Goal: Complete application form: Complete application form

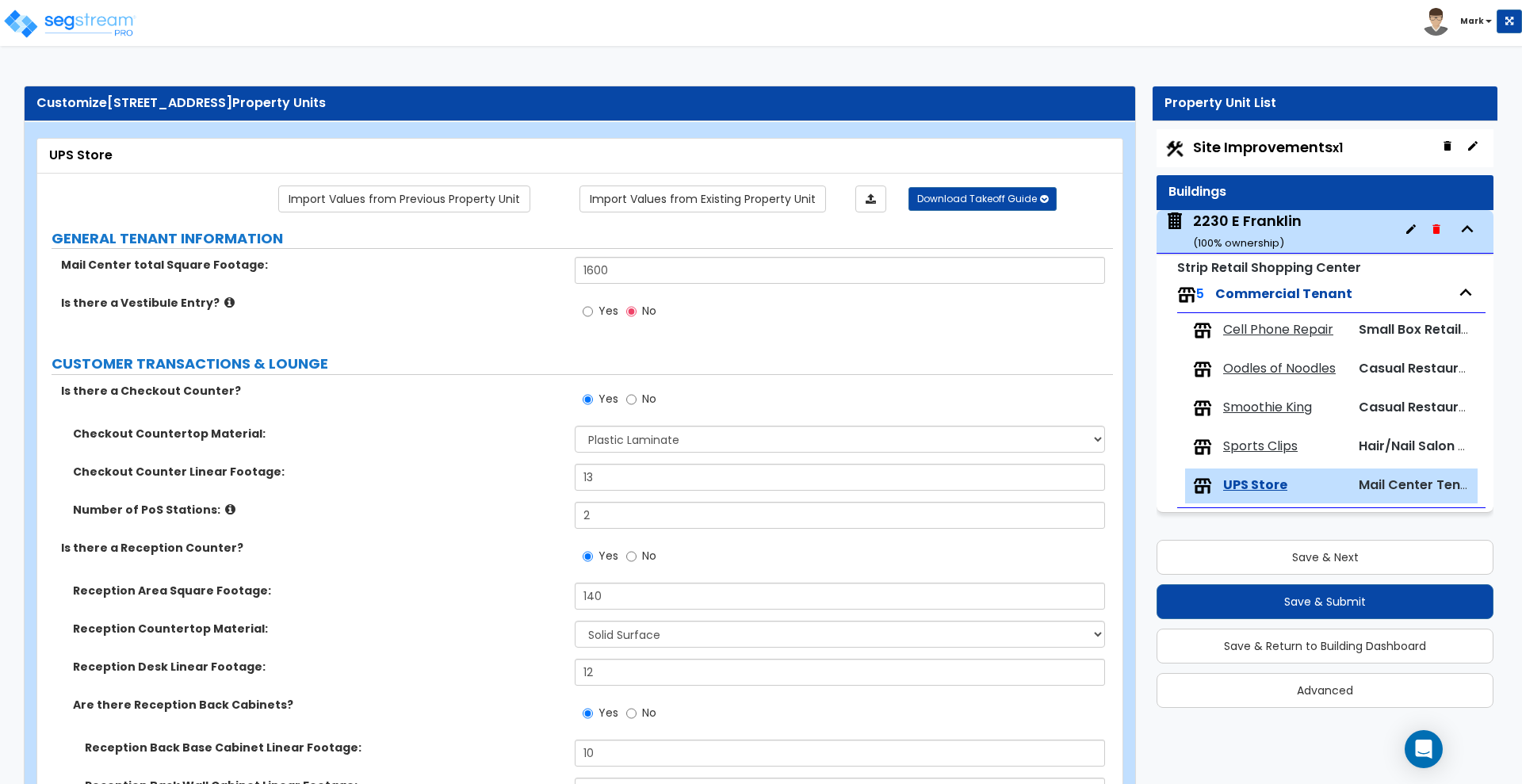
select select "1"
select select "2"
select select "1"
select select "5"
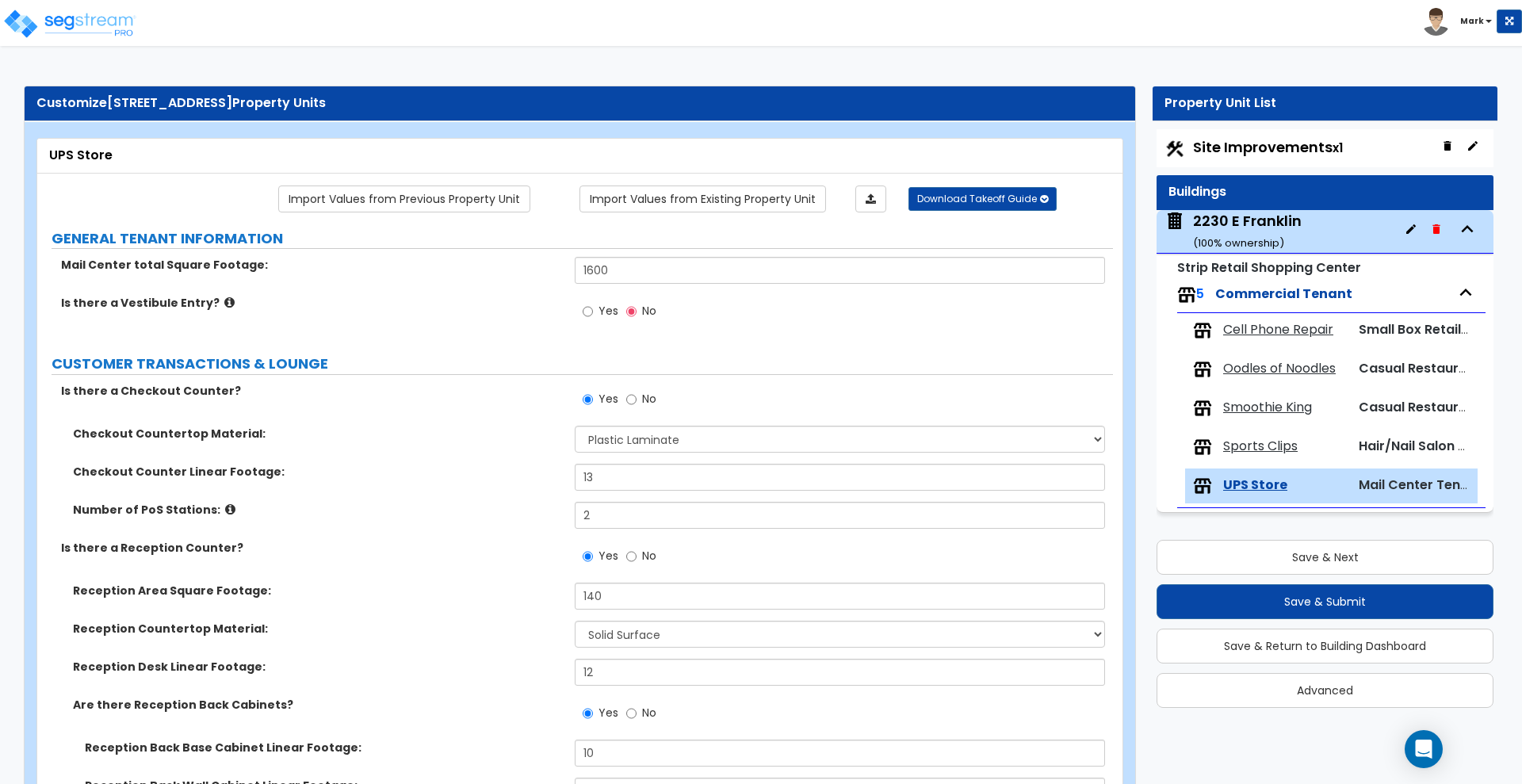
select select "1"
select select "2"
select select "1"
select select "4"
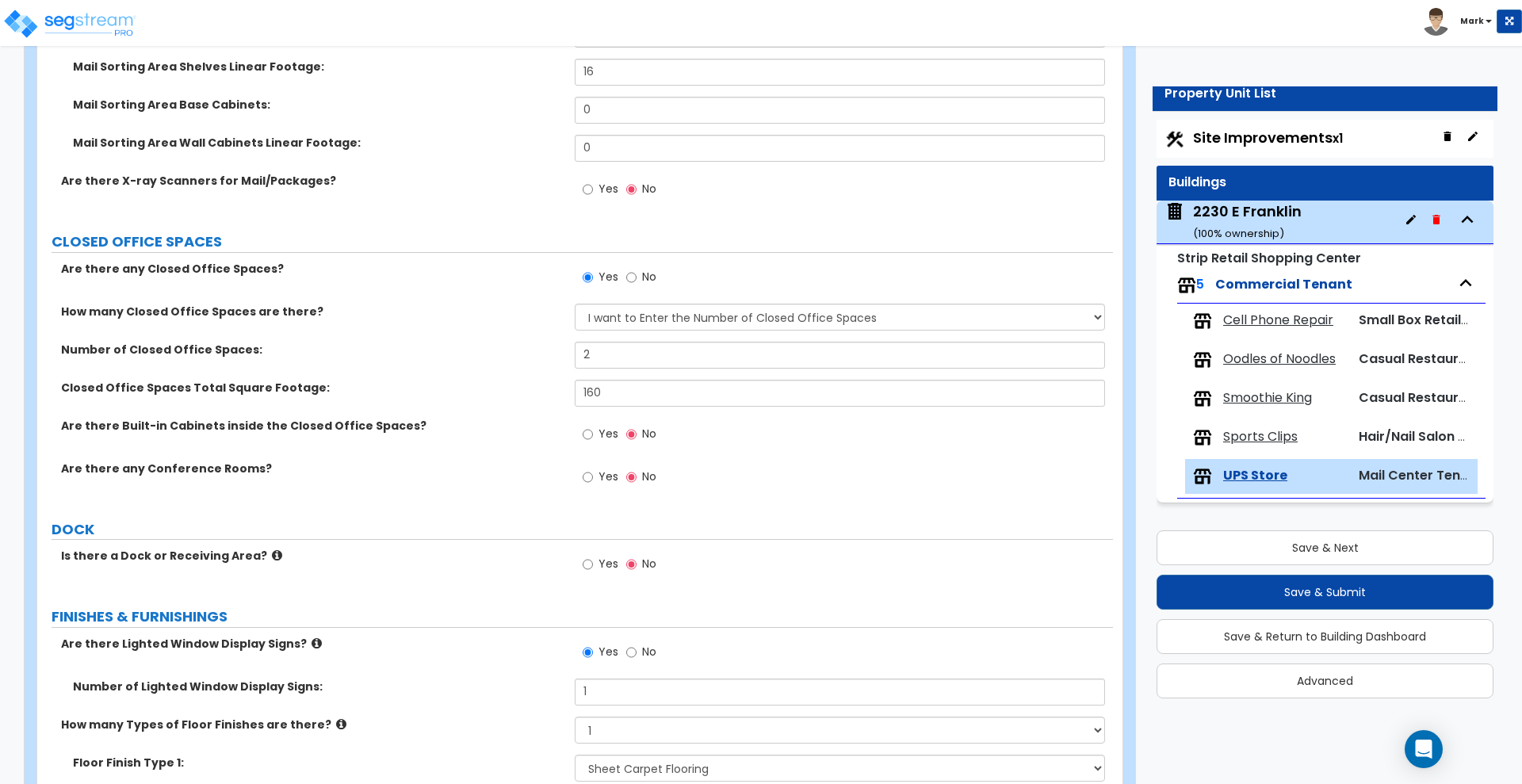
scroll to position [1050, 0]
drag, startPoint x: 582, startPoint y: 350, endPoint x: 536, endPoint y: 350, distance: 46.0
click at [537, 350] on div "Number of Closed Office Spaces: 2" at bounding box center [574, 360] width 1075 height 38
drag, startPoint x: 602, startPoint y: 360, endPoint x: 551, endPoint y: 355, distance: 51.2
click at [551, 355] on div "Number of Closed Office Spaces: 2" at bounding box center [574, 360] width 1075 height 38
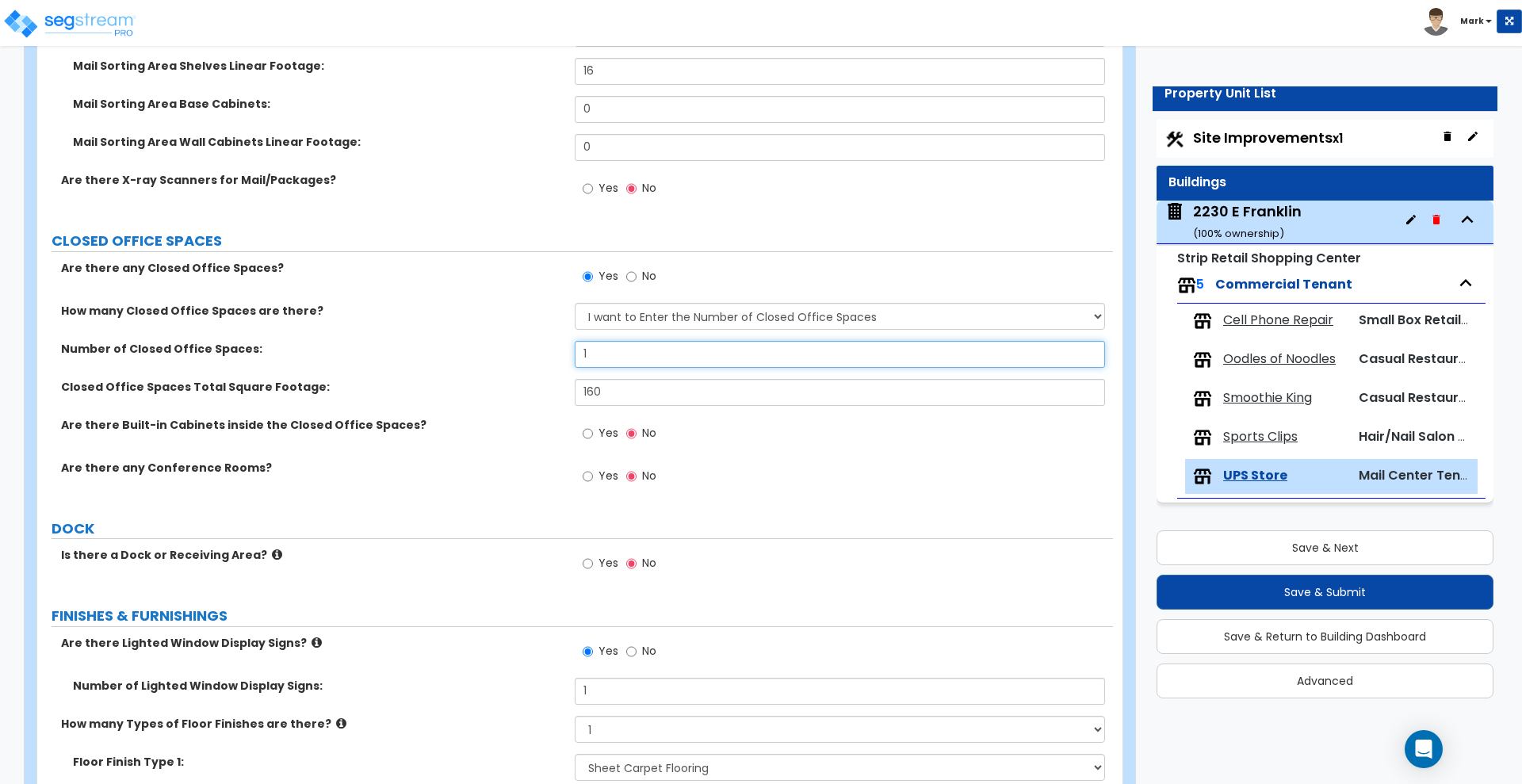
type input "1"
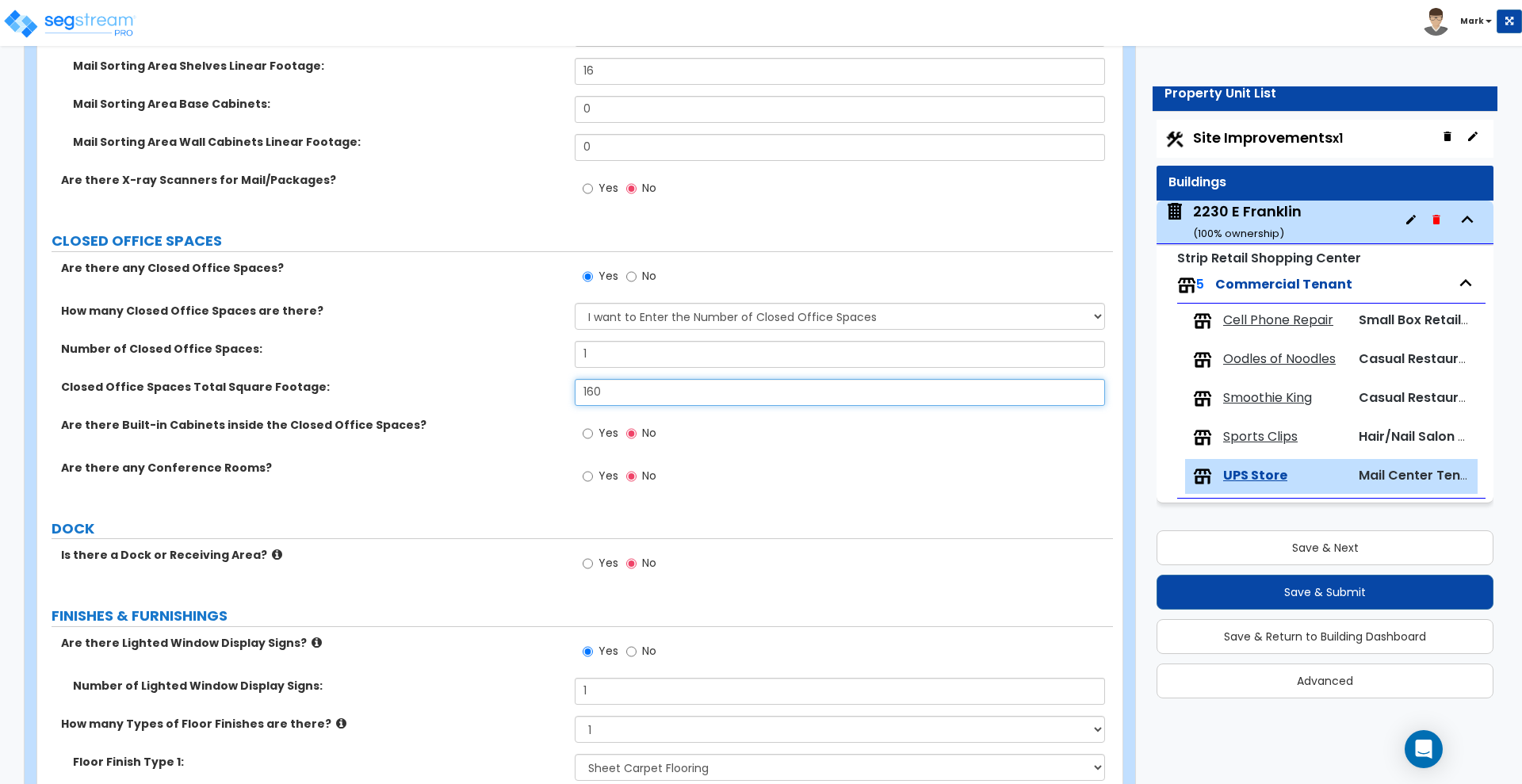
drag, startPoint x: 615, startPoint y: 395, endPoint x: 520, endPoint y: 387, distance: 95.3
click at [520, 387] on div "Closed Office Spaces Total Square Footage: 160" at bounding box center [574, 397] width 1075 height 38
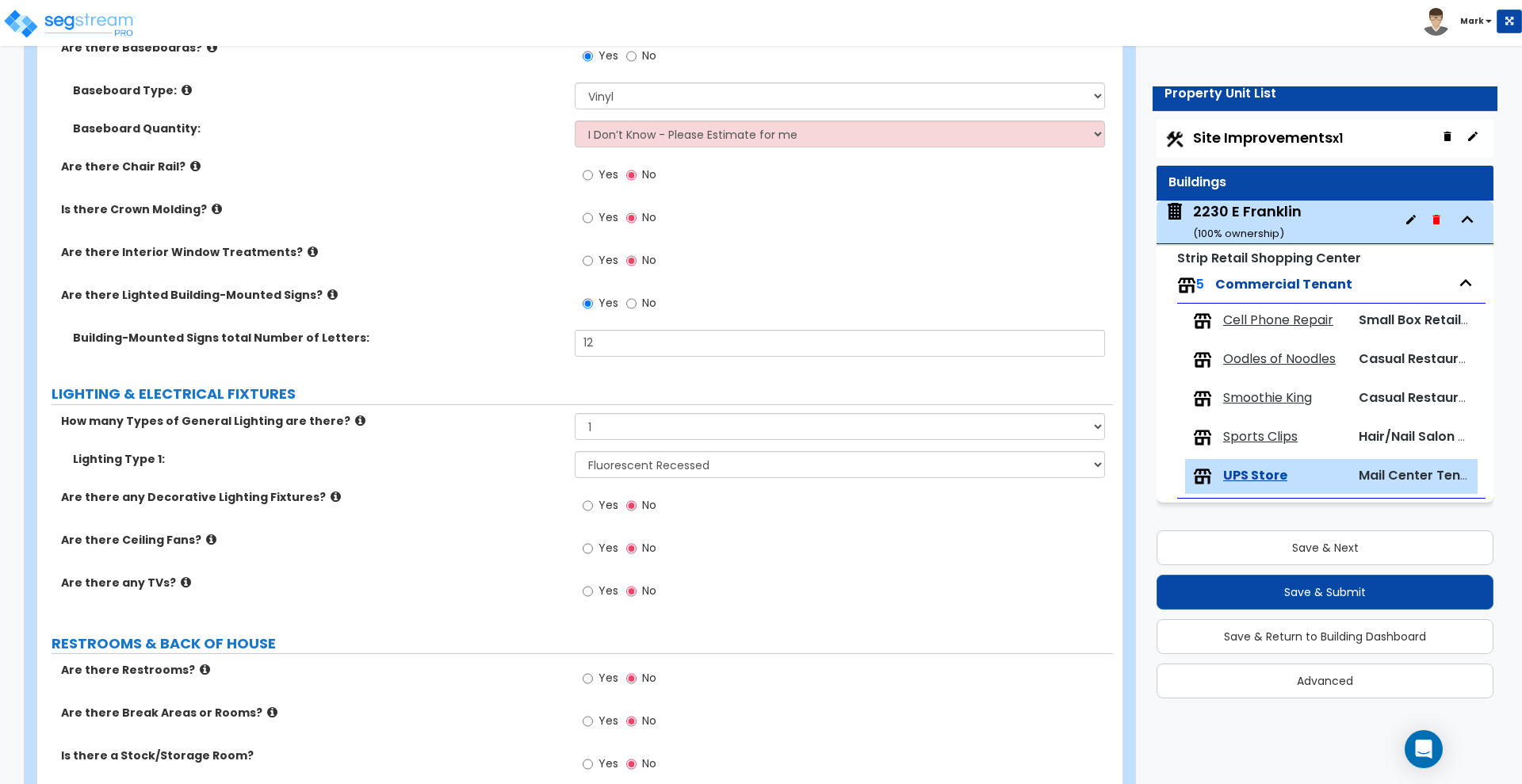
scroll to position [2437, 0]
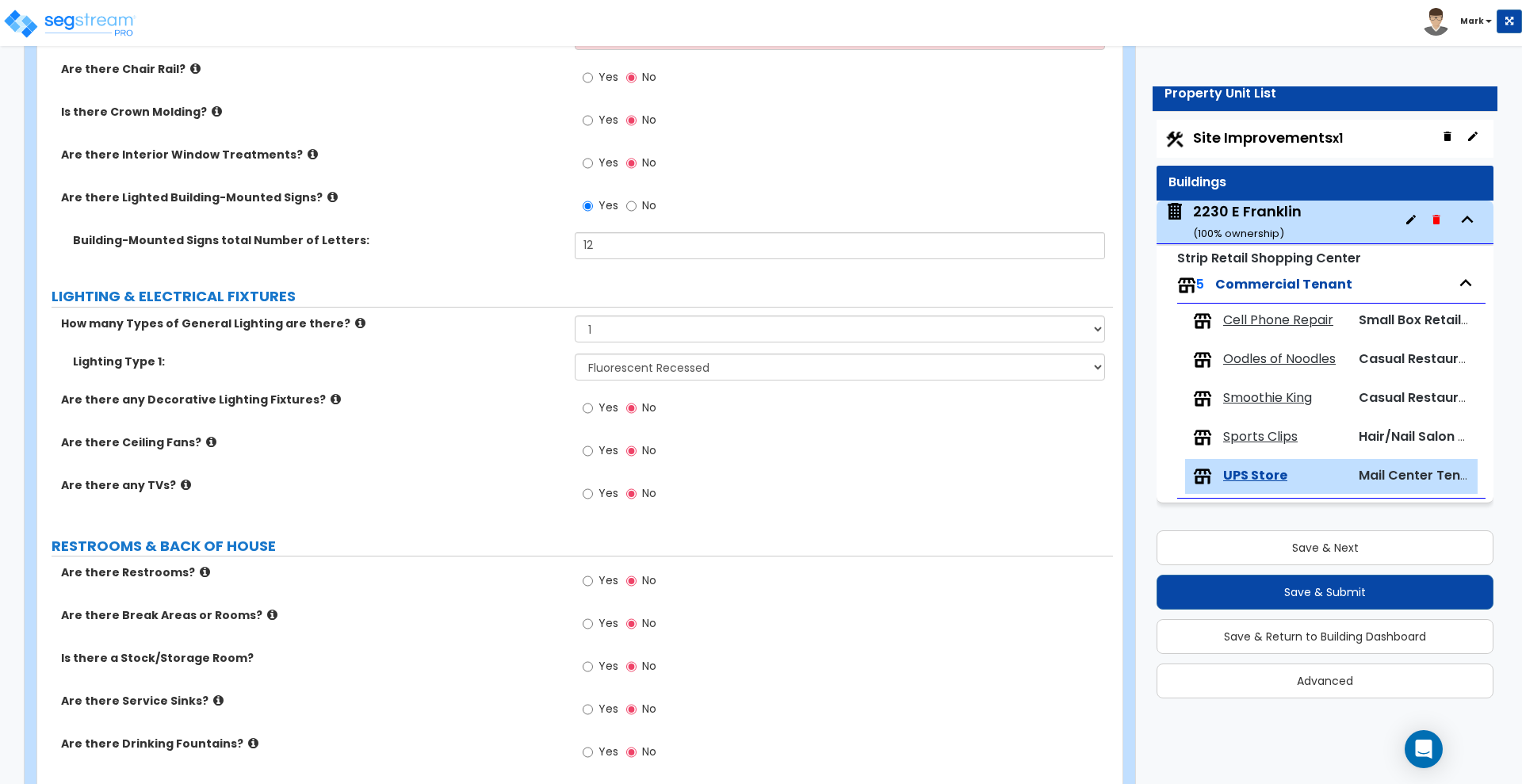
type input "90"
click at [584, 494] on input "Yes" at bounding box center [588, 493] width 10 height 17
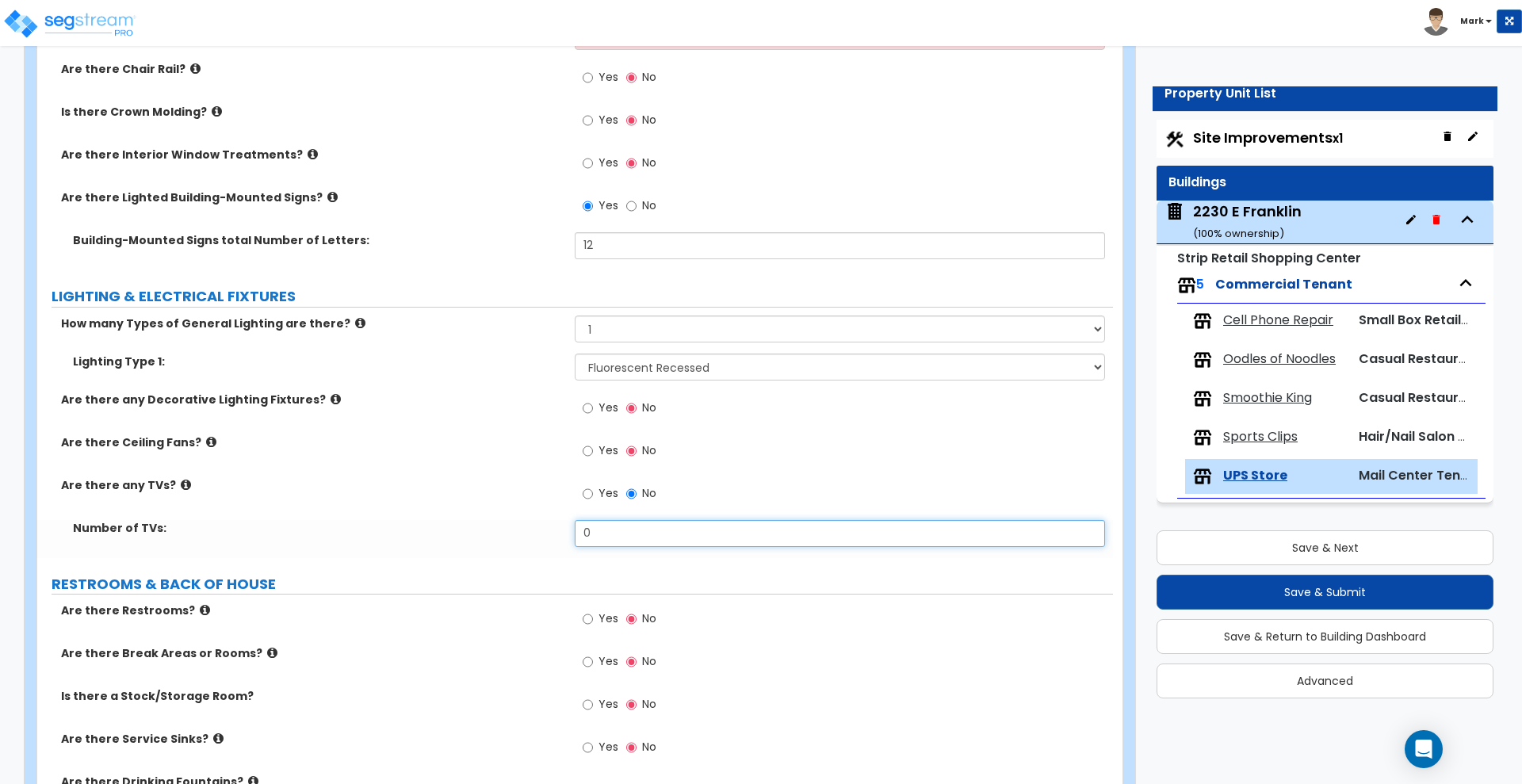
click at [575, 536] on input "0" at bounding box center [839, 533] width 529 height 27
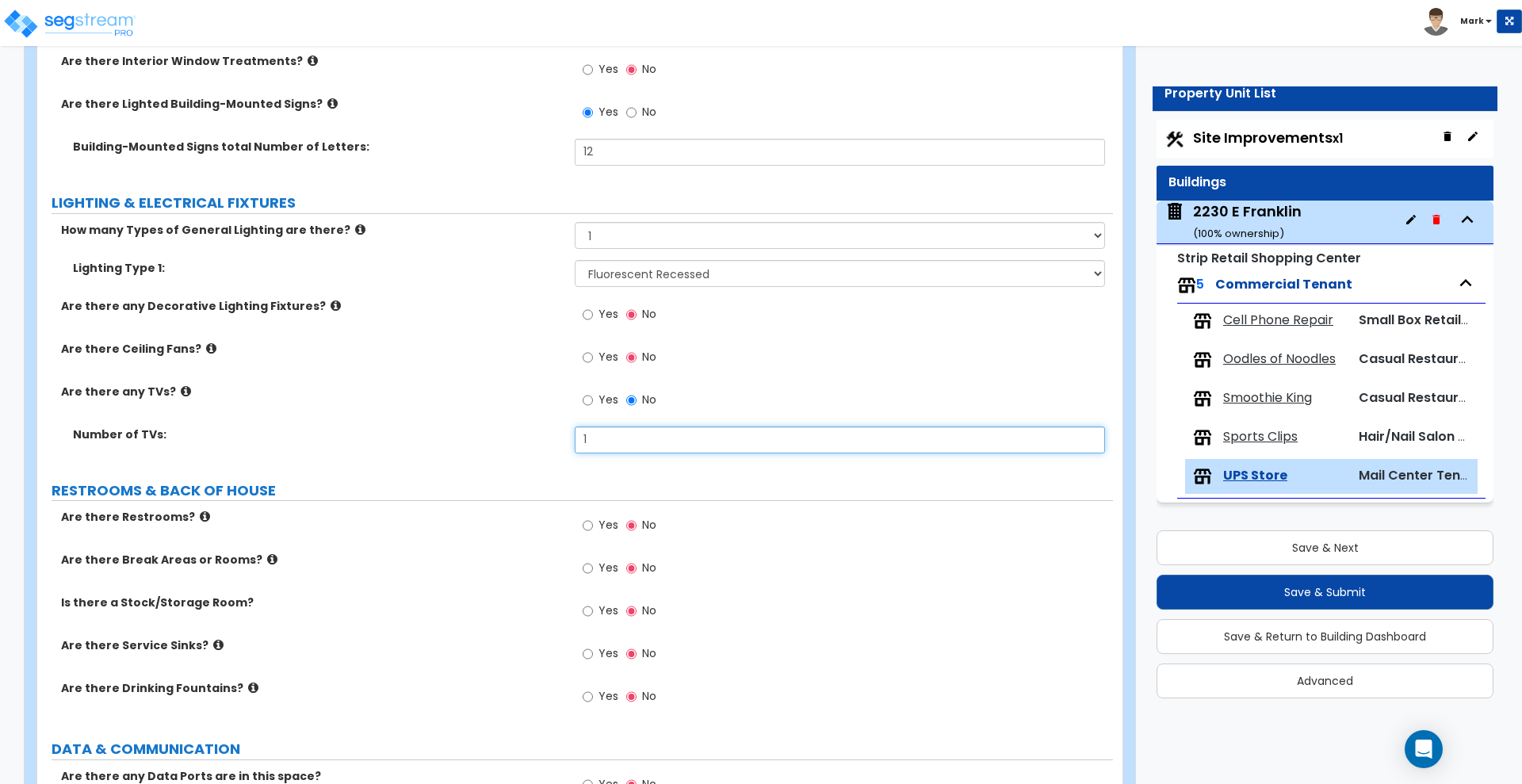
scroll to position [2635, 0]
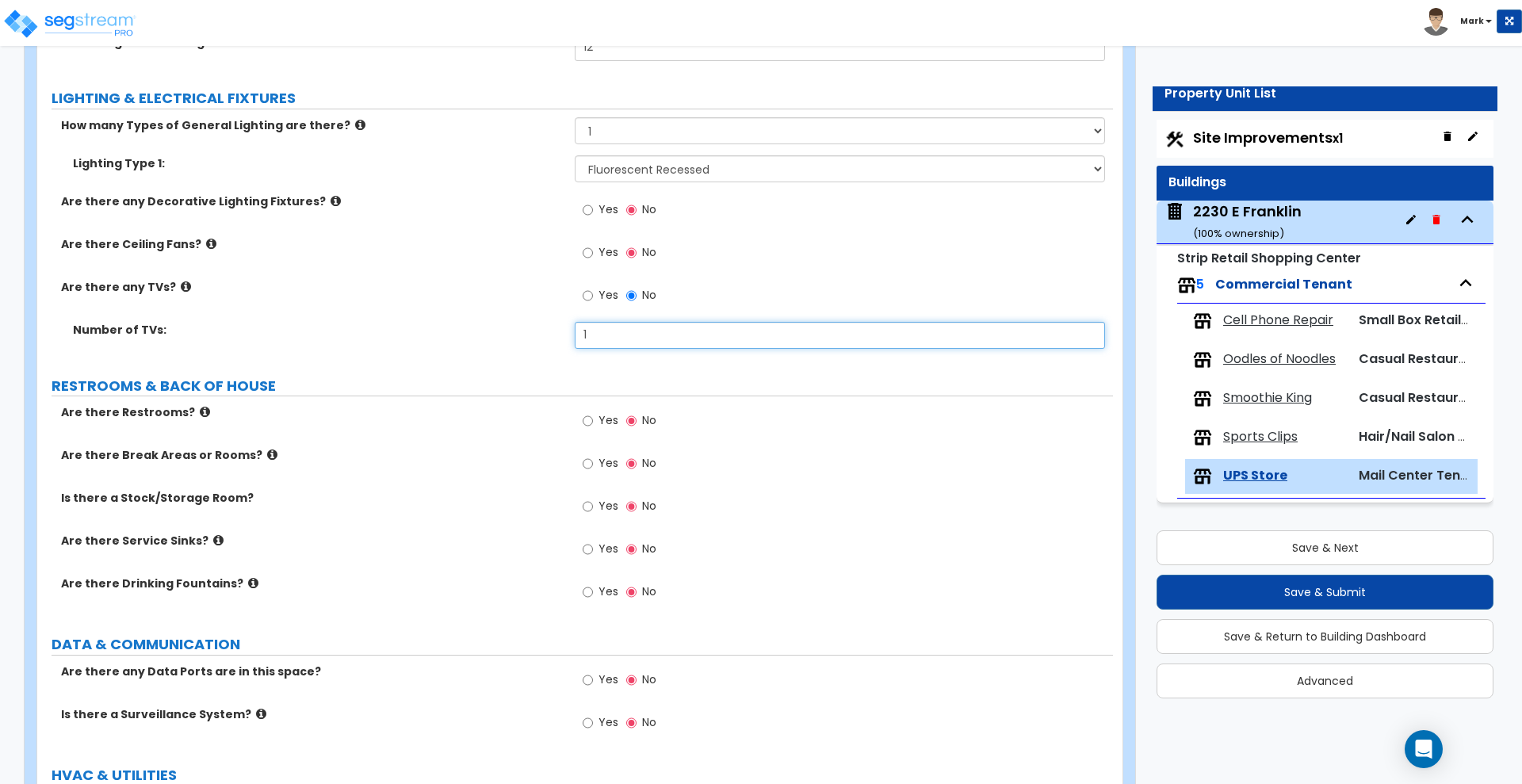
type input "1"
click at [588, 420] on input "Yes" at bounding box center [588, 420] width 10 height 17
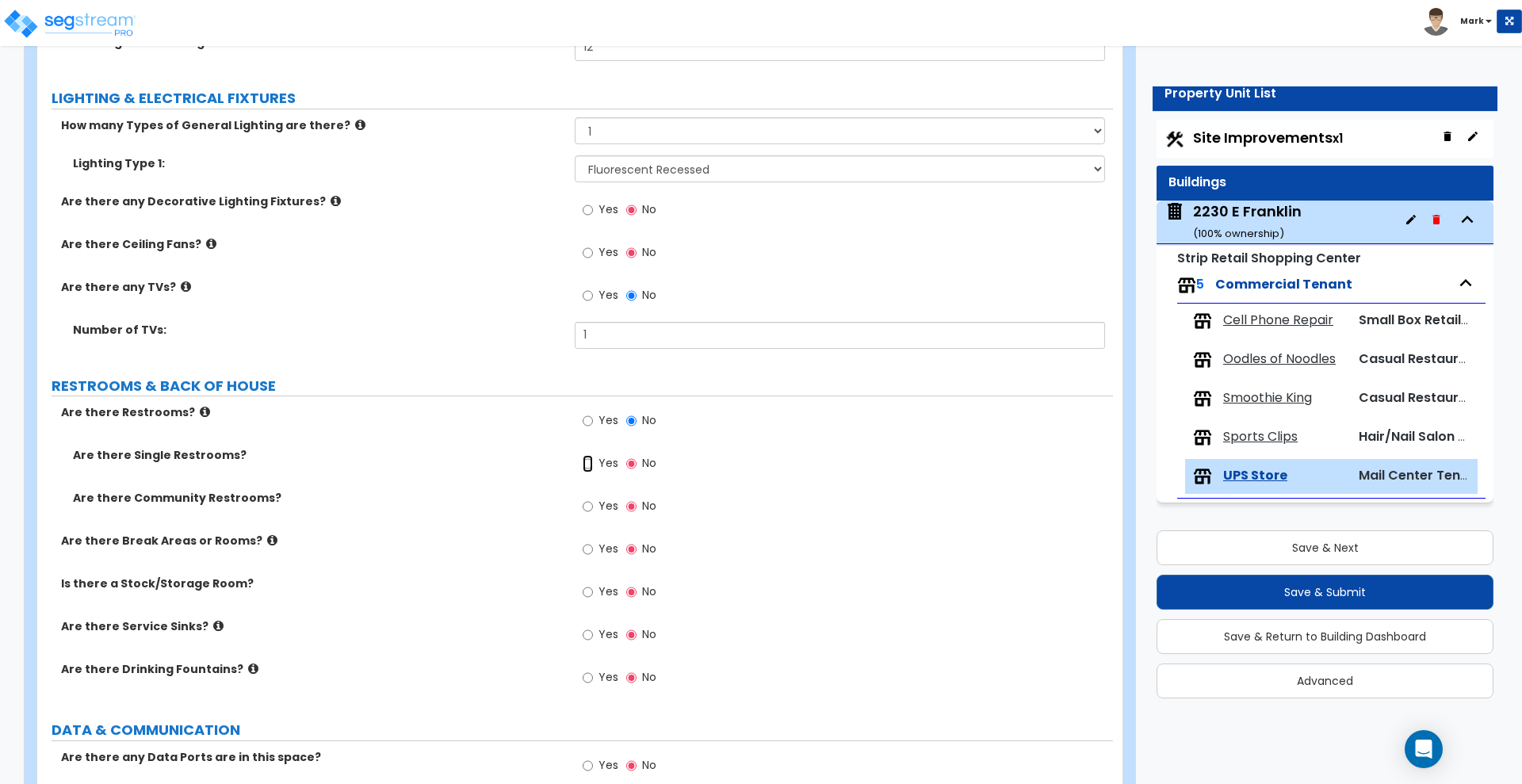
click at [588, 462] on input "Yes" at bounding box center [588, 463] width 10 height 17
radio input "true"
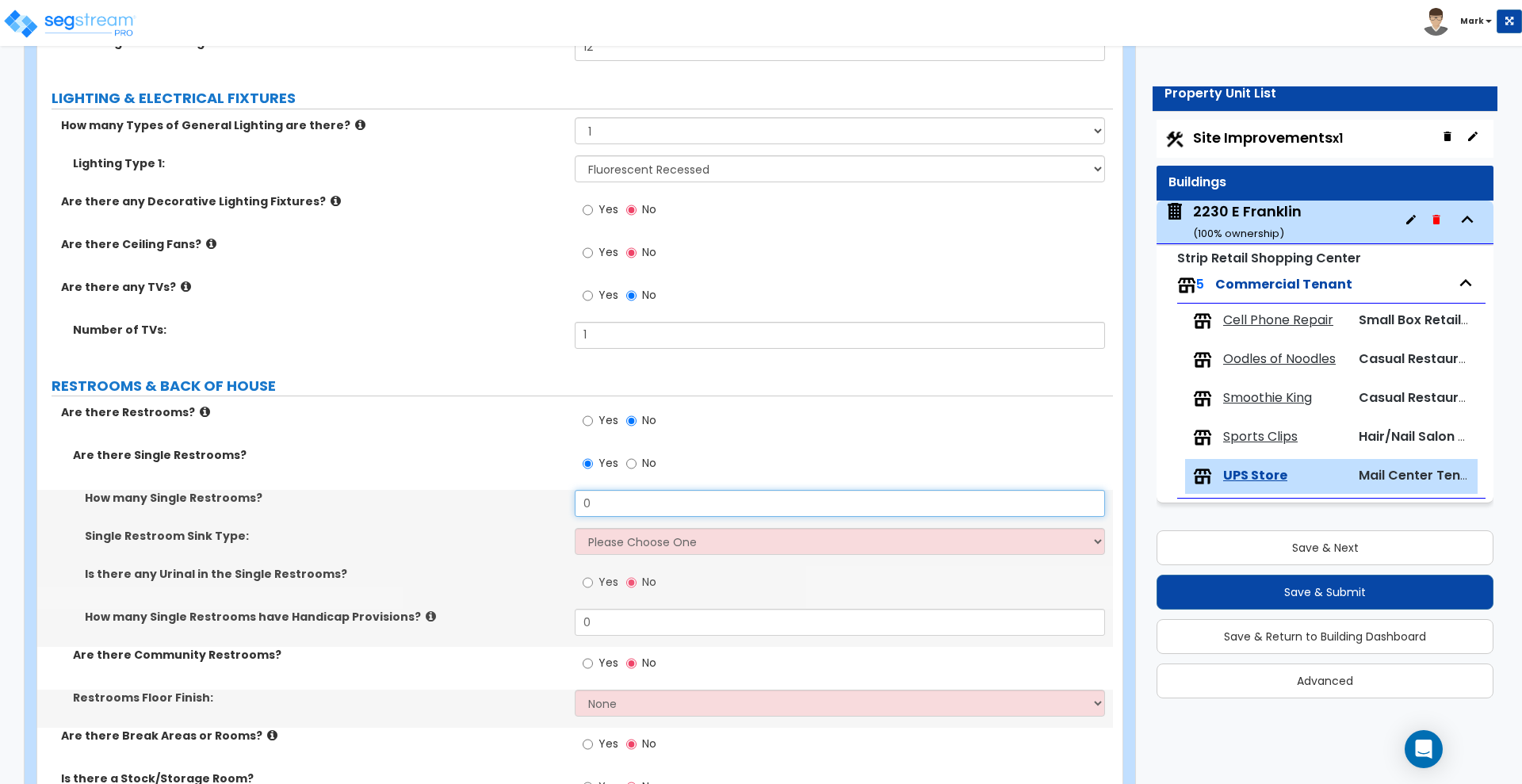
drag, startPoint x: 568, startPoint y: 498, endPoint x: 528, endPoint y: 498, distance: 40.0
click at [528, 498] on div "How many Single Restrooms? 0" at bounding box center [574, 509] width 1075 height 38
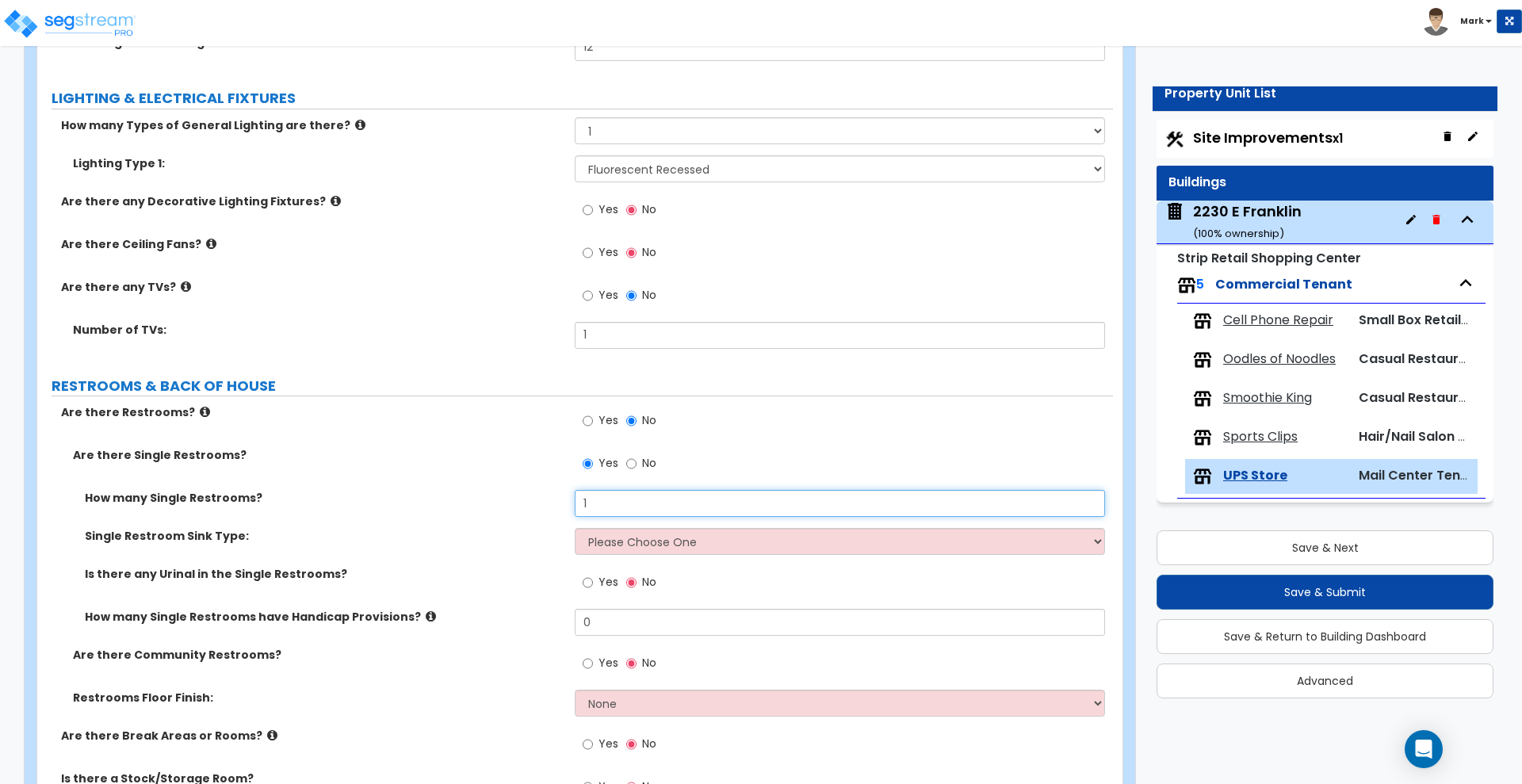
type input "1"
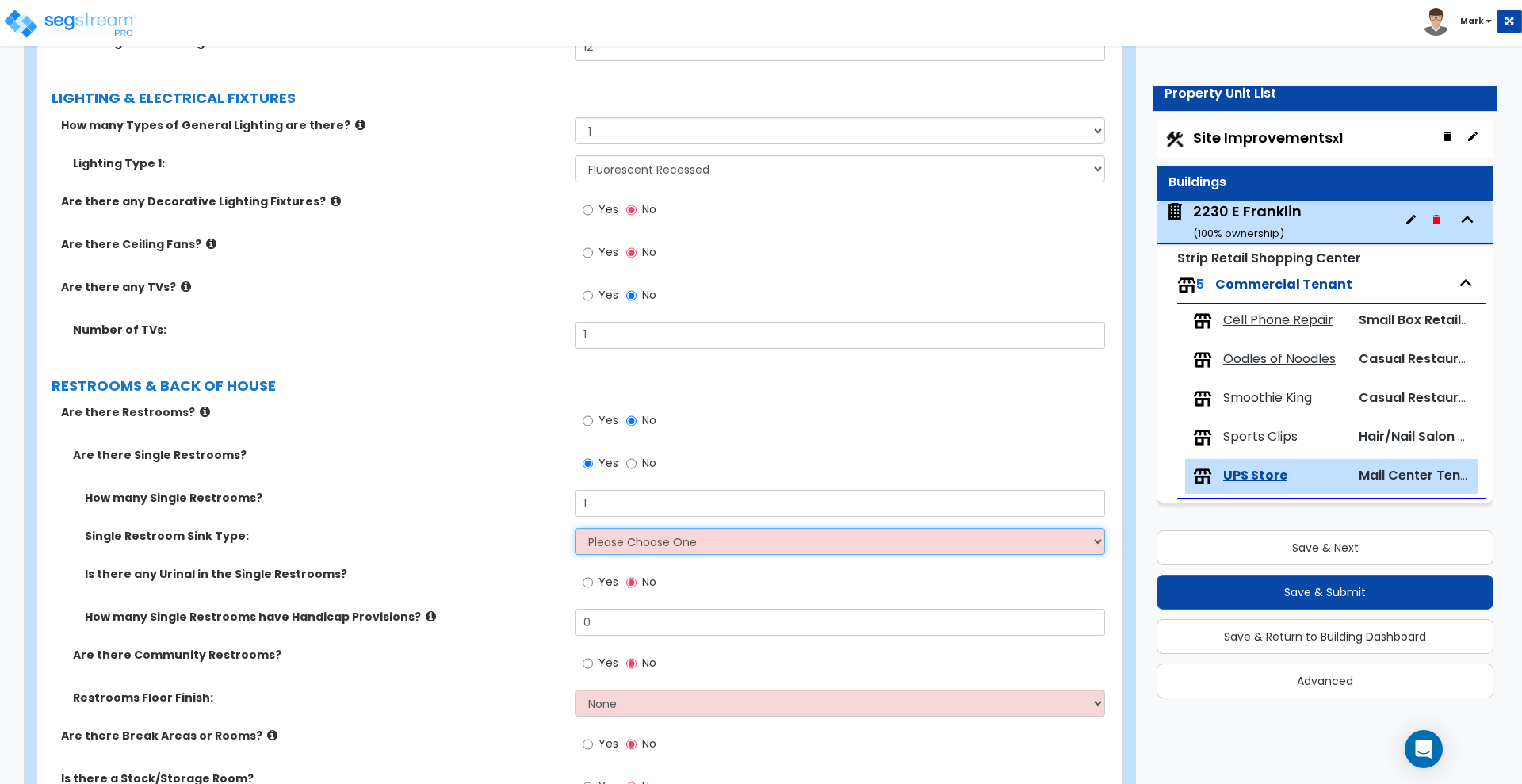
click at [637, 541] on select "Please Choose One Wall-mounted Vanity-mounted" at bounding box center [839, 541] width 529 height 27
select select "1"
click at [575, 528] on select "Please Choose One Wall-mounted Vanity-mounted" at bounding box center [839, 541] width 529 height 27
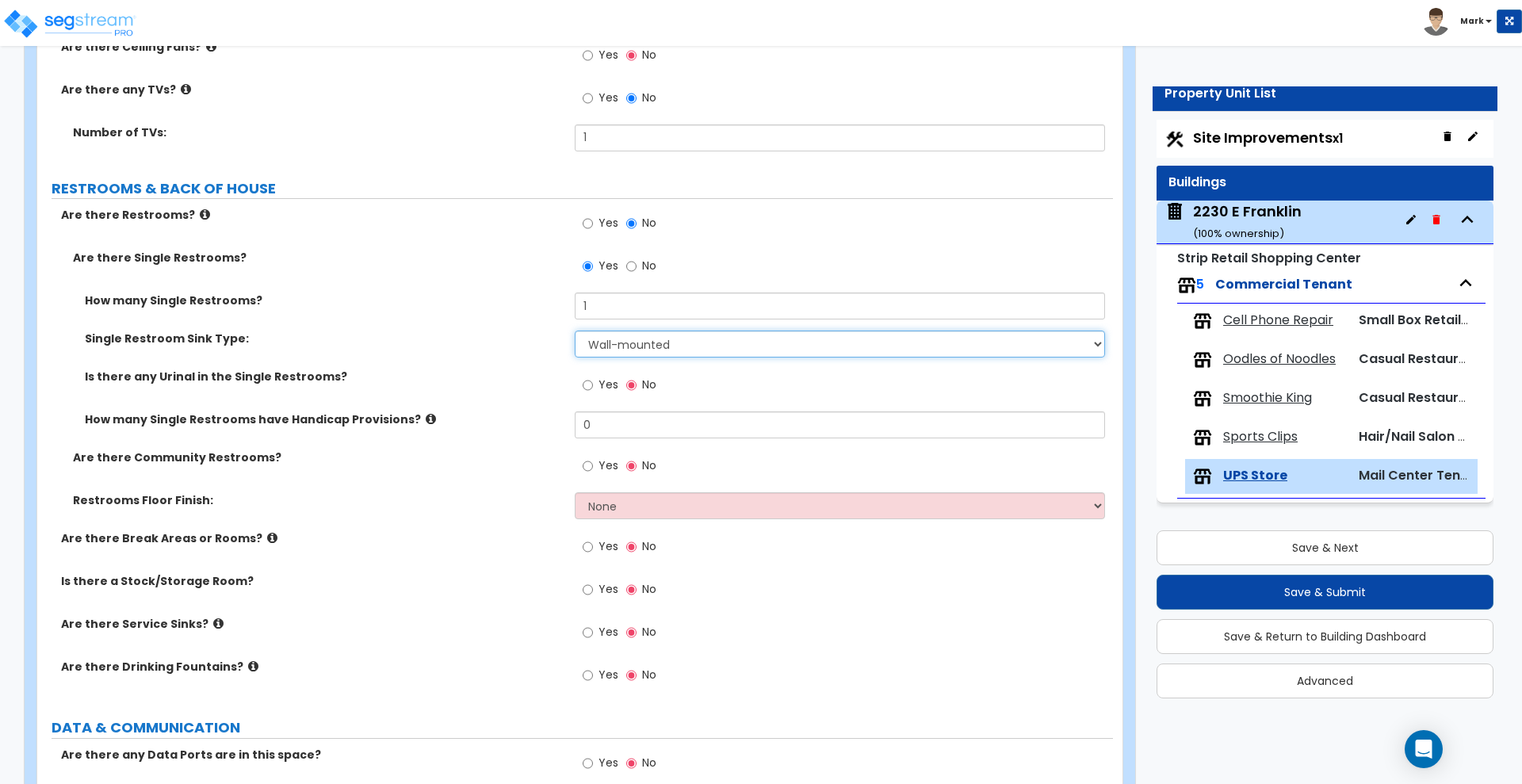
scroll to position [2833, 0]
click at [663, 347] on select "Please Choose One Wall-mounted Vanity-mounted" at bounding box center [839, 343] width 529 height 27
click at [575, 330] on select "Please Choose One Wall-mounted Vanity-mounted" at bounding box center [839, 343] width 529 height 27
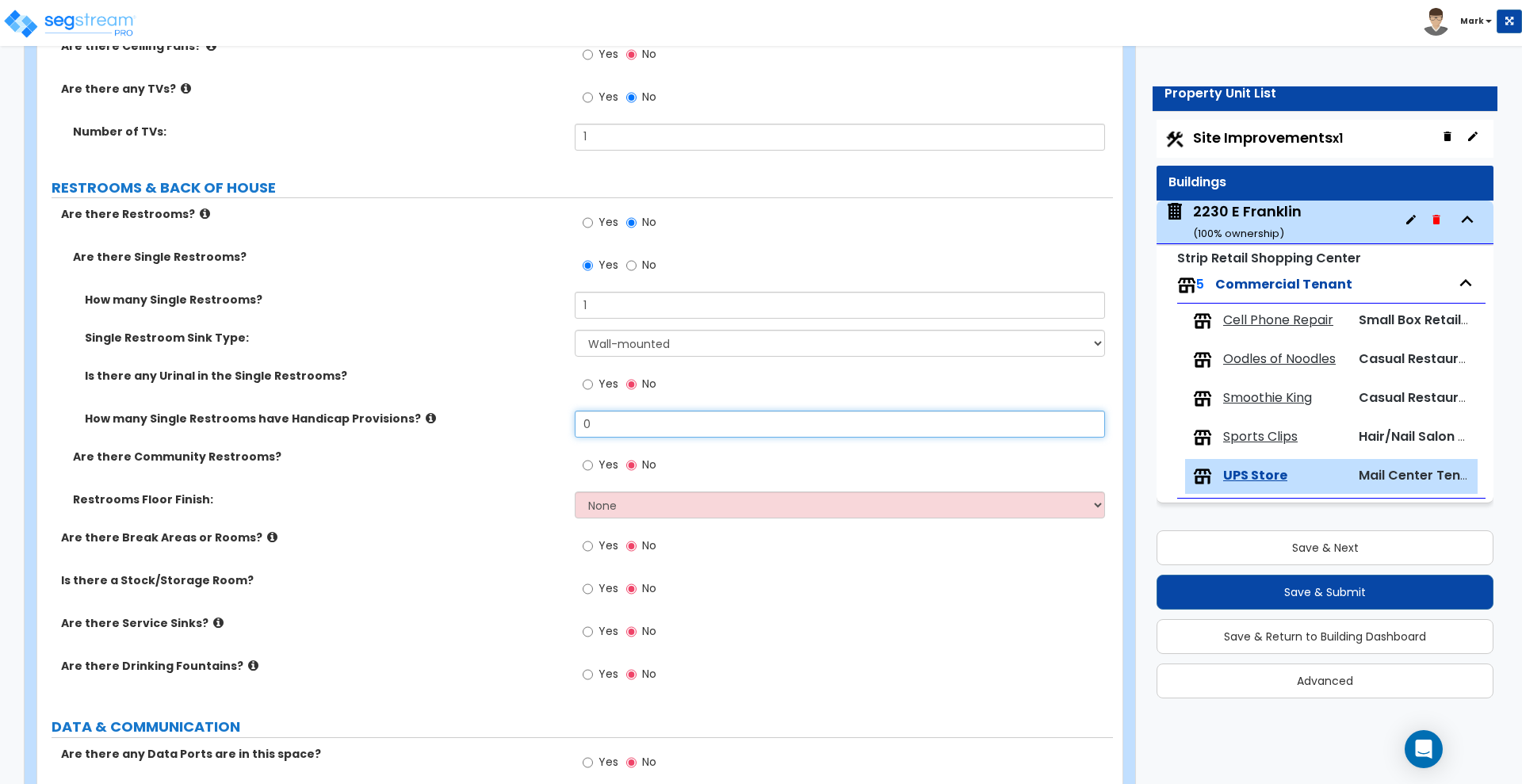
drag, startPoint x: 606, startPoint y: 423, endPoint x: 527, endPoint y: 416, distance: 79.3
click at [527, 416] on div "How many Single Restrooms have Handicap Provisions? 0" at bounding box center [574, 429] width 1075 height 38
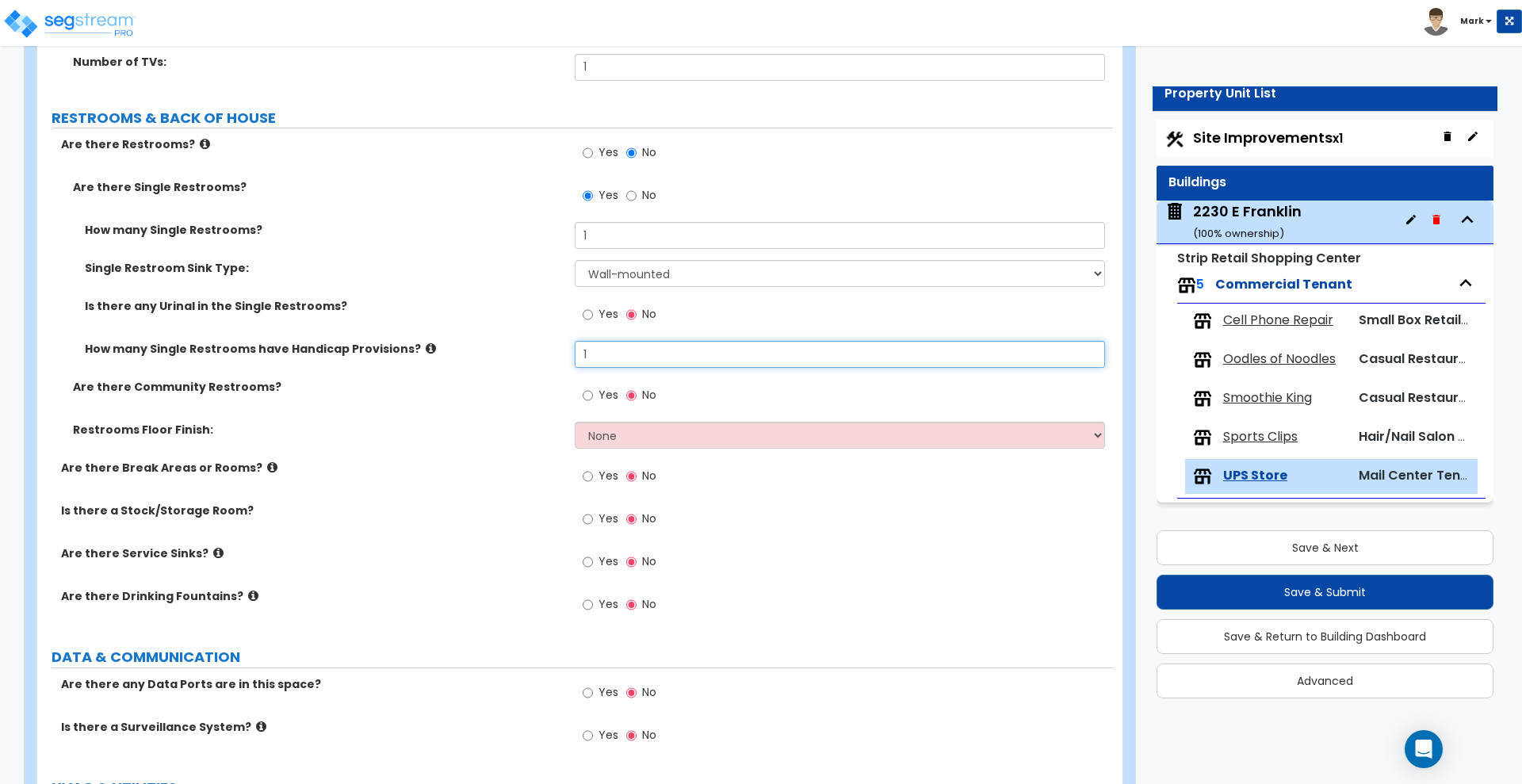
scroll to position [2932, 0]
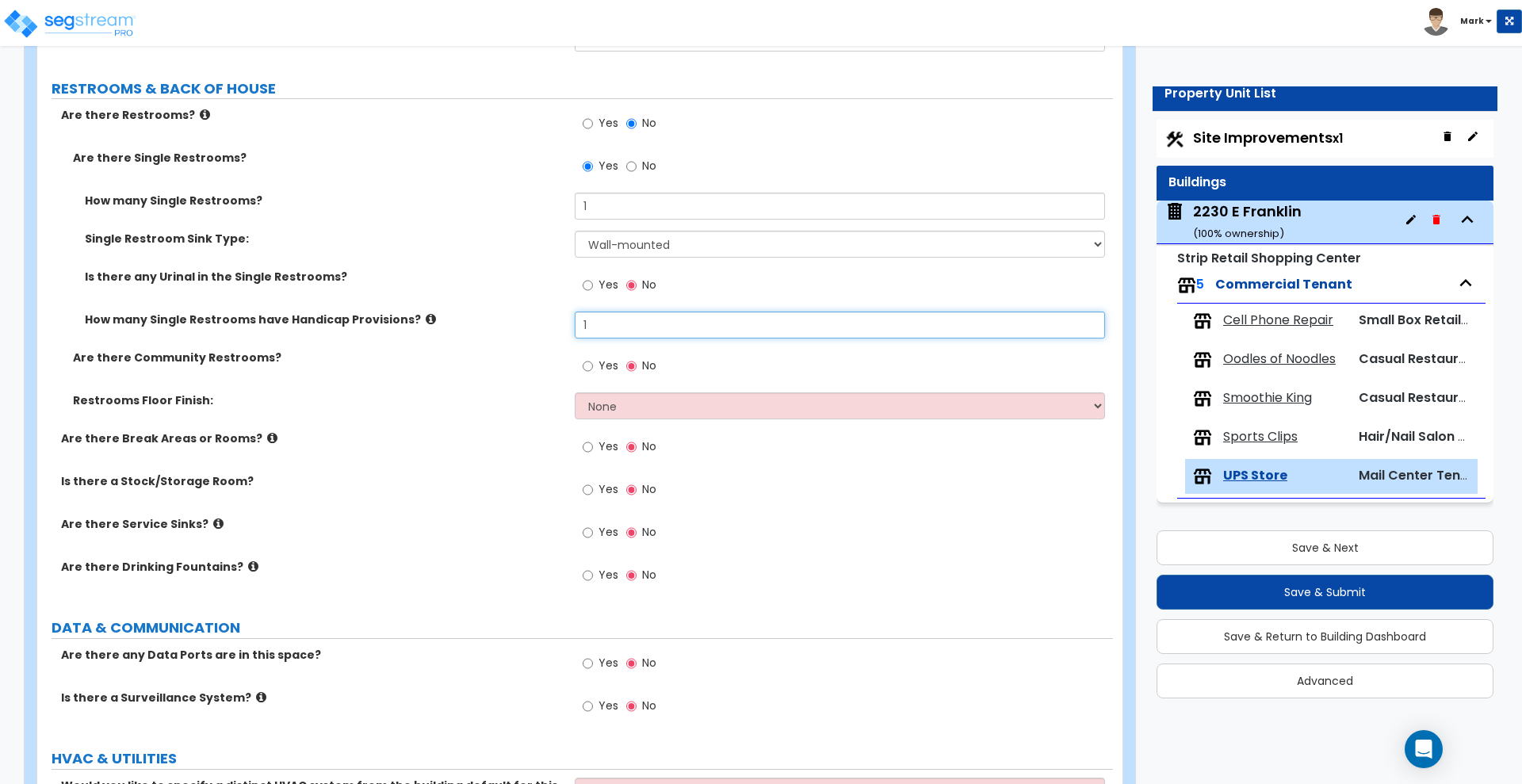
type input "1"
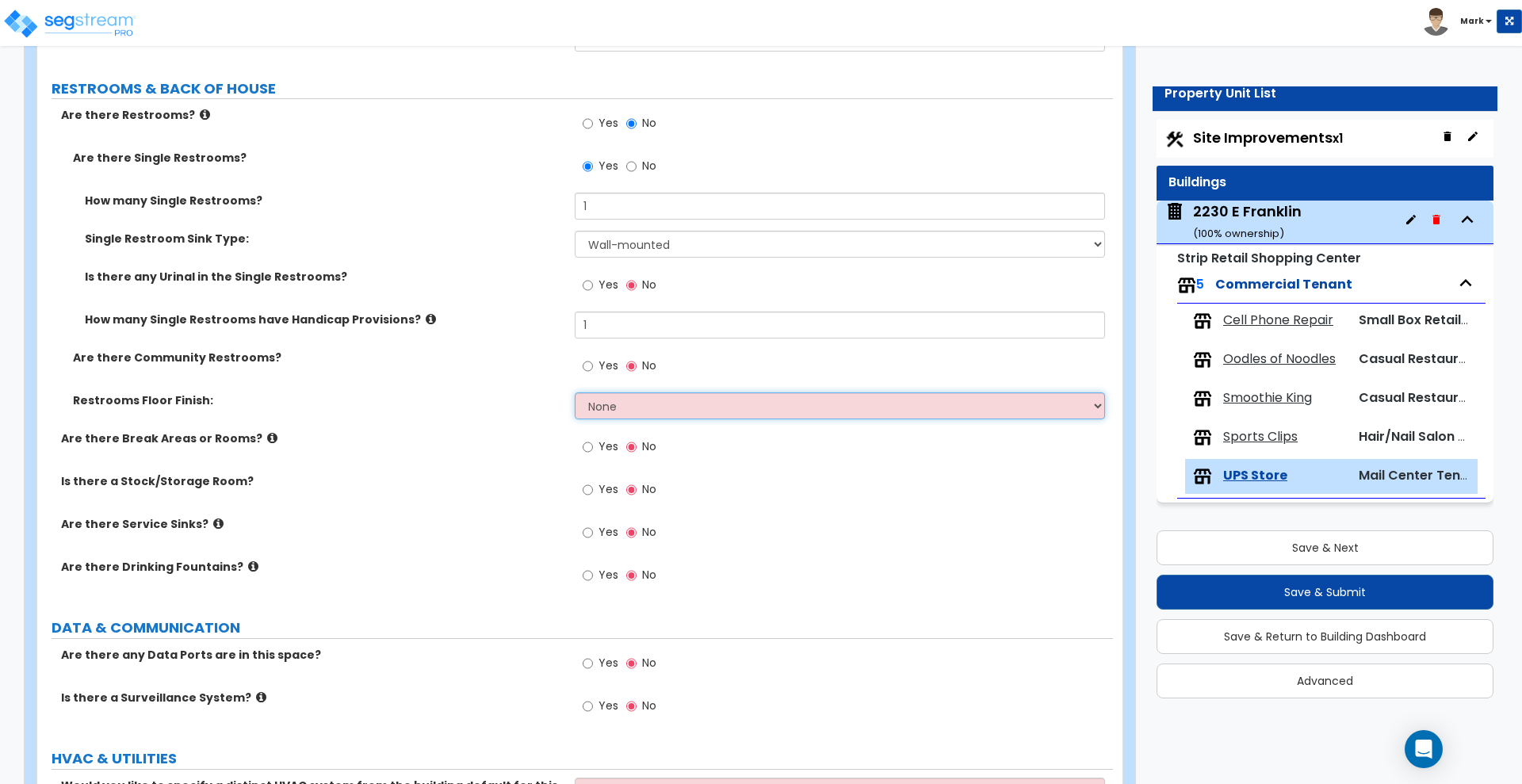
click at [653, 409] on select "None Tile Flooring Resilient Laminate Flooring VCT Flooring Sheet Vinyl Flooring" at bounding box center [839, 405] width 529 height 27
click at [575, 392] on select "None Tile Flooring Resilient Laminate Flooring VCT Flooring Sheet Vinyl Flooring" at bounding box center [839, 405] width 529 height 27
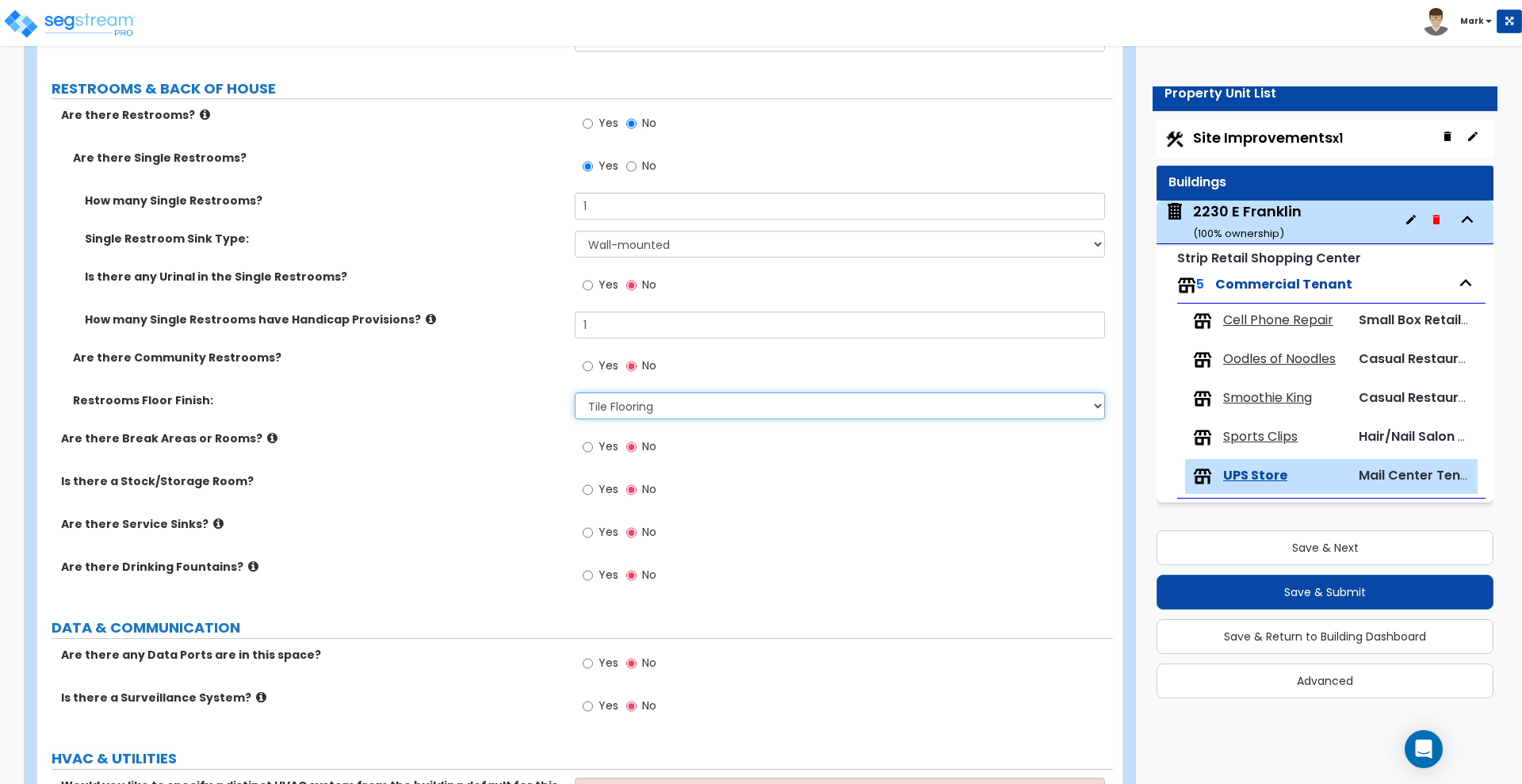
click at [677, 406] on select "None Tile Flooring Resilient Laminate Flooring VCT Flooring Sheet Vinyl Flooring" at bounding box center [839, 405] width 529 height 27
select select "2"
click at [575, 392] on select "None Tile Flooring Resilient Laminate Flooring VCT Flooring Sheet Vinyl Flooring" at bounding box center [839, 405] width 529 height 27
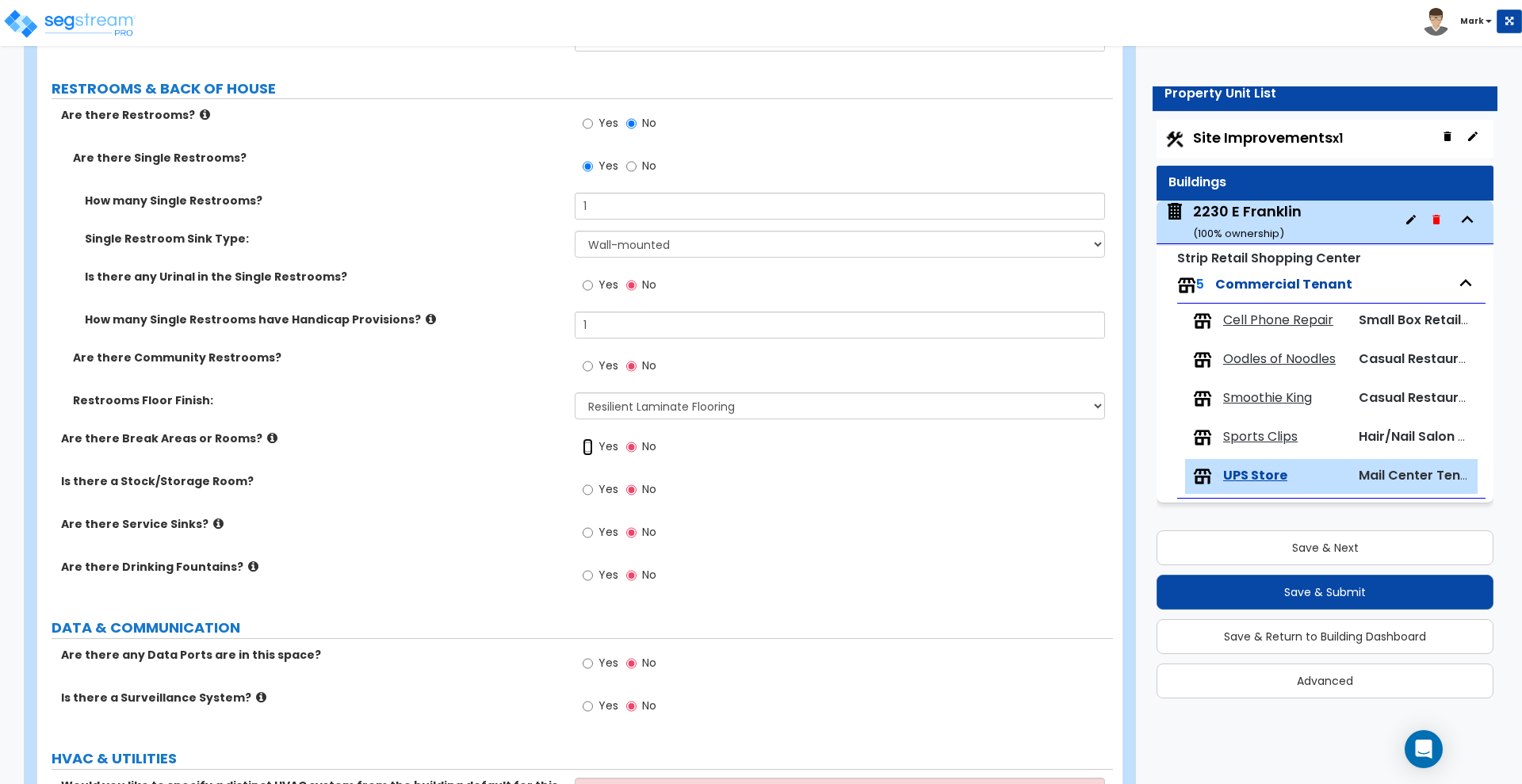
click at [587, 446] on input "Yes" at bounding box center [588, 446] width 10 height 17
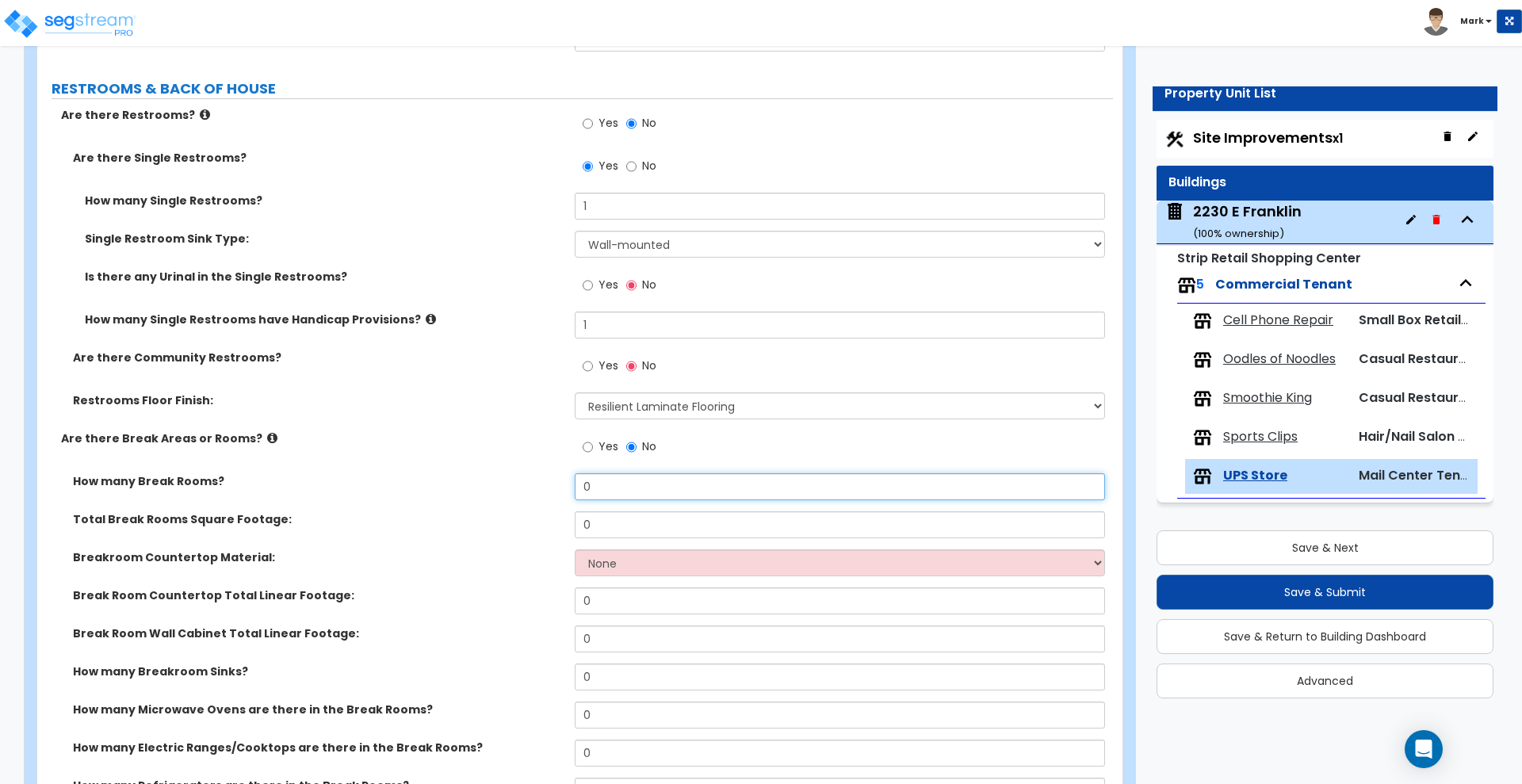
drag, startPoint x: 606, startPoint y: 477, endPoint x: 548, endPoint y: 475, distance: 58.0
click at [548, 475] on div "How many Break Rooms? 0" at bounding box center [574, 492] width 1075 height 38
drag, startPoint x: 587, startPoint y: 487, endPoint x: 570, endPoint y: 482, distance: 17.7
click at [568, 486] on div "How many Break Rooms? 1" at bounding box center [574, 492] width 1075 height 38
type input "1"
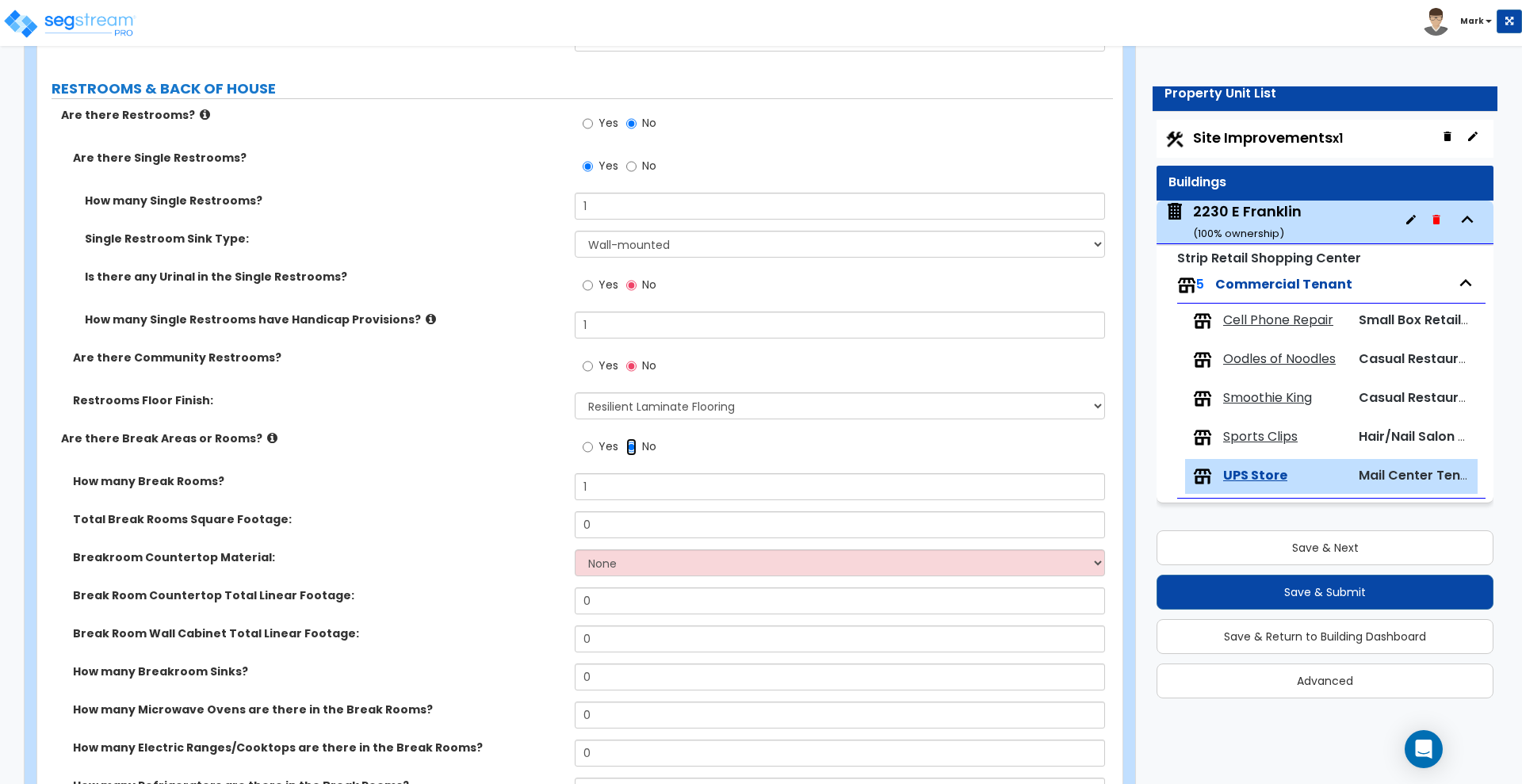
click at [627, 448] on input "No" at bounding box center [631, 446] width 10 height 17
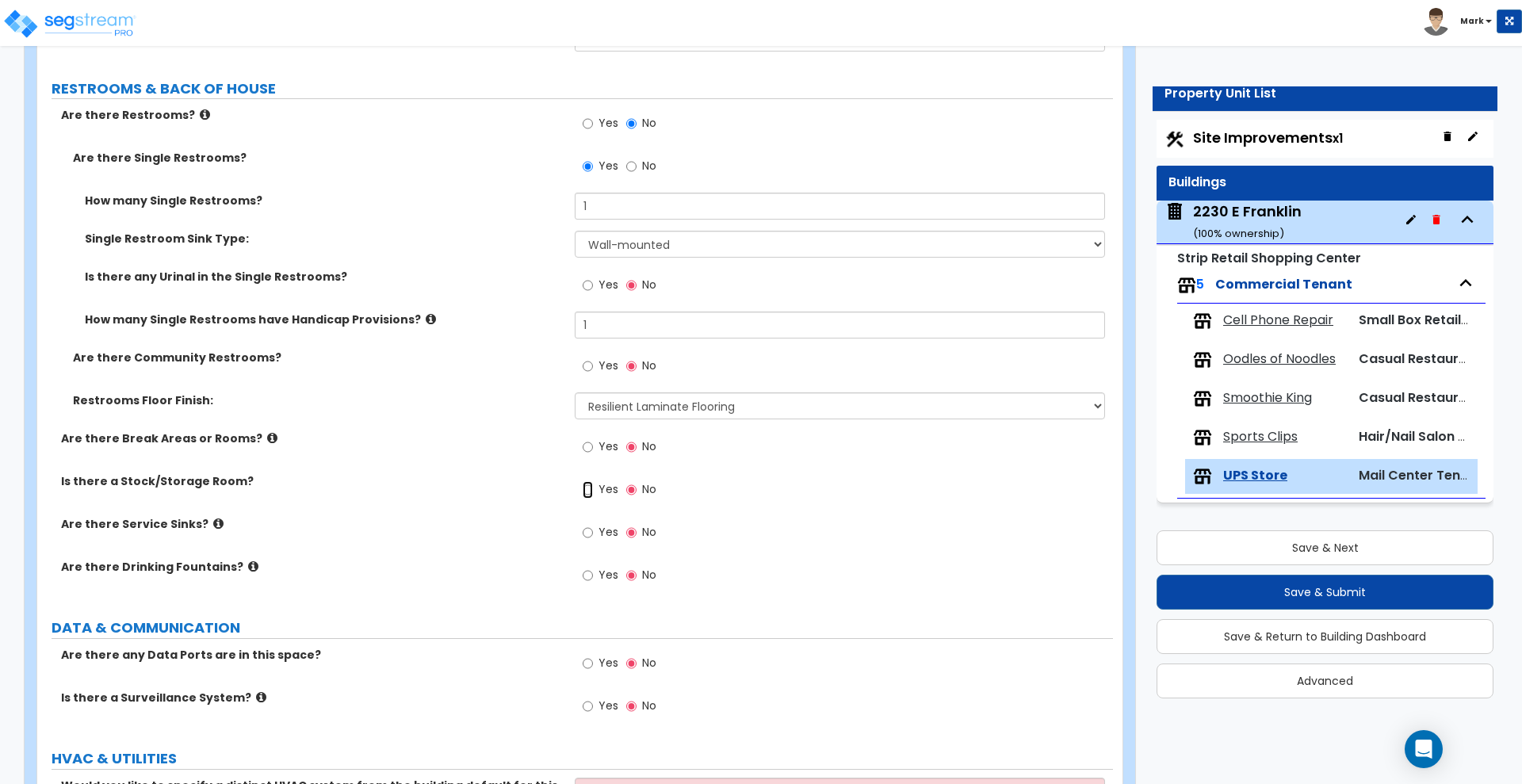
click at [588, 489] on input "Yes" at bounding box center [588, 489] width 10 height 17
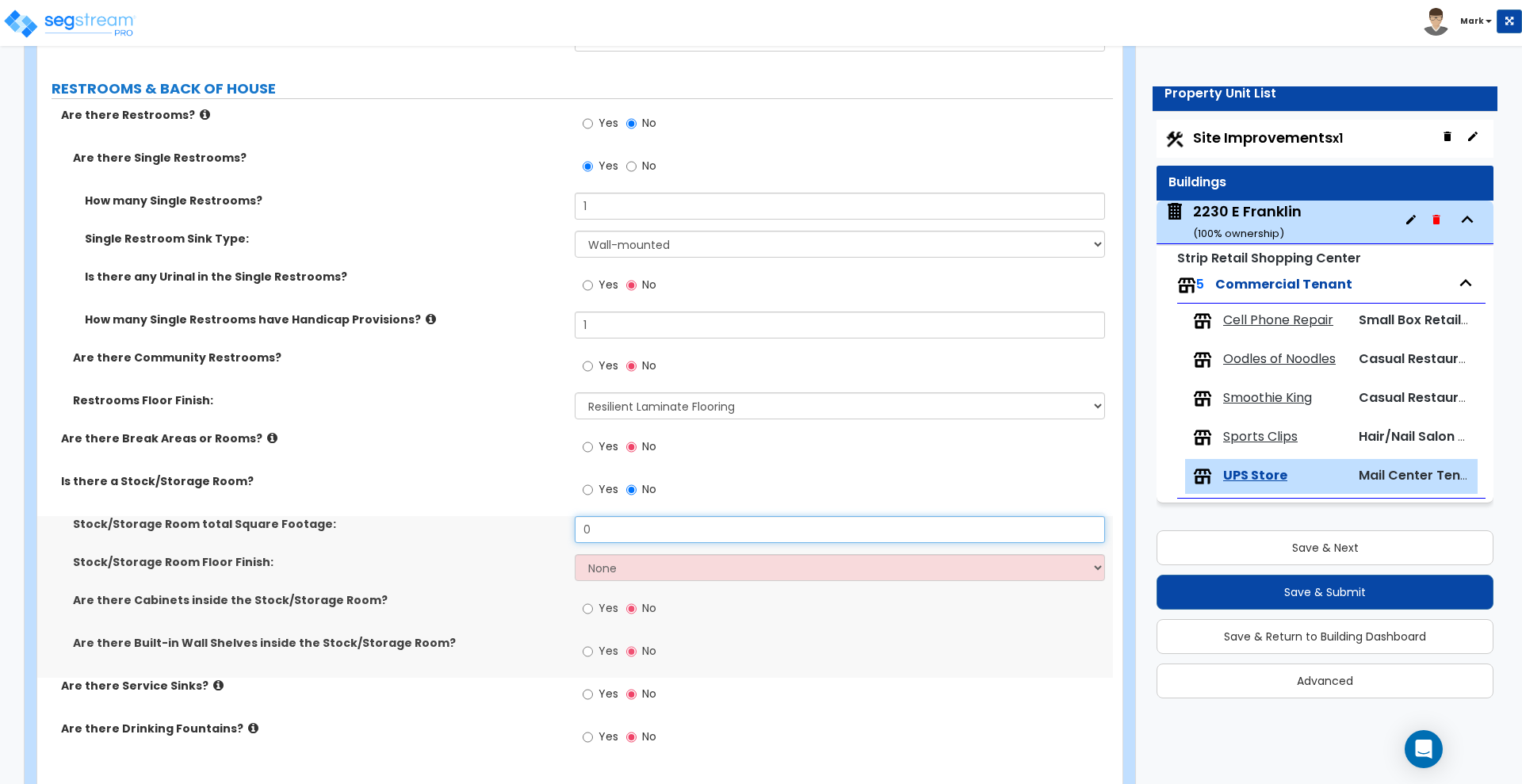
drag, startPoint x: 606, startPoint y: 524, endPoint x: 508, endPoint y: 528, distance: 98.1
click at [508, 528] on div "Stock/Storage Room total Square Footage: 0" at bounding box center [574, 535] width 1075 height 38
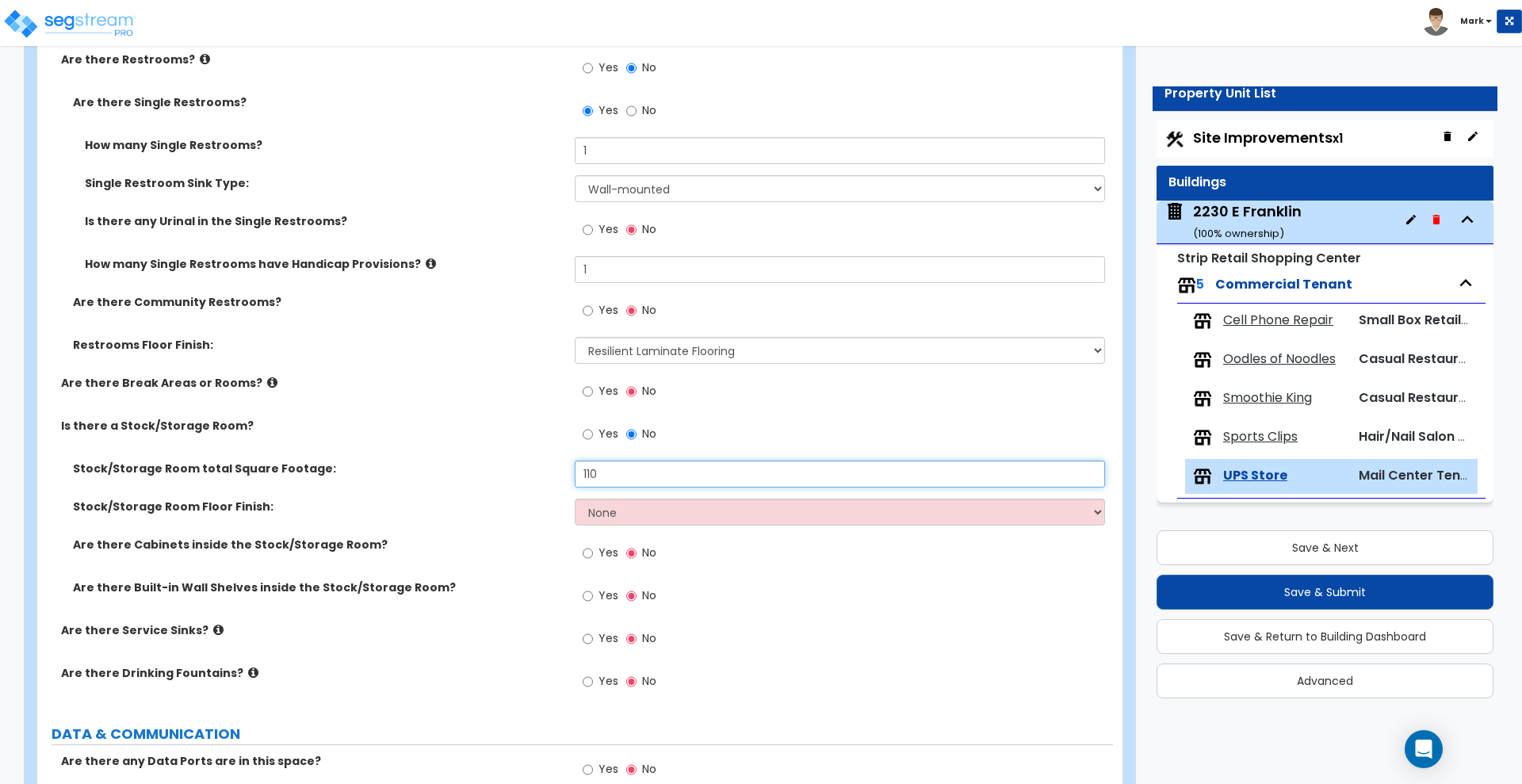
scroll to position [3030, 0]
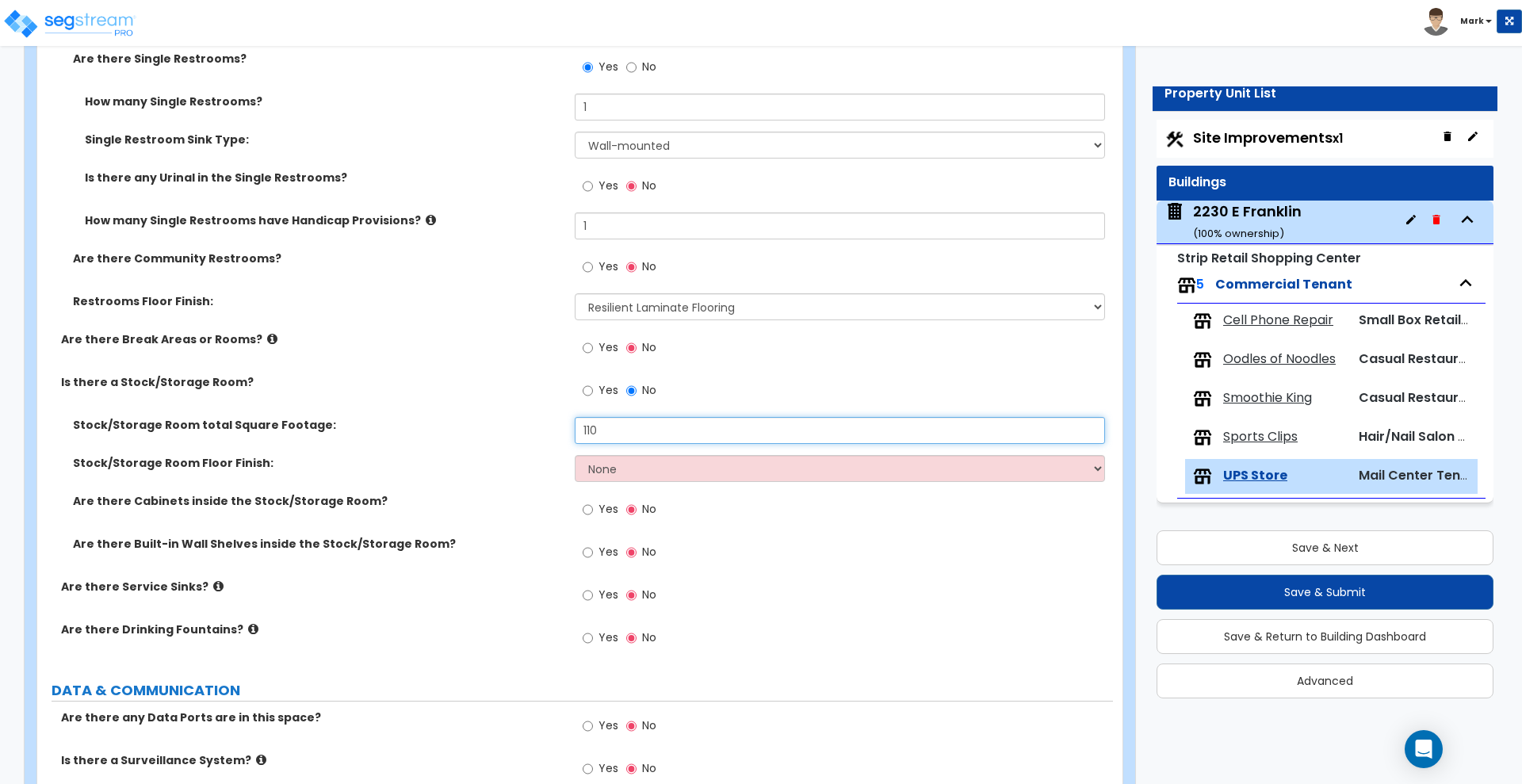
type input "110"
click at [638, 472] on select "None Tile Flooring Hardwood Flooring Resilient Laminate Flooring VCT Flooring S…" at bounding box center [839, 468] width 529 height 27
select select "5"
click at [575, 455] on select "None Tile Flooring Hardwood Flooring Resilient Laminate Flooring VCT Flooring S…" at bounding box center [839, 468] width 529 height 27
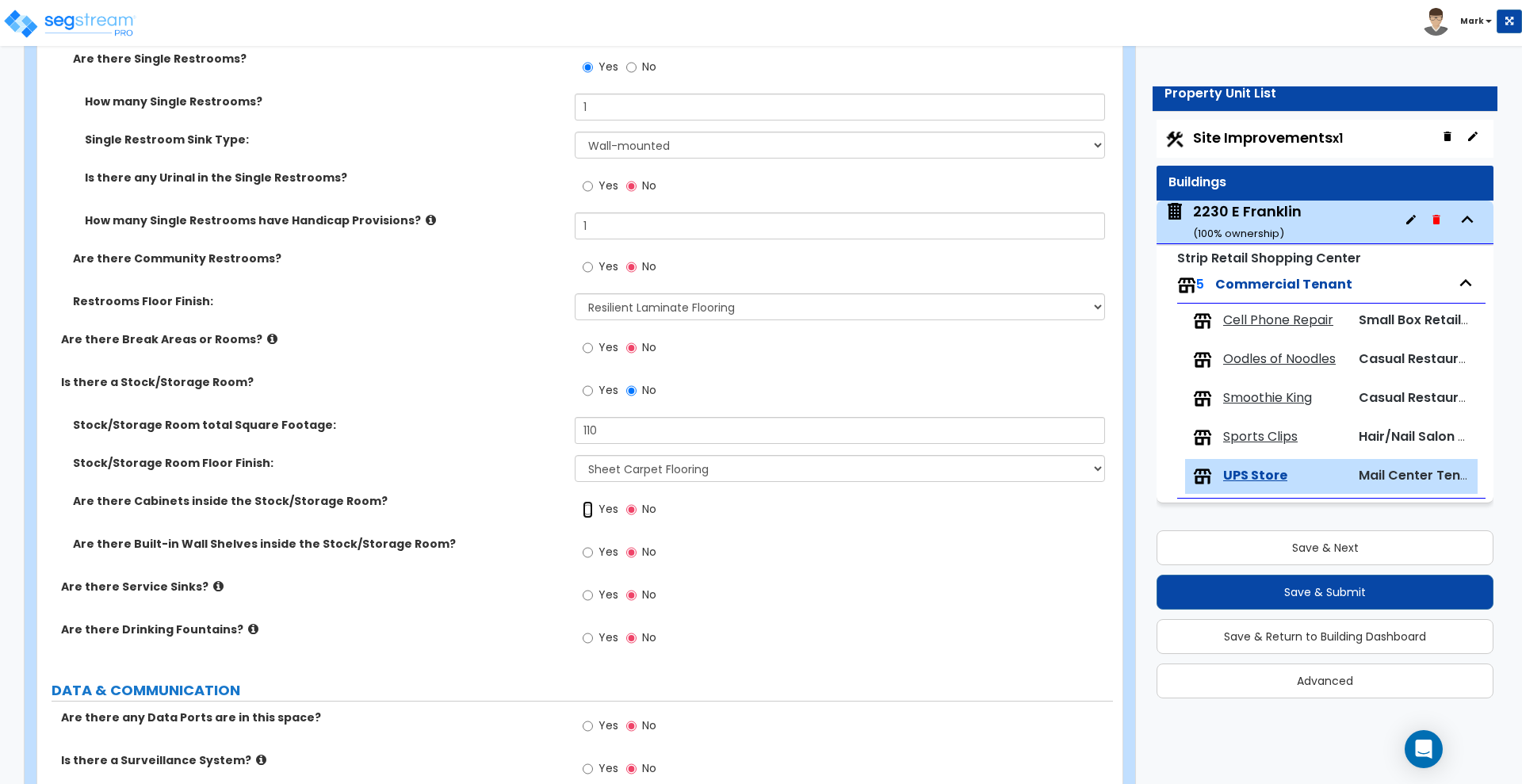
click at [588, 507] on input "Yes" at bounding box center [588, 509] width 10 height 17
radio input "true"
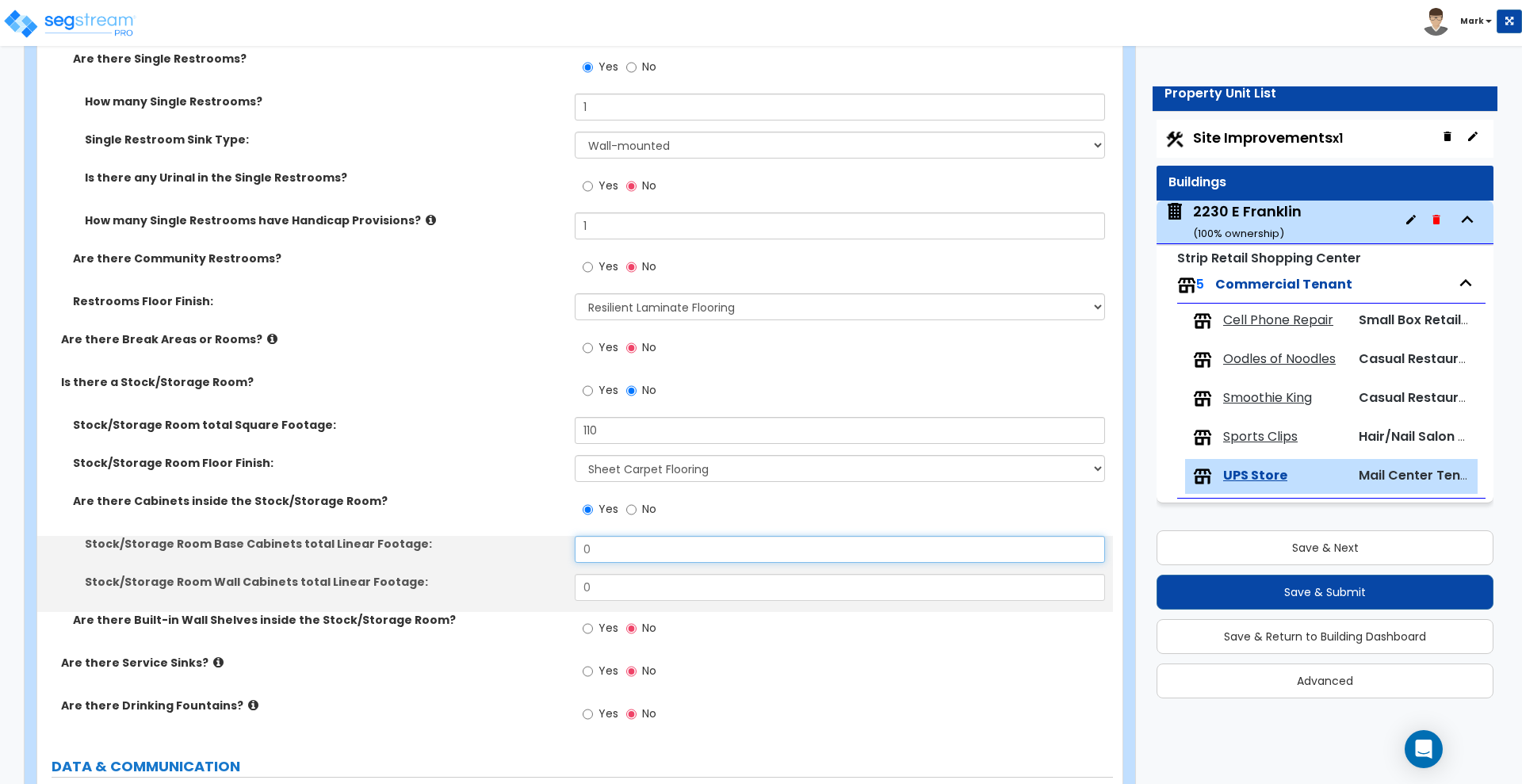
click at [560, 544] on div "Stock/Storage Room Base Cabinets total Linear Footage: 0" at bounding box center [574, 555] width 1075 height 38
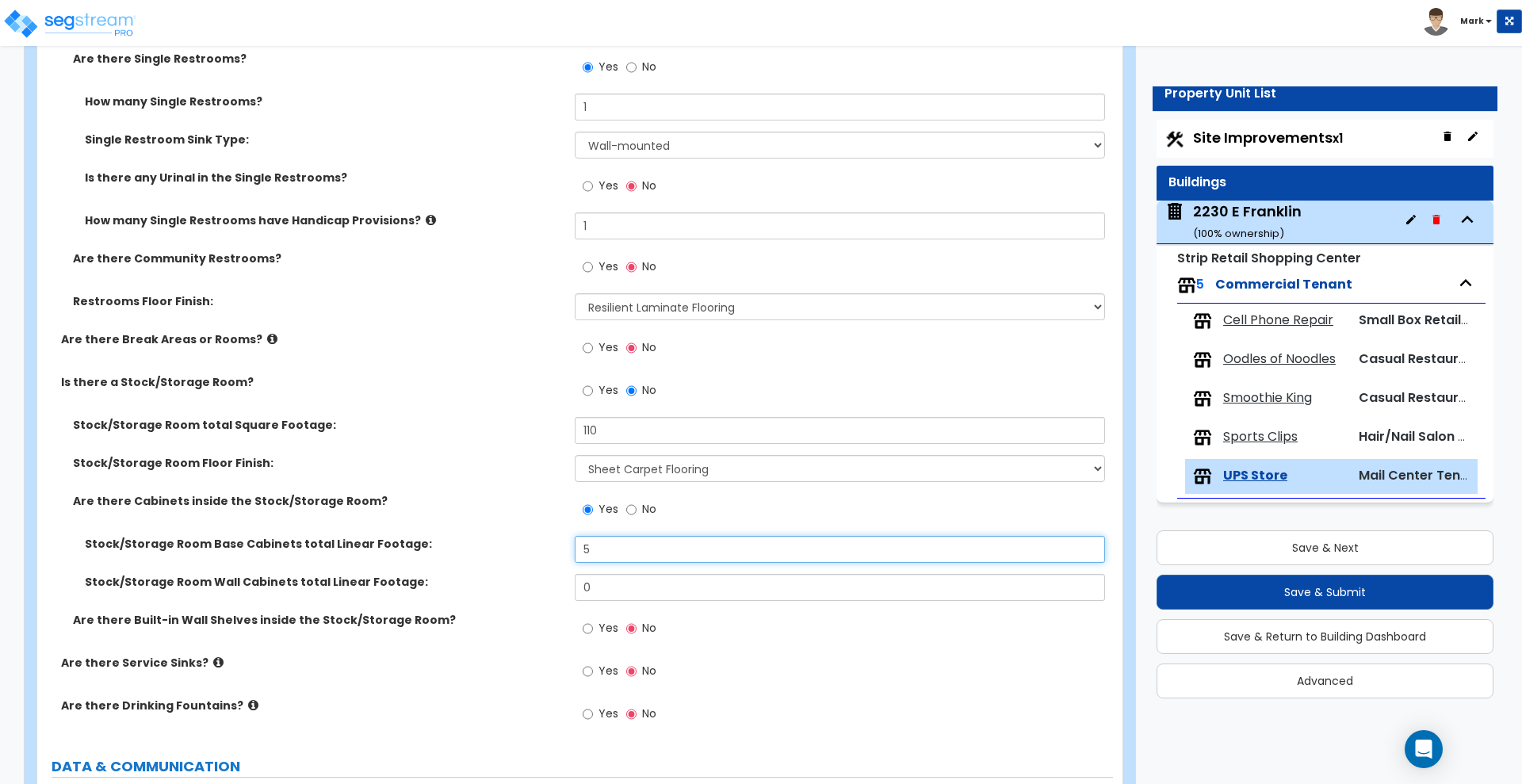
type input "5"
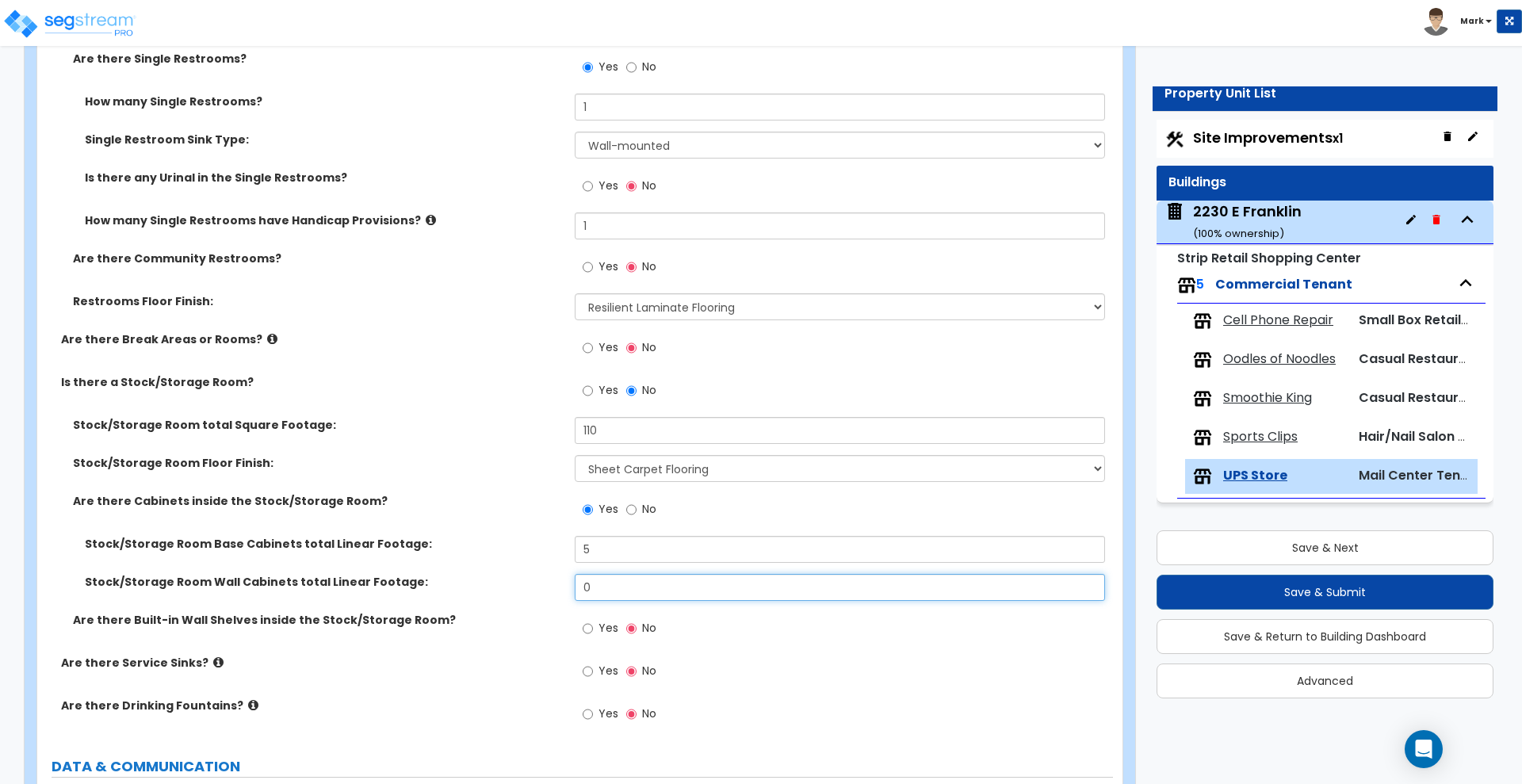
drag, startPoint x: 602, startPoint y: 578, endPoint x: 566, endPoint y: 580, distance: 36.1
click at [567, 580] on div "Stock/Storage Room Wall Cabinets total Linear Footage: 0" at bounding box center [574, 593] width 1075 height 38
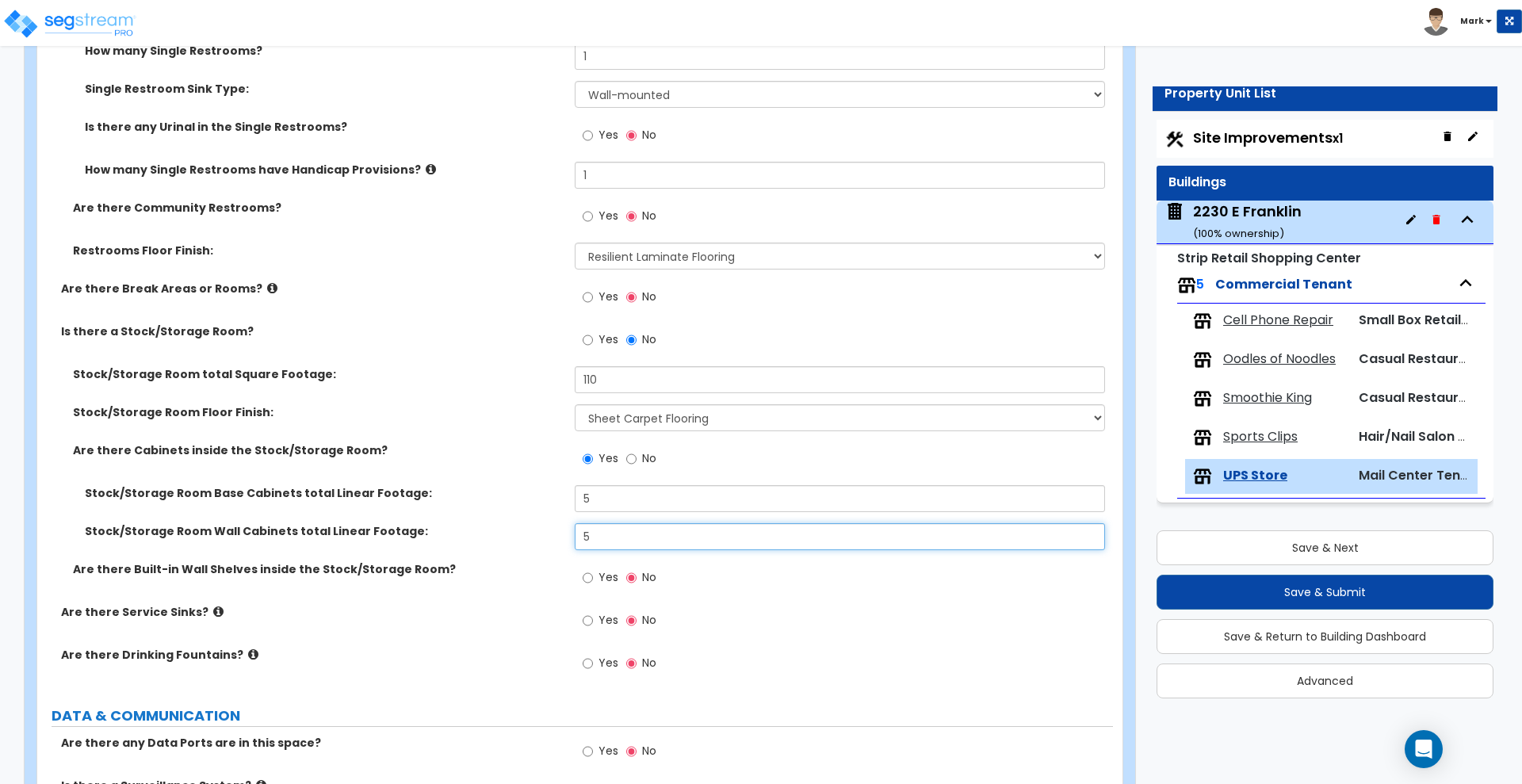
scroll to position [3130, 0]
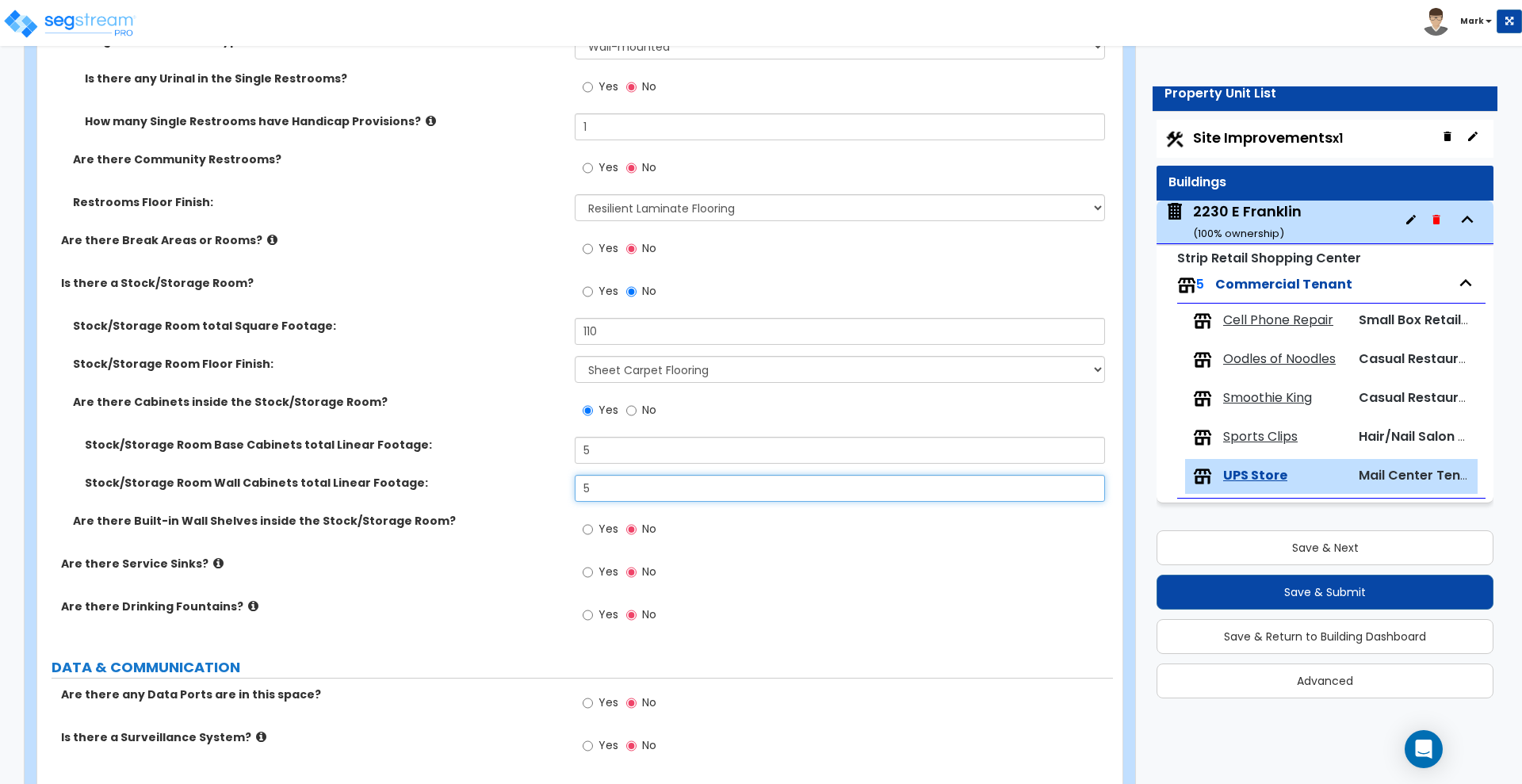
type input "5"
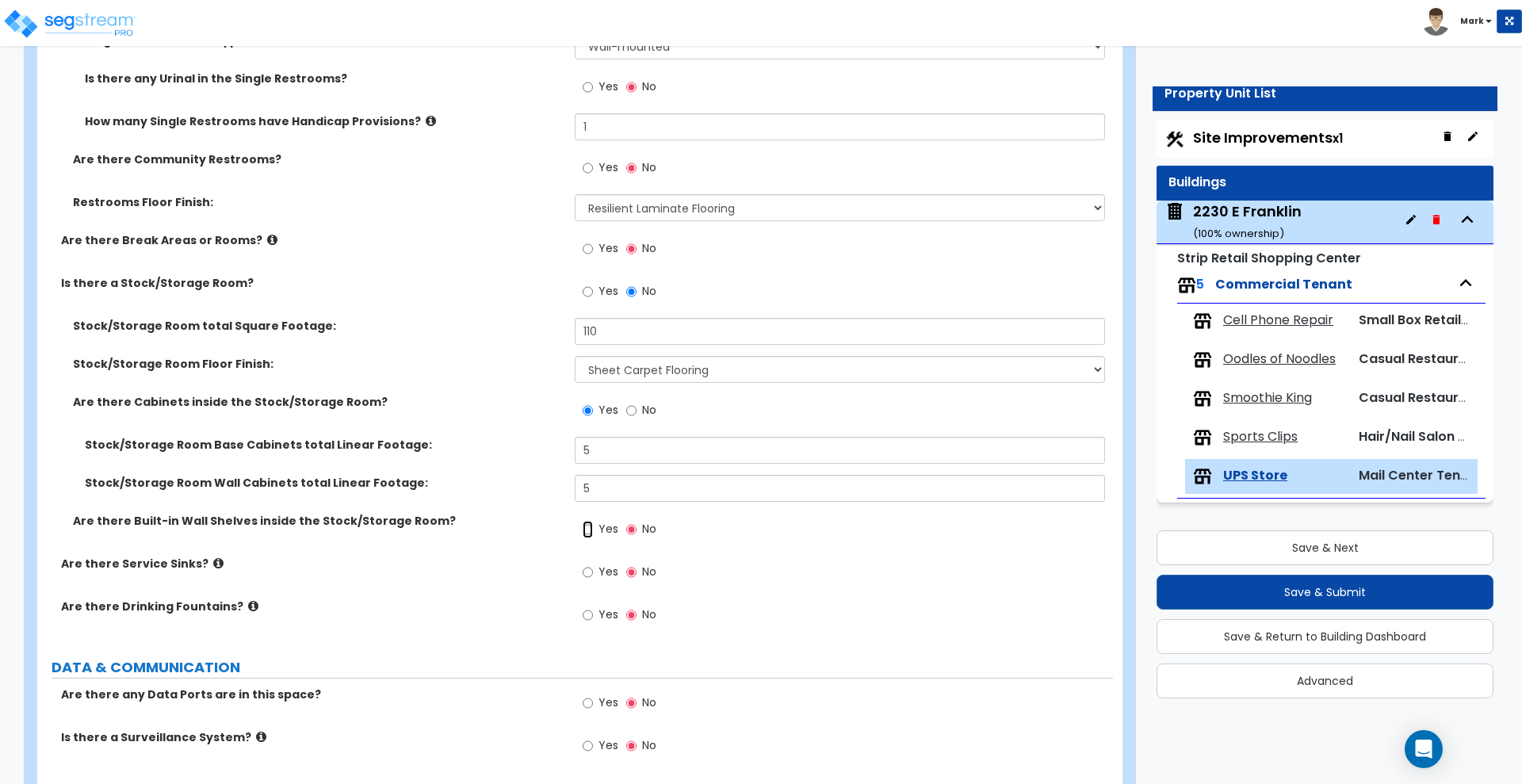
click at [585, 529] on input "Yes" at bounding box center [588, 529] width 10 height 17
radio input "true"
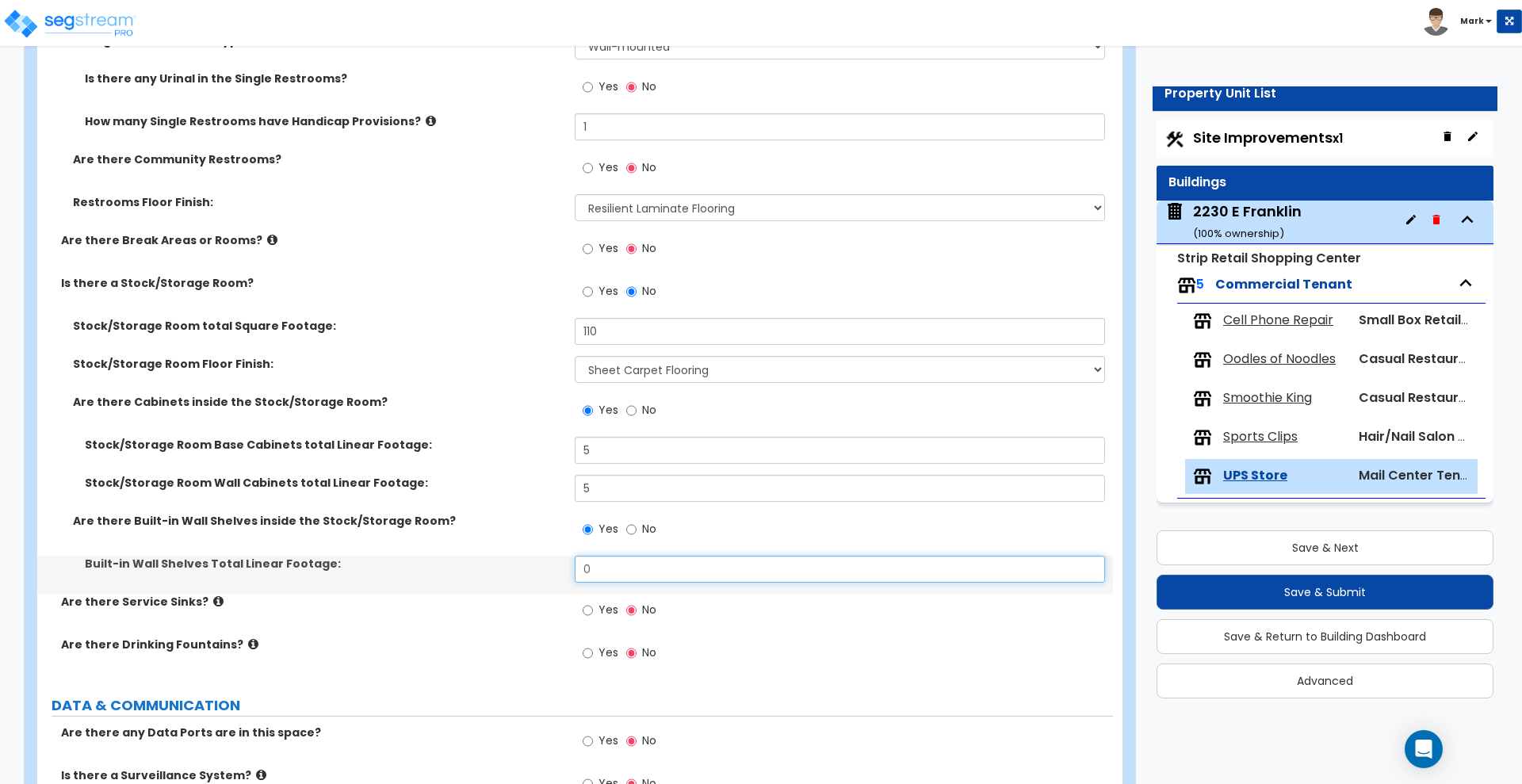
drag, startPoint x: 607, startPoint y: 567, endPoint x: 466, endPoint y: 566, distance: 141.0
click at [466, 567] on div "Built-in Wall Shelves Total Linear Footage: 0" at bounding box center [574, 575] width 1075 height 38
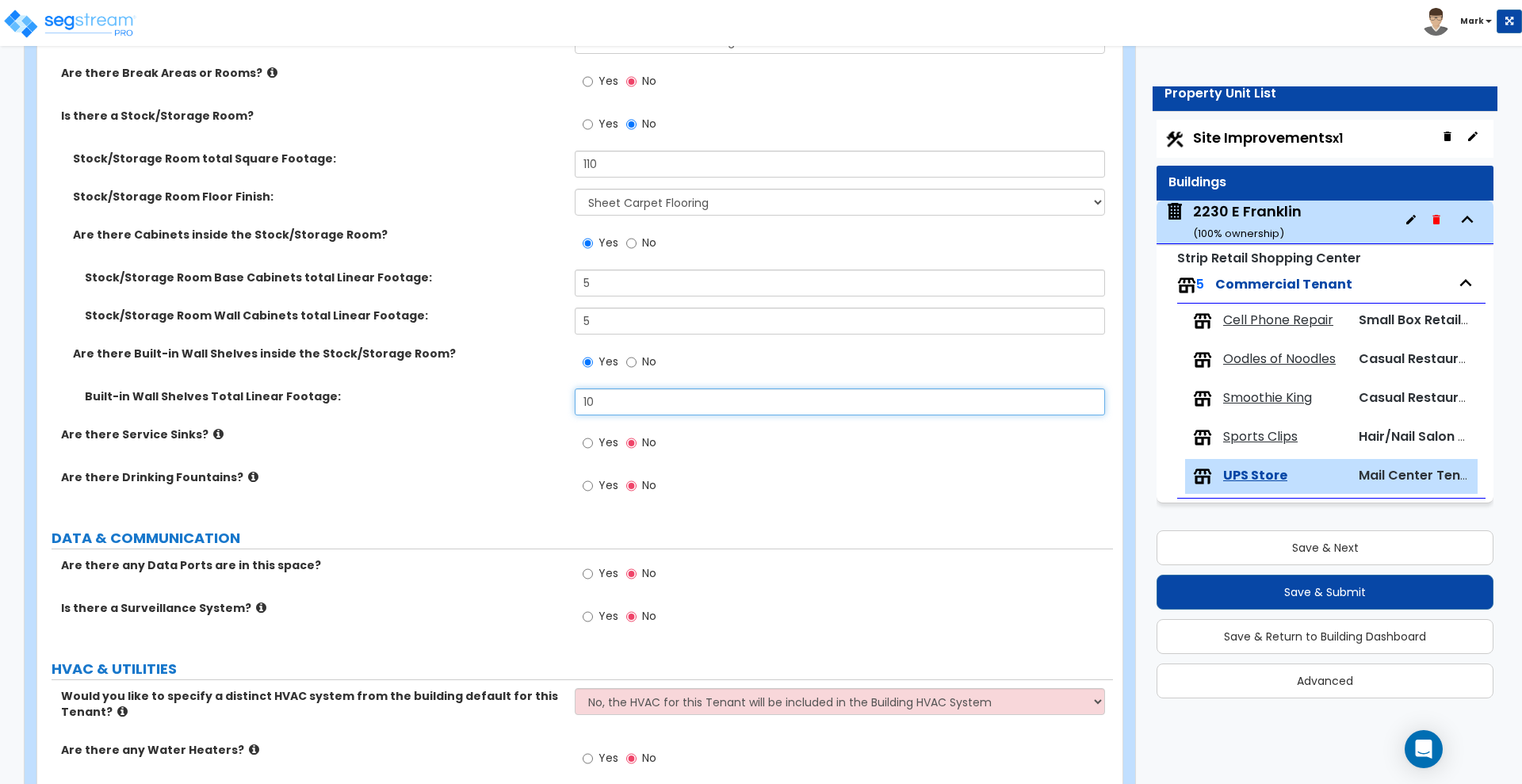
scroll to position [3328, 0]
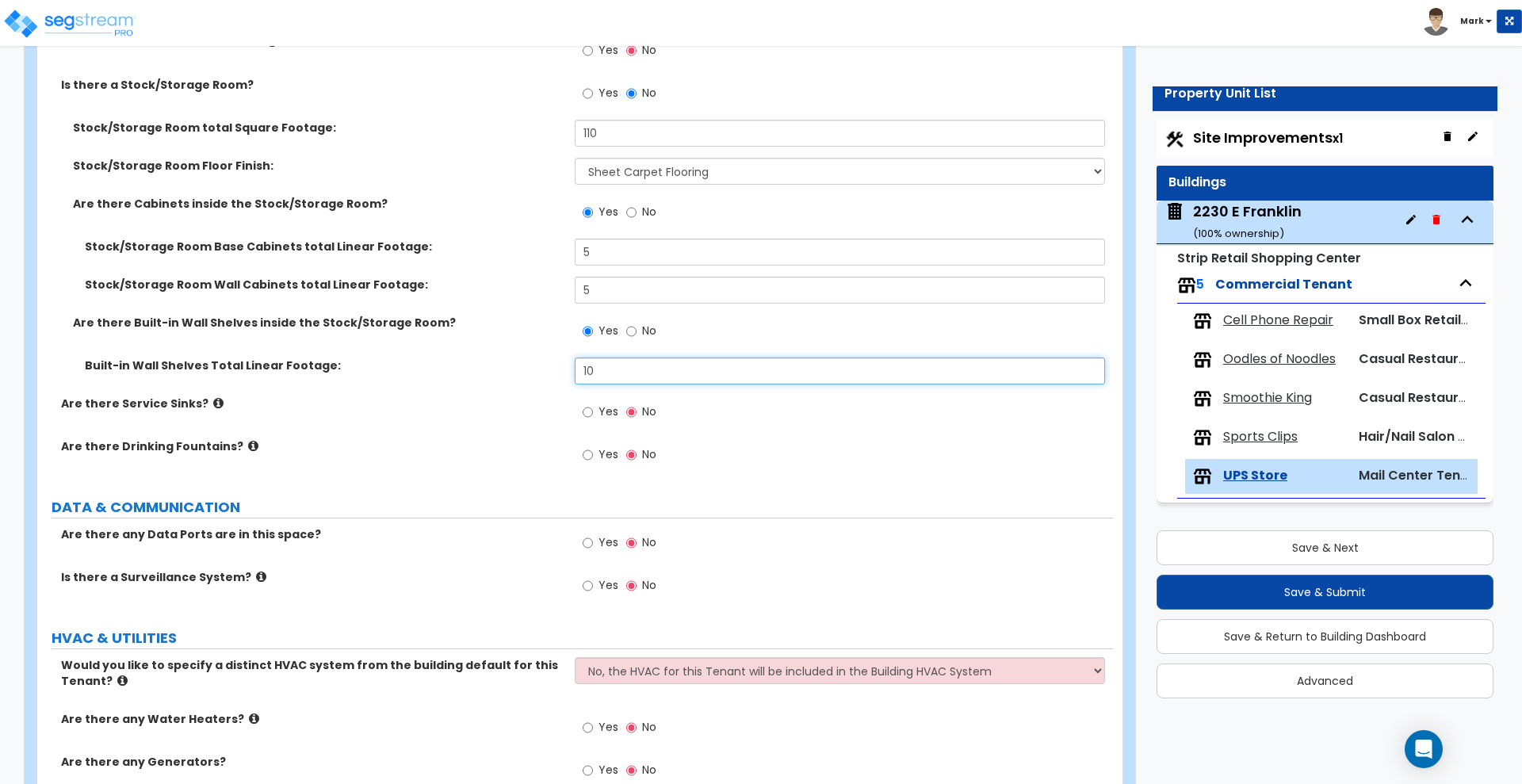
type input "10"
click at [587, 540] on input "Yes" at bounding box center [588, 542] width 10 height 17
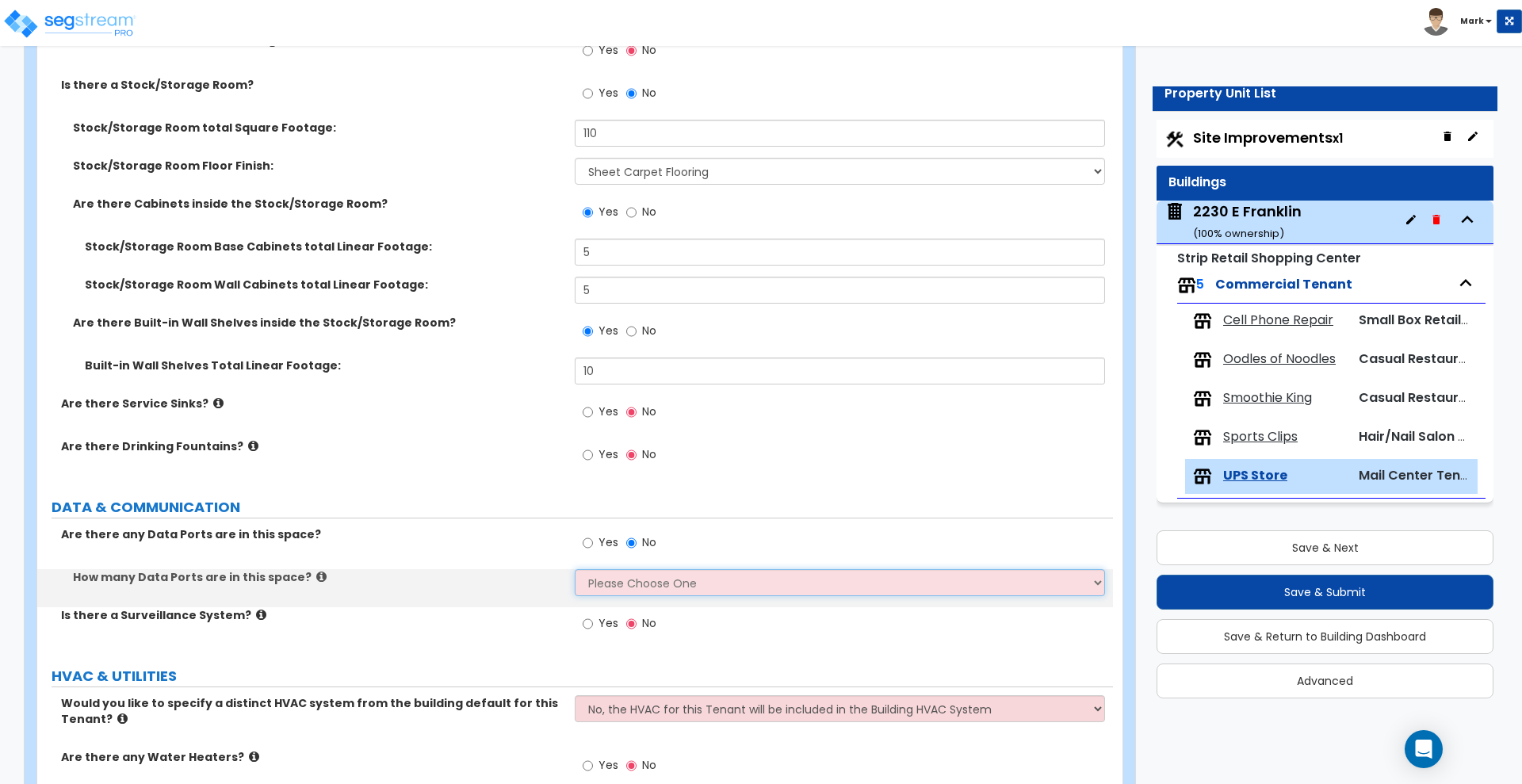
click at [610, 584] on select "Please Choose One Please Estimate for Me I will specify the Quantity Exactly" at bounding box center [839, 582] width 529 height 27
select select "1"
click at [575, 569] on select "Please Choose One Please Estimate for Me I will specify the Quantity Exactly" at bounding box center [839, 582] width 529 height 27
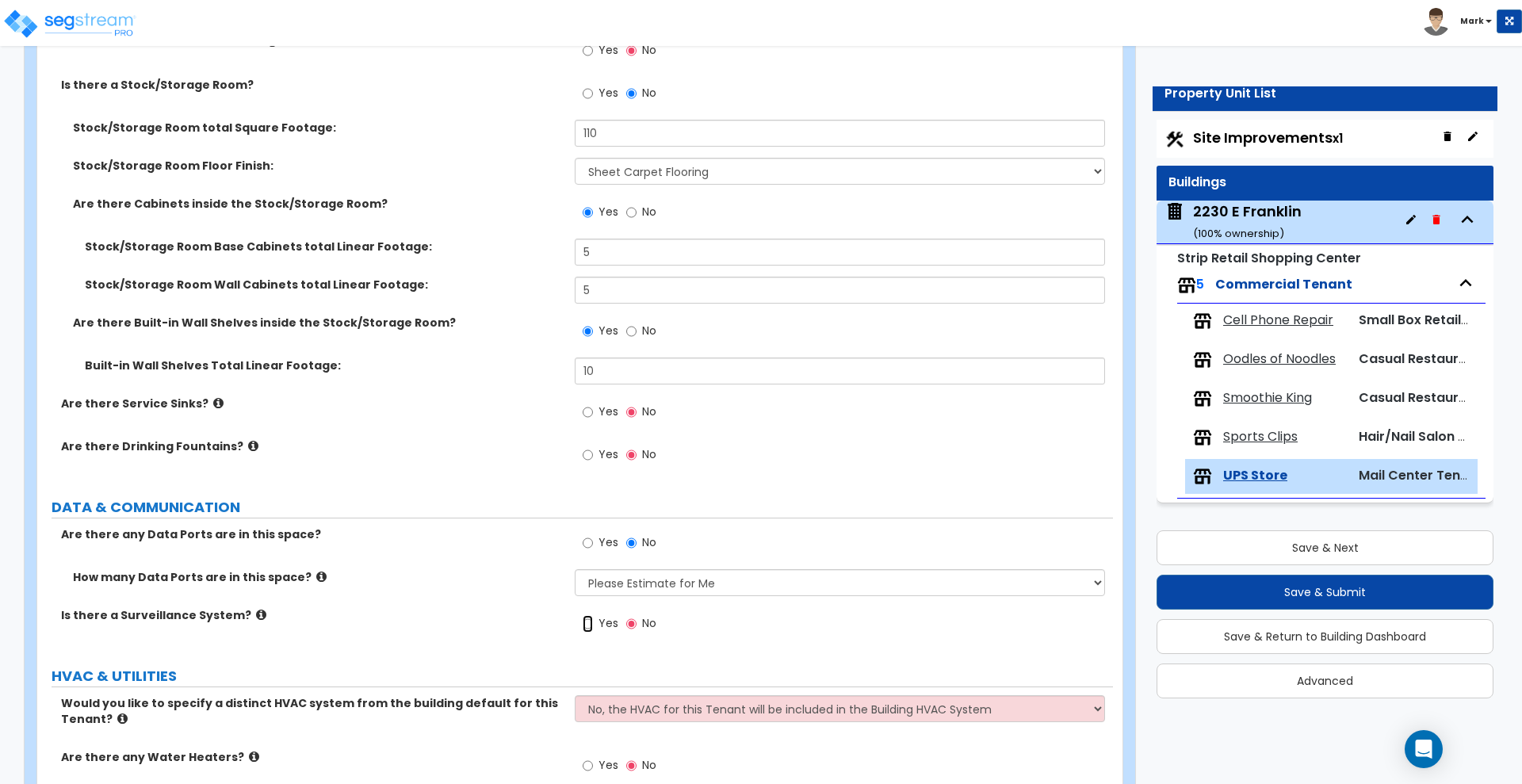
click at [587, 625] on input "Yes" at bounding box center [588, 623] width 10 height 17
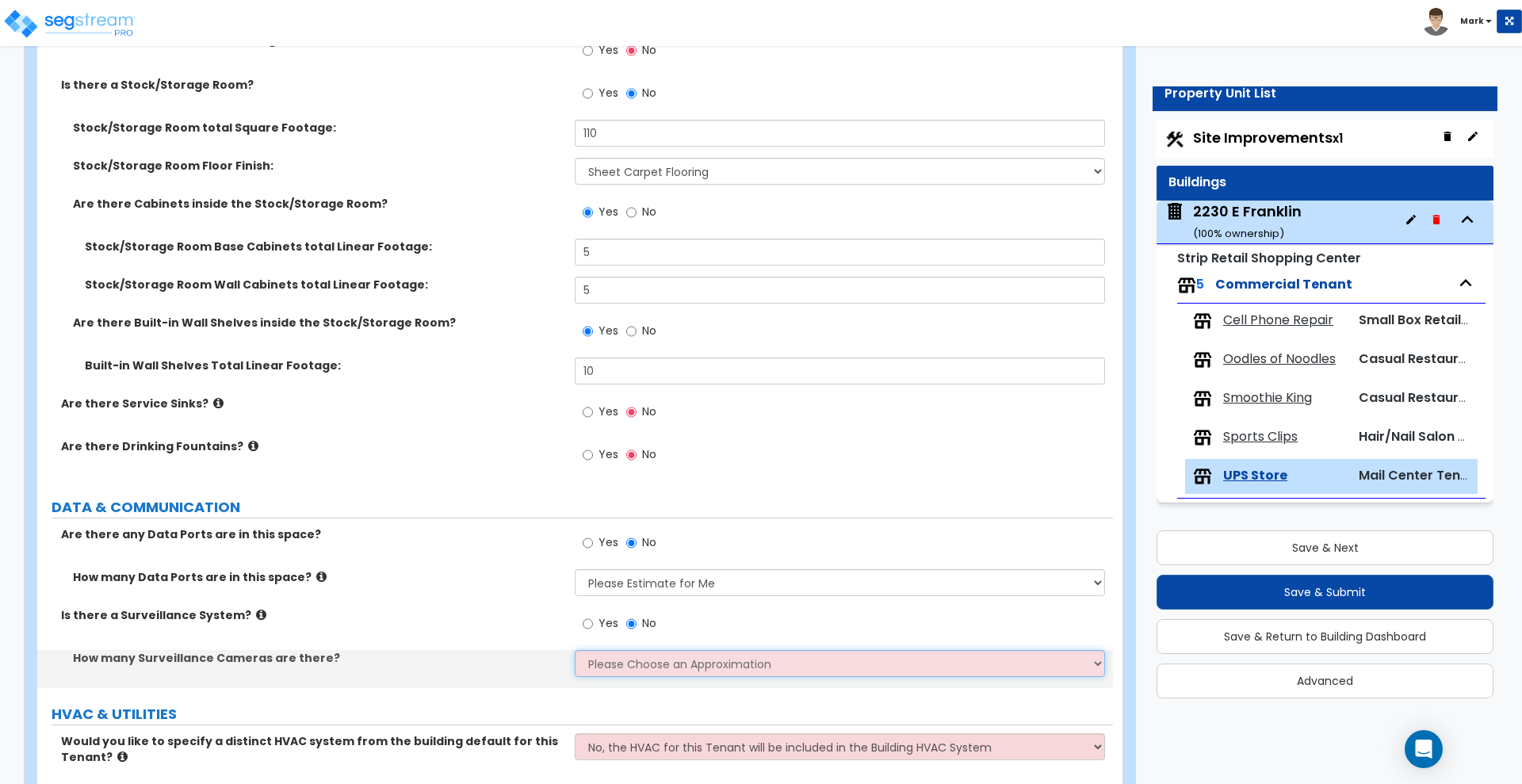
click at [646, 663] on select "Please Choose an Approximation Barely Noticed Any Noticed a Couple Frequently S…" at bounding box center [839, 662] width 529 height 27
select select "3"
click at [575, 650] on select "Please Choose an Approximation Barely Noticed Any Noticed a Couple Frequently S…" at bounding box center [839, 662] width 529 height 27
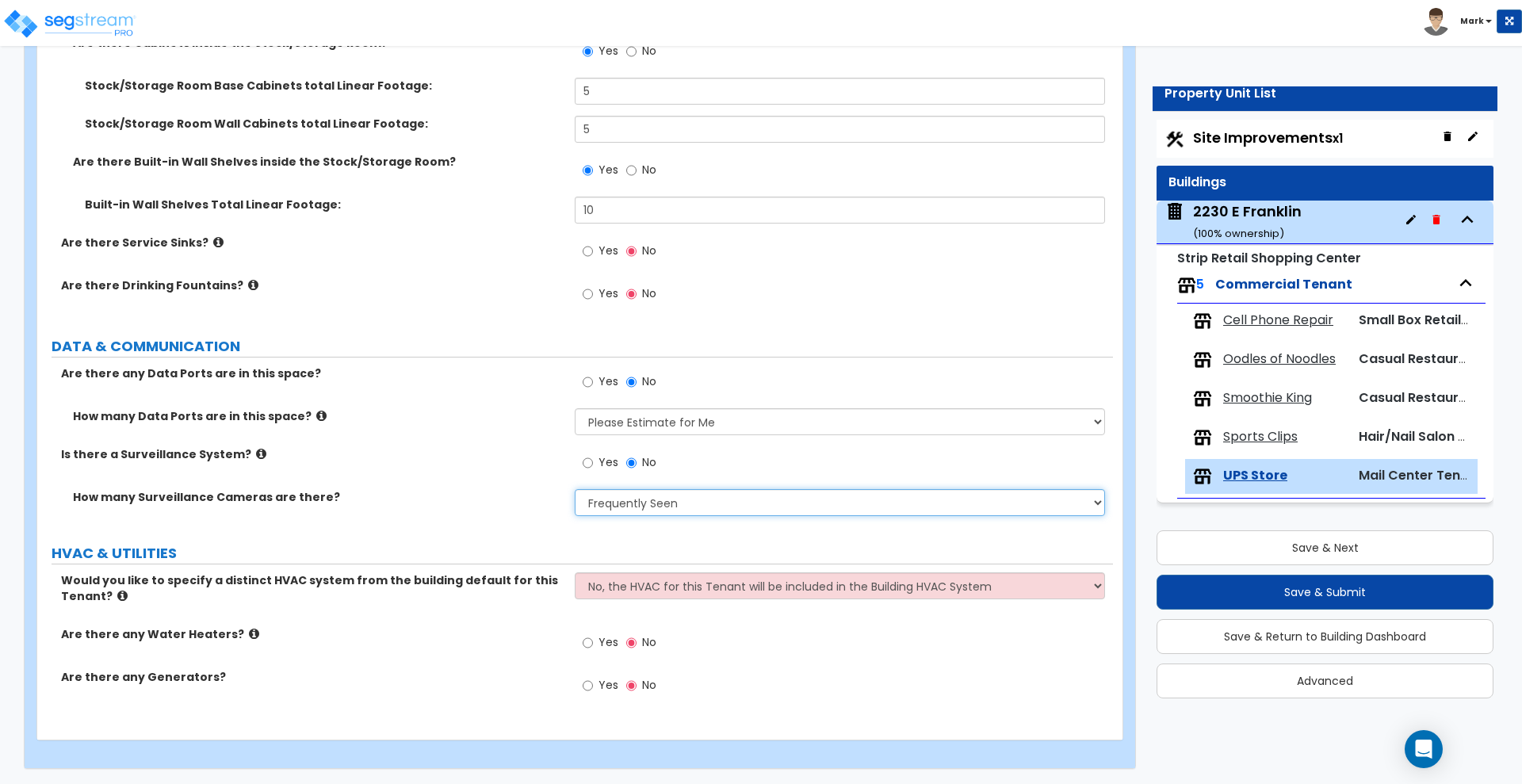
scroll to position [3490, 0]
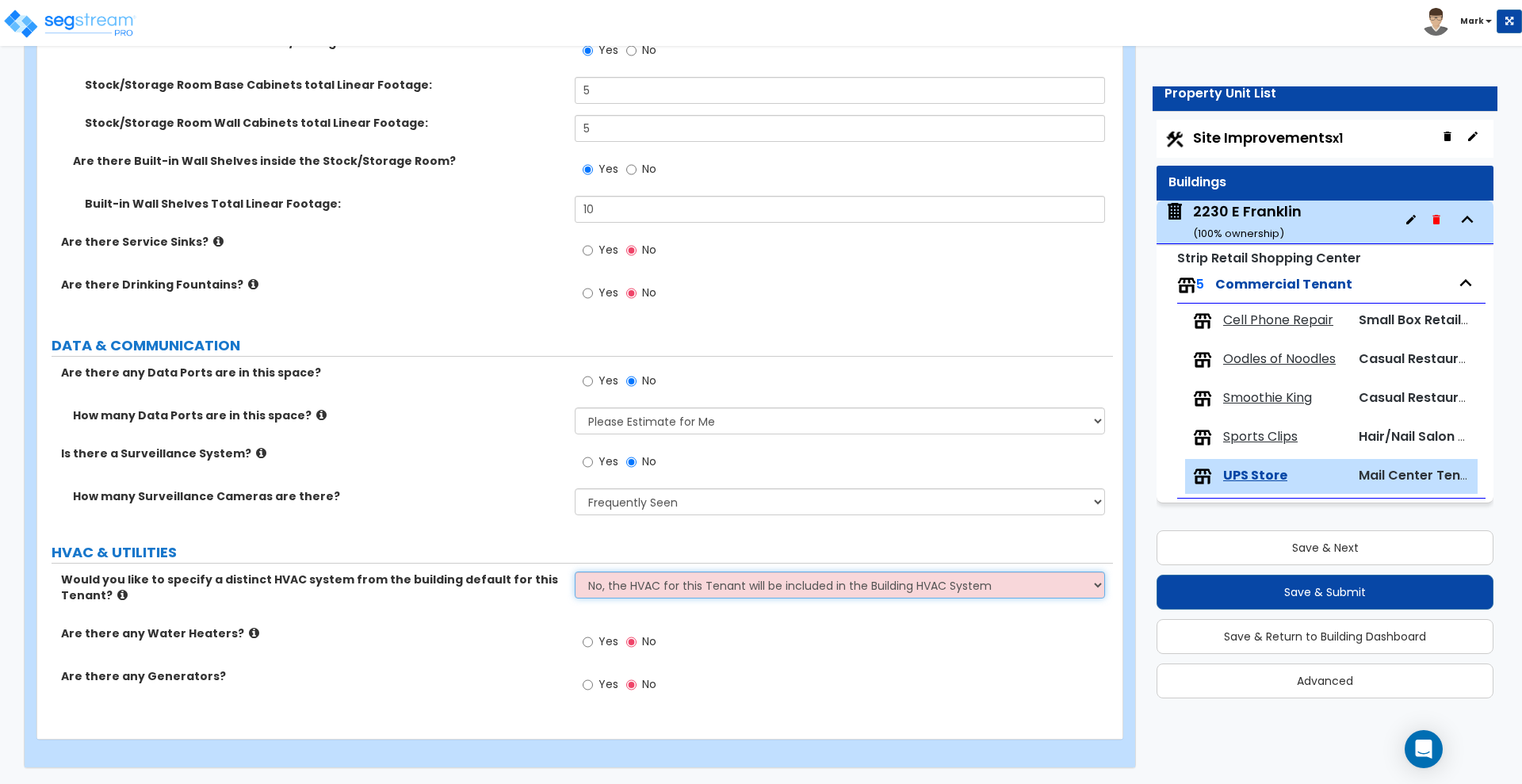
click at [590, 593] on select "No, the HVAC for this Tenant will be included in the Building HVAC System Yes, …" at bounding box center [839, 584] width 529 height 27
select select "1"
click at [575, 571] on select "No, the HVAC for this Tenant will be included in the Building HVAC System Yes, …" at bounding box center [839, 584] width 529 height 27
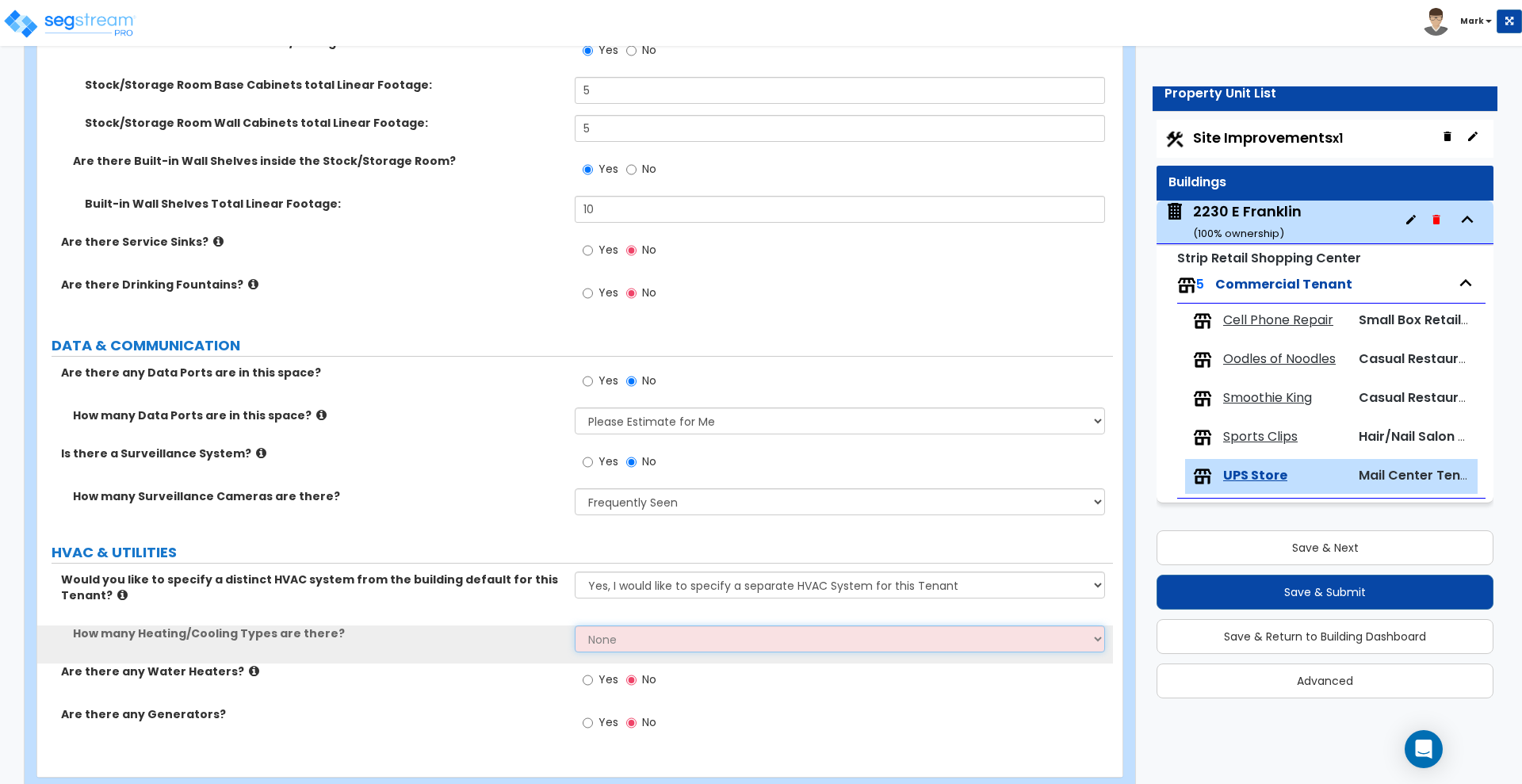
click at [649, 636] on select "None 1 2 3" at bounding box center [839, 639] width 529 height 27
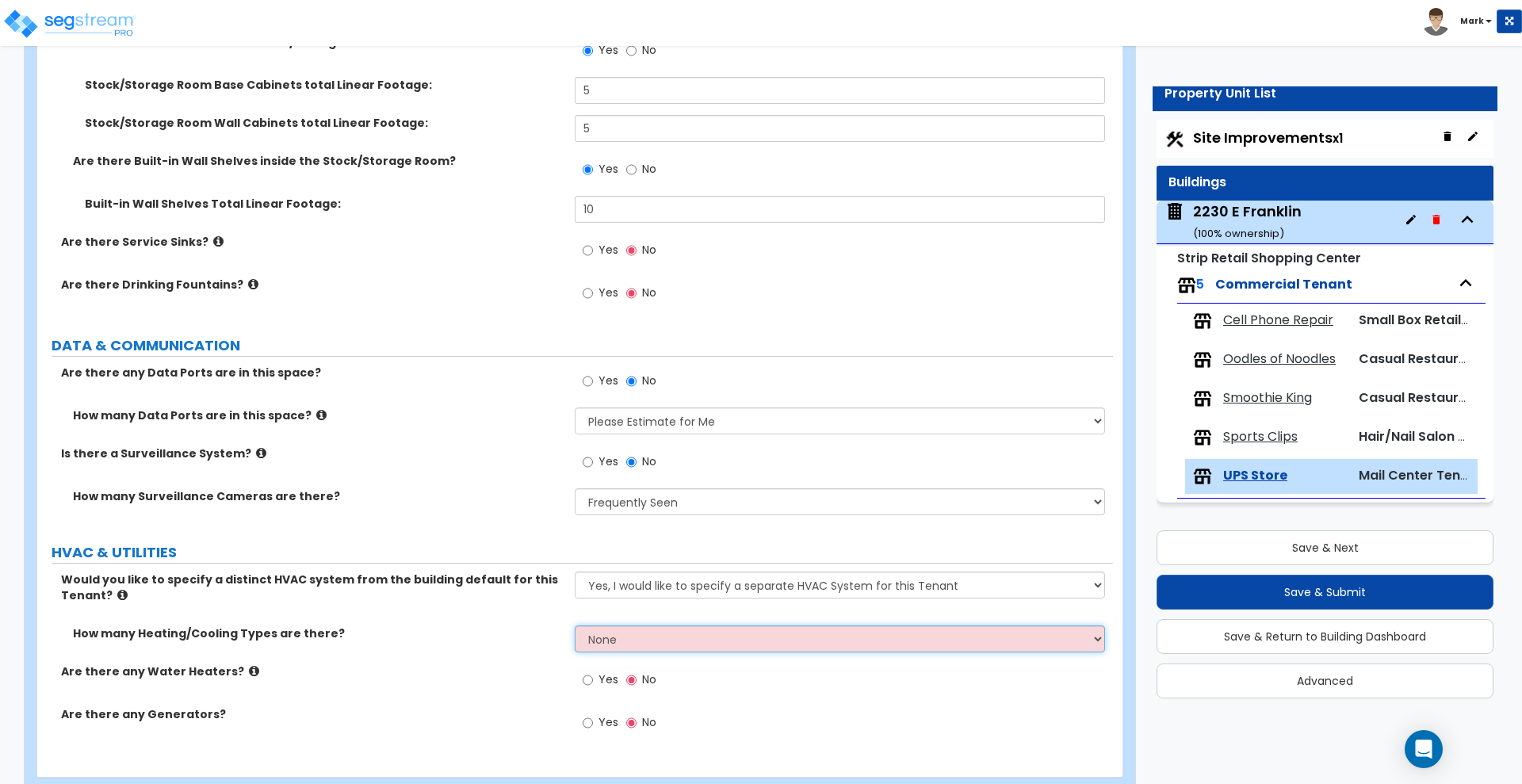
select select "1"
click at [575, 626] on select "None 1 2 3" at bounding box center [839, 639] width 529 height 27
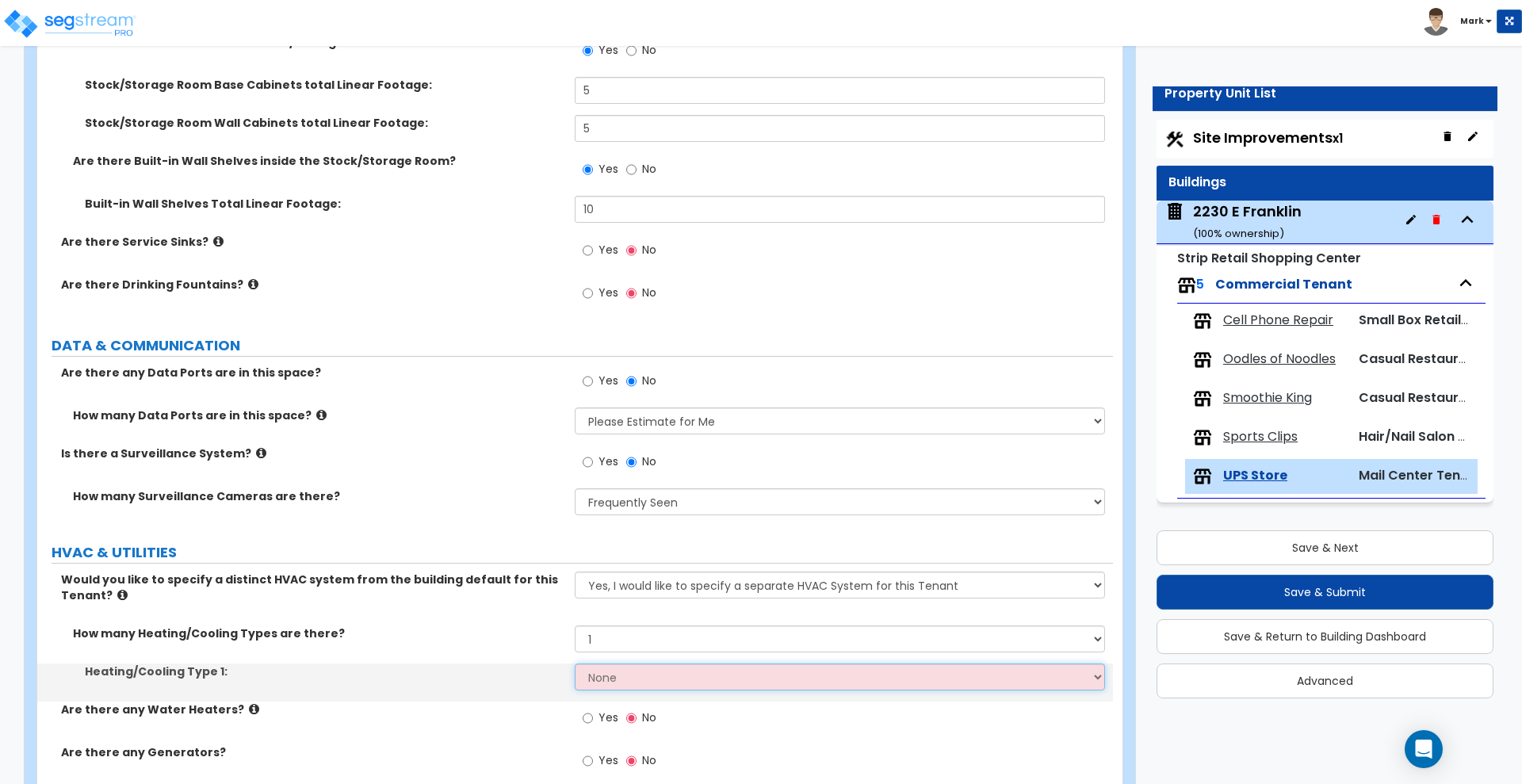
click at [648, 675] on select "None Heat Only Centralized Heating & Cooling Thru Wall Air Conditioners Mini Sp…" at bounding box center [839, 676] width 529 height 27
select select "2"
click at [575, 663] on select "None Heat Only Centralized Heating & Cooling Thru Wall Air Conditioners Mini Sp…" at bounding box center [839, 676] width 529 height 27
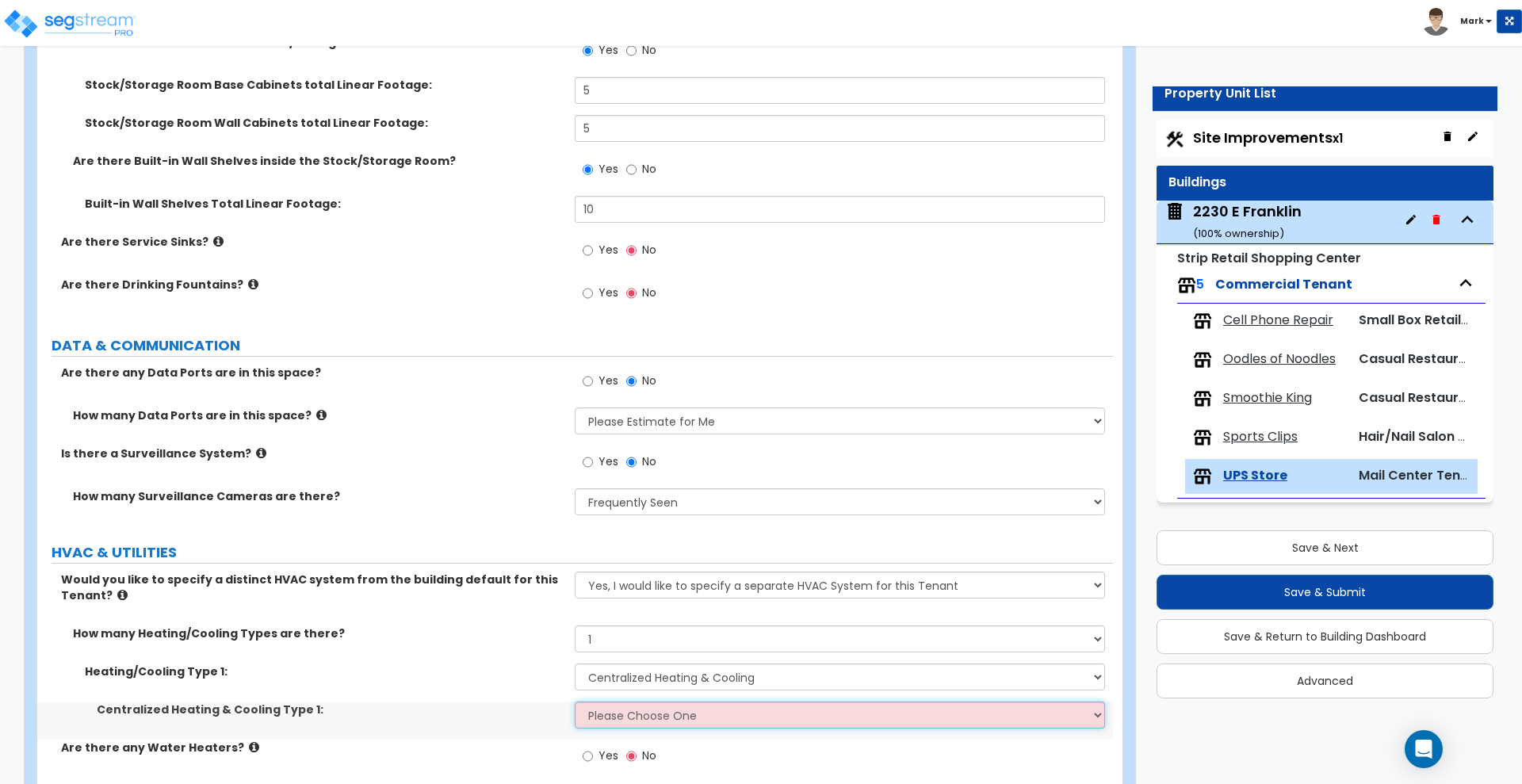
click at [658, 711] on select "Please Choose One Rooftop Unit Furnace-Condenser Forced Air Split Heating/Cooli…" at bounding box center [839, 714] width 529 height 27
select select "1"
click at [575, 701] on select "Please Choose One Rooftop Unit Furnace-Condenser Forced Air Split Heating/Cooli…" at bounding box center [839, 714] width 529 height 27
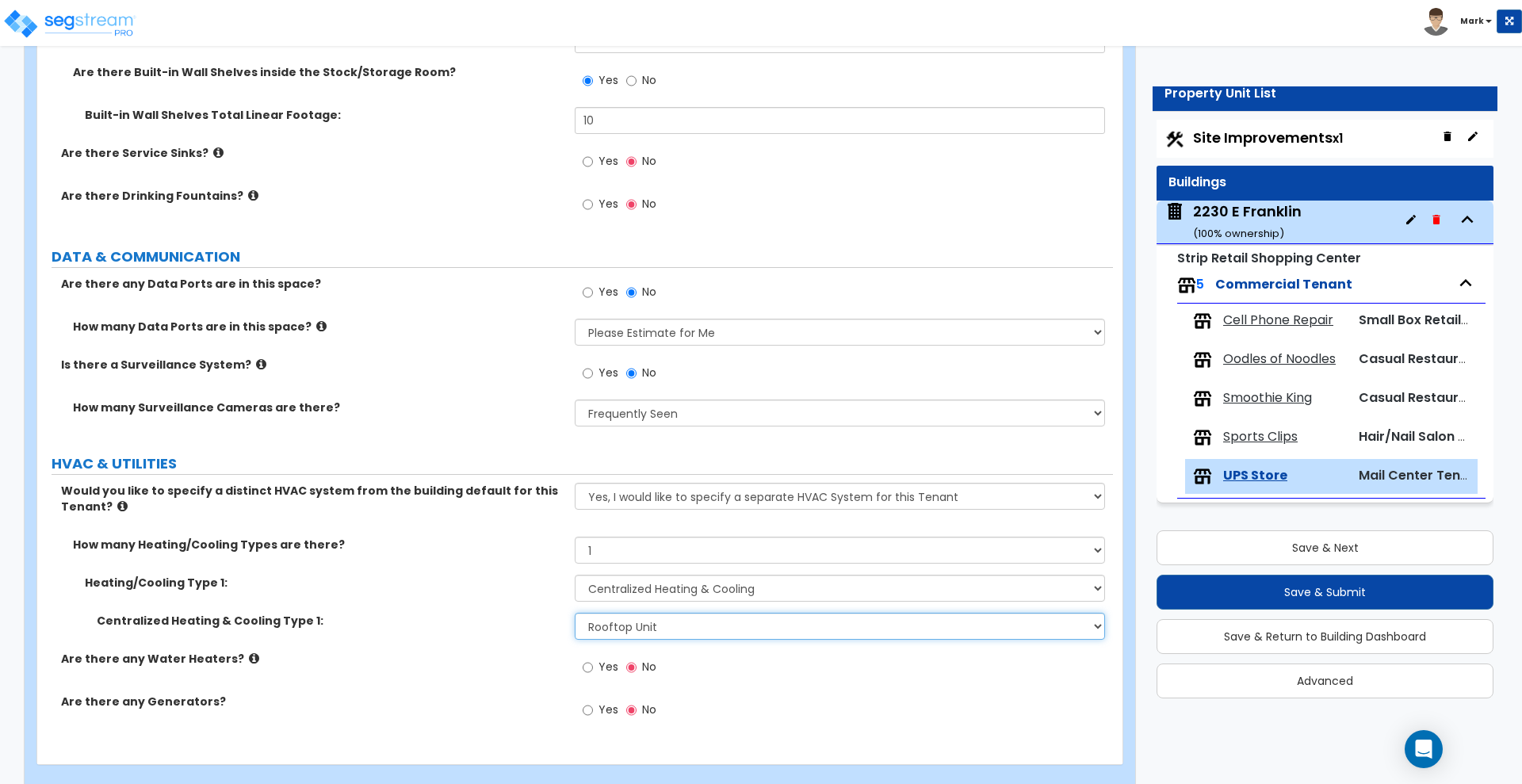
scroll to position [3603, 0]
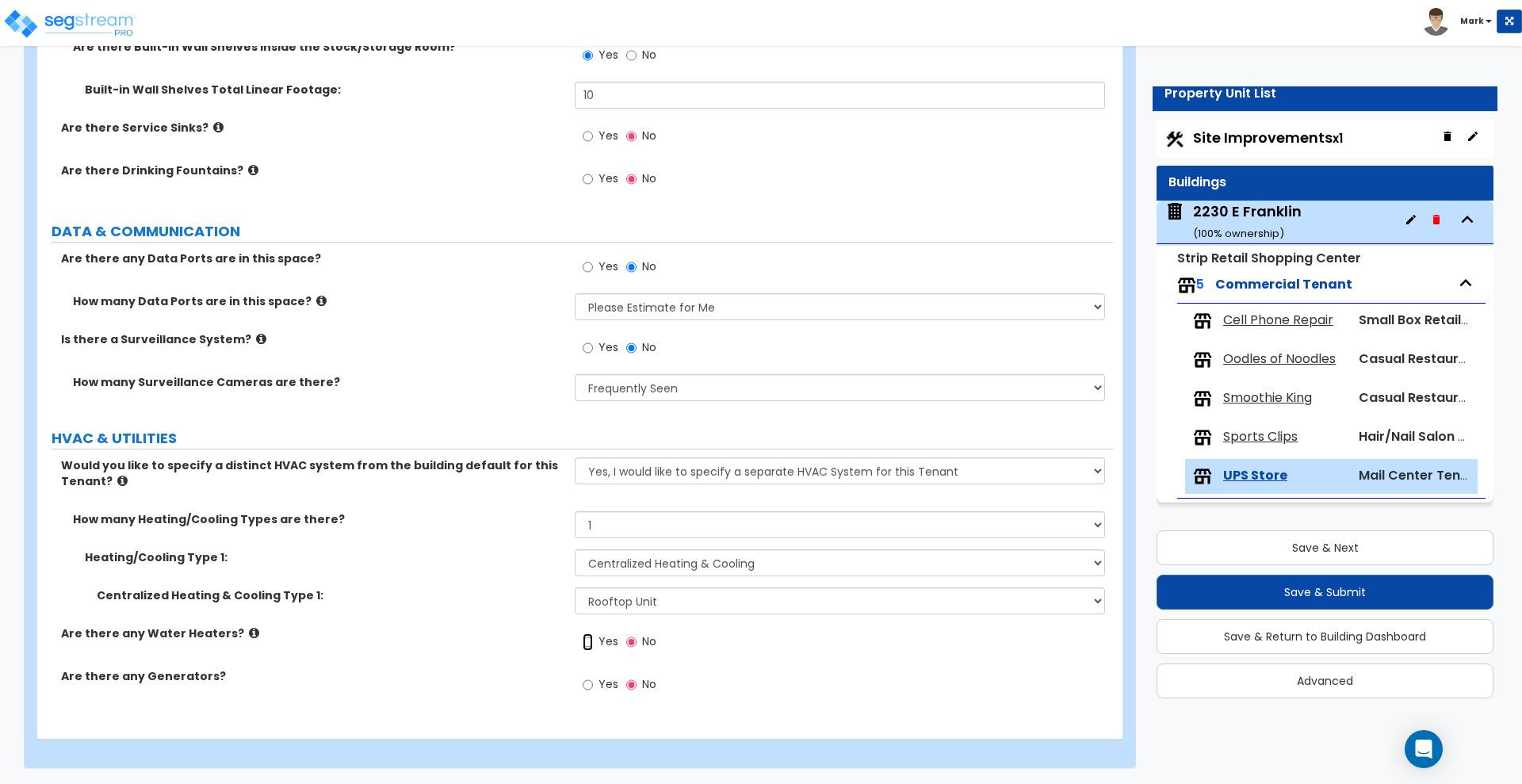
click at [592, 641] on input "Yes" at bounding box center [588, 642] width 10 height 17
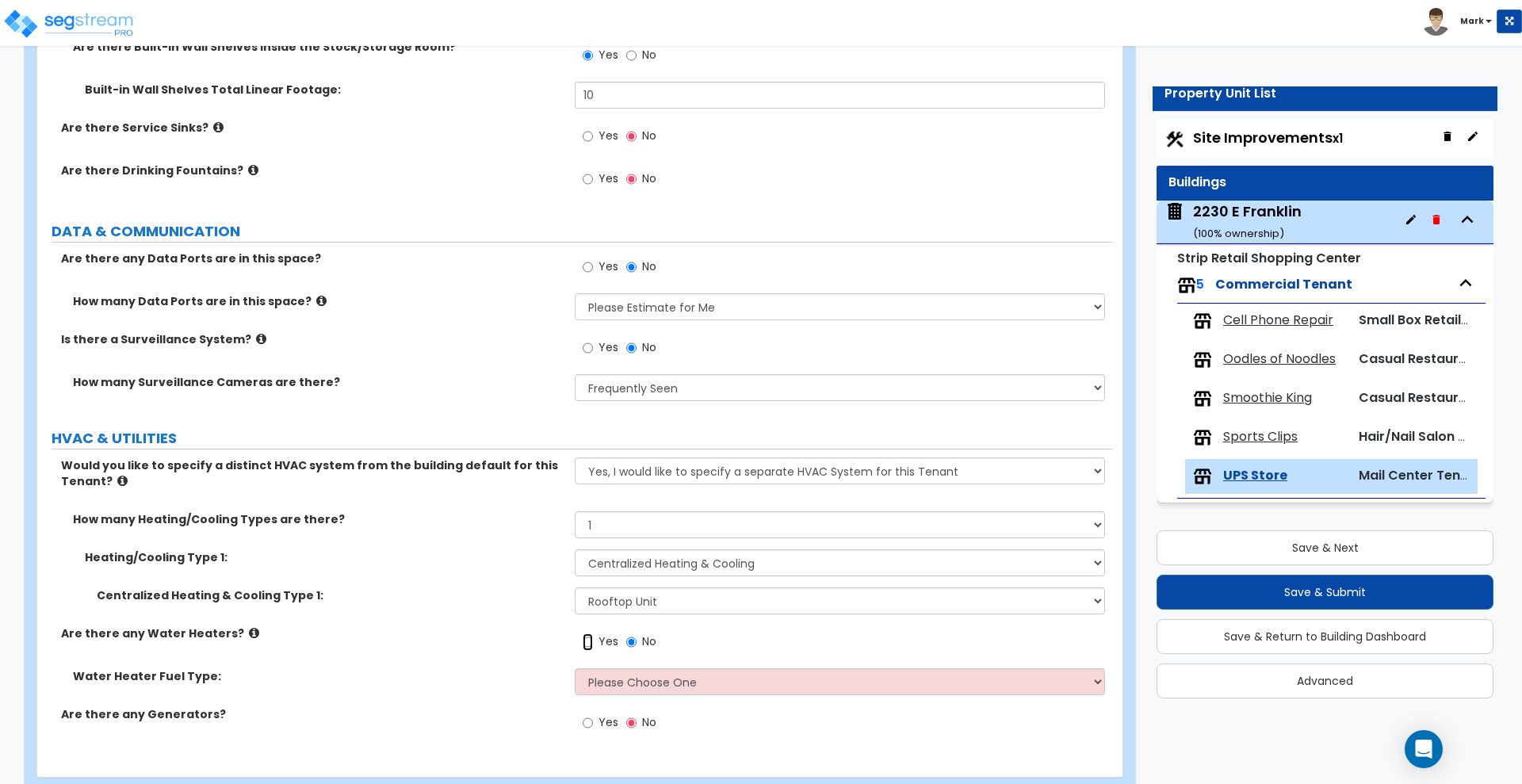
scroll to position [3642, 0]
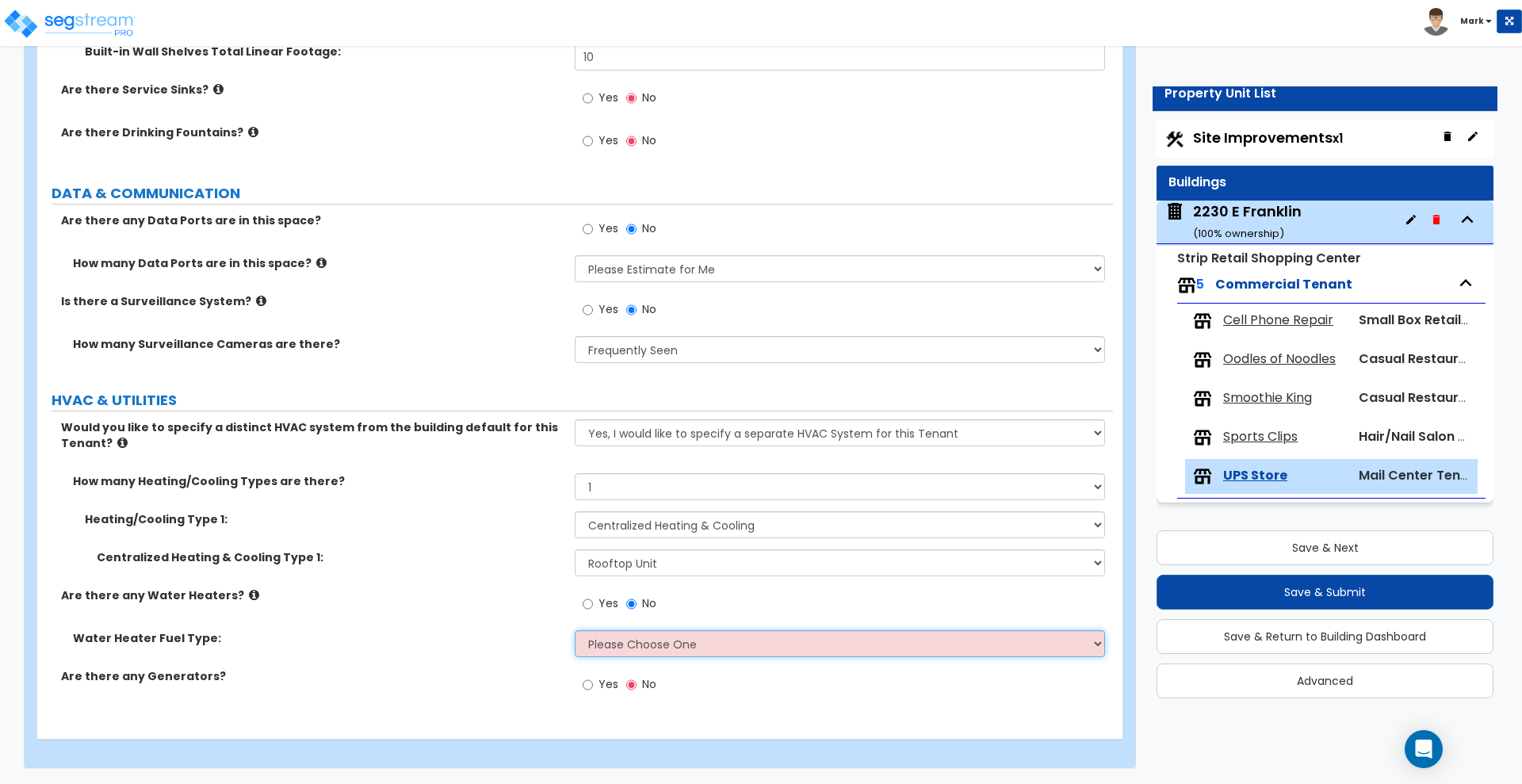
click at [742, 650] on select "Please Choose One Gas Electric" at bounding box center [839, 643] width 529 height 27
select select "2"
click at [575, 630] on select "Please Choose One Gas Electric" at bounding box center [839, 643] width 529 height 27
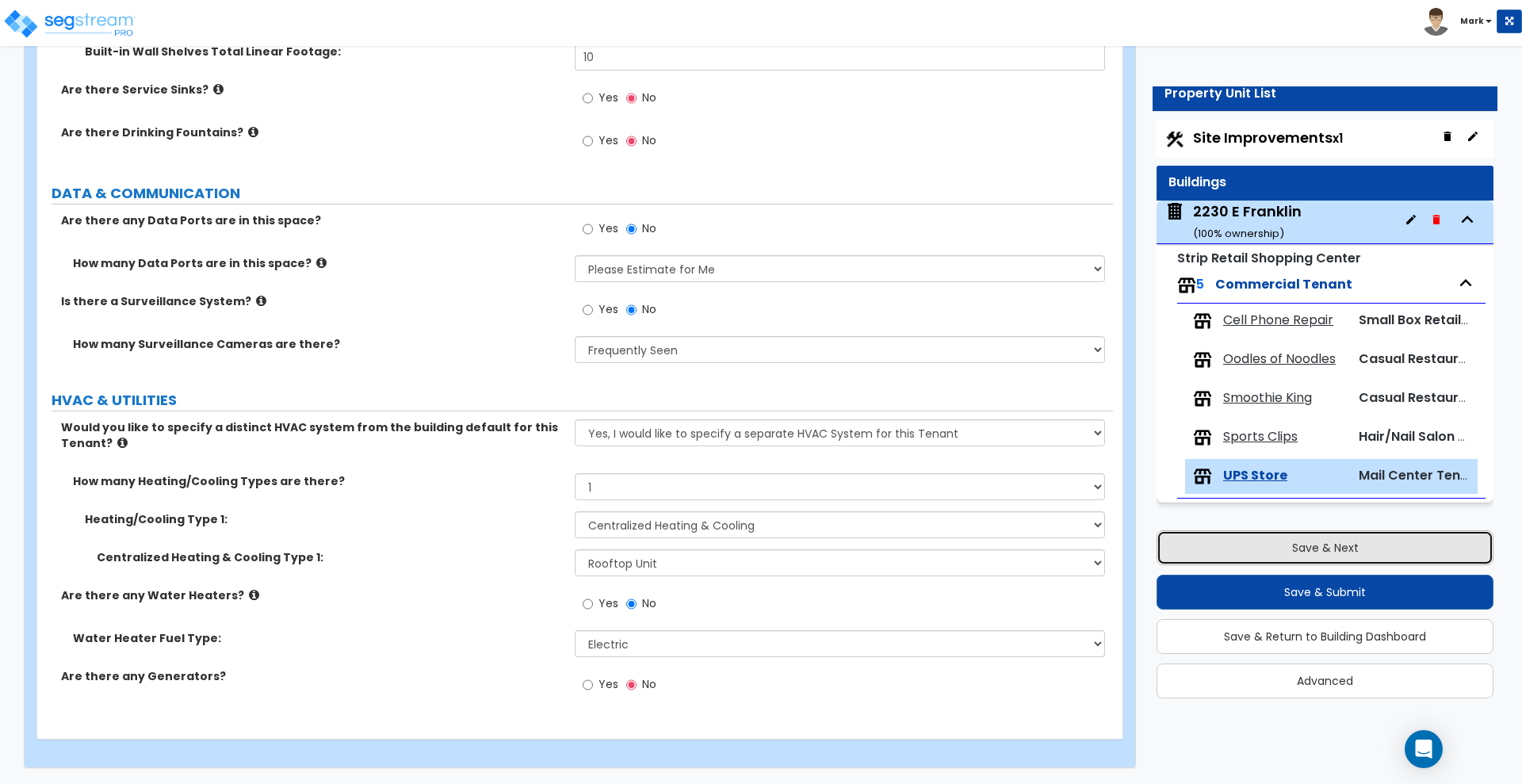
click at [1312, 546] on button "Save & Next" at bounding box center [1325, 547] width 337 height 35
select select "2"
select select "1"
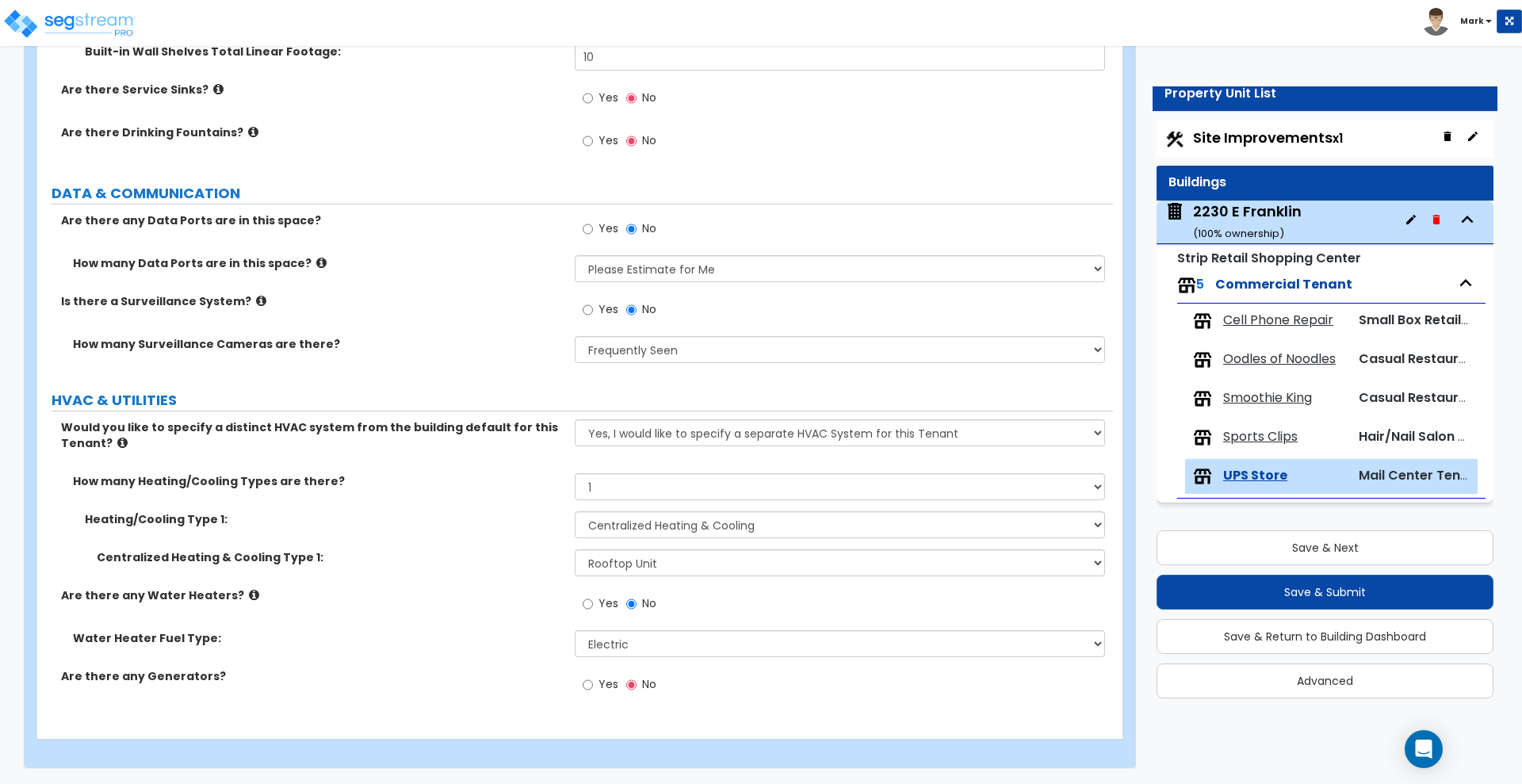
select select "2"
select select "3"
select select "1"
select select "2"
select select "1"
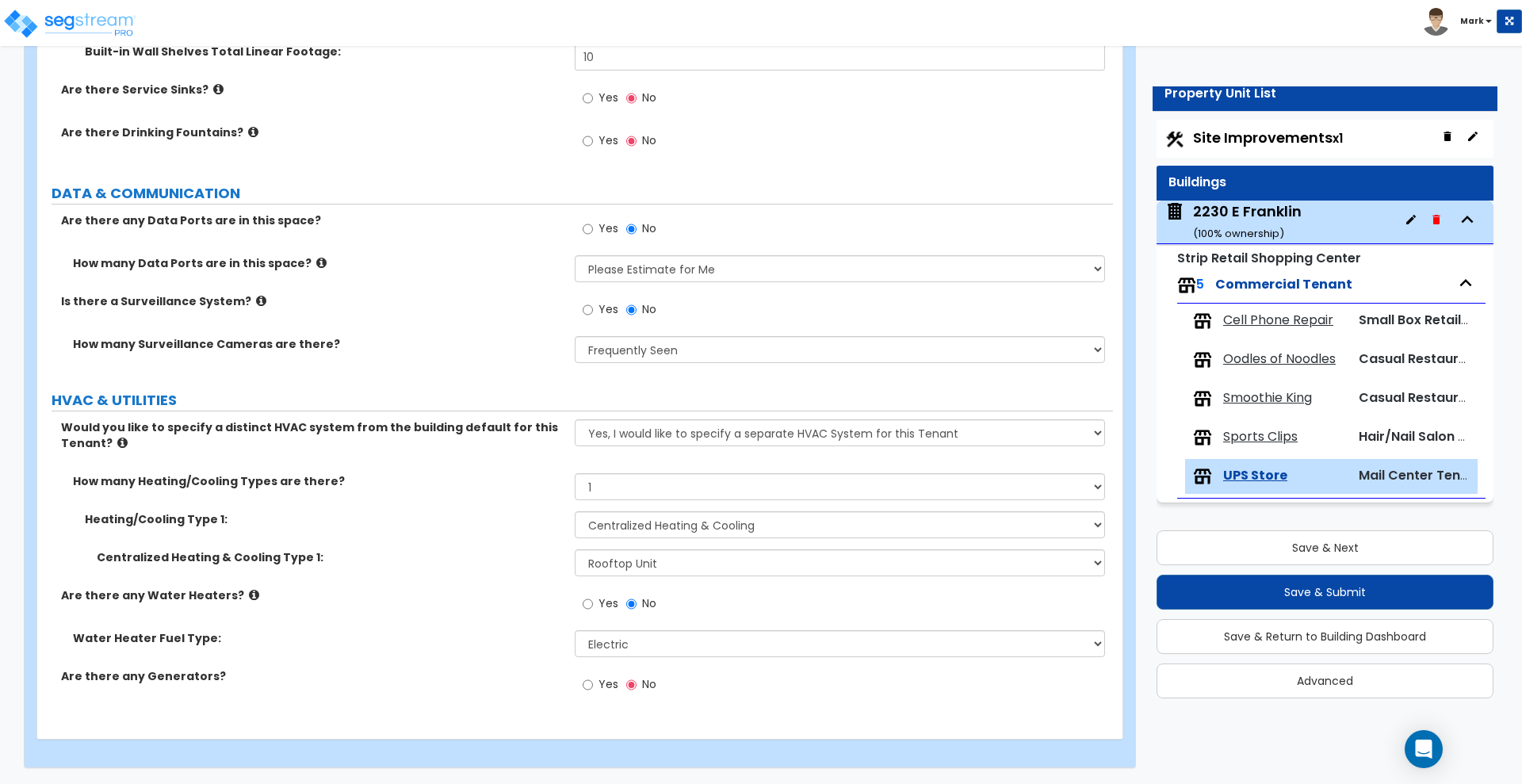
select select "1"
select select "4"
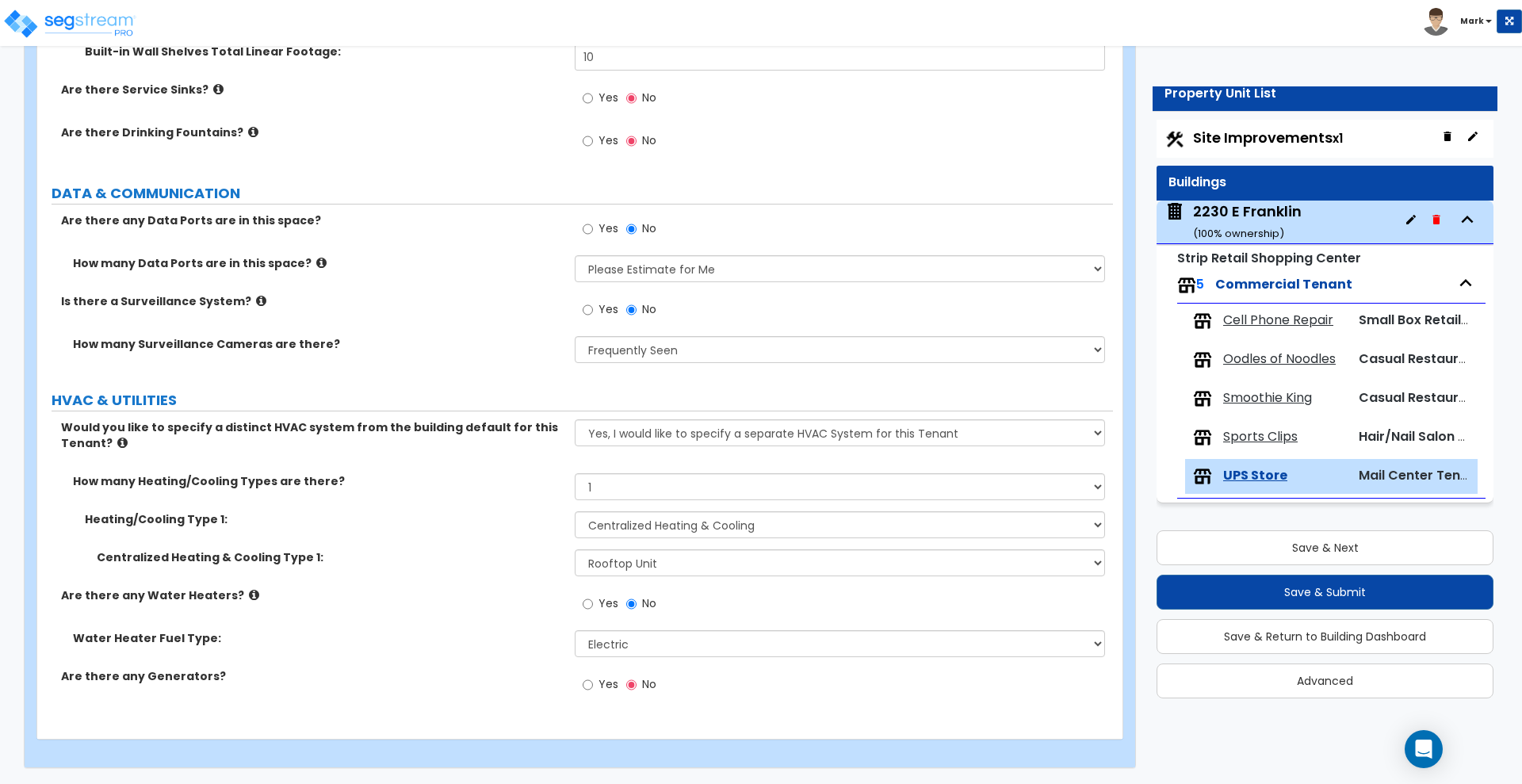
select select "2"
select select "7"
select select "3"
select select "2"
select select "4"
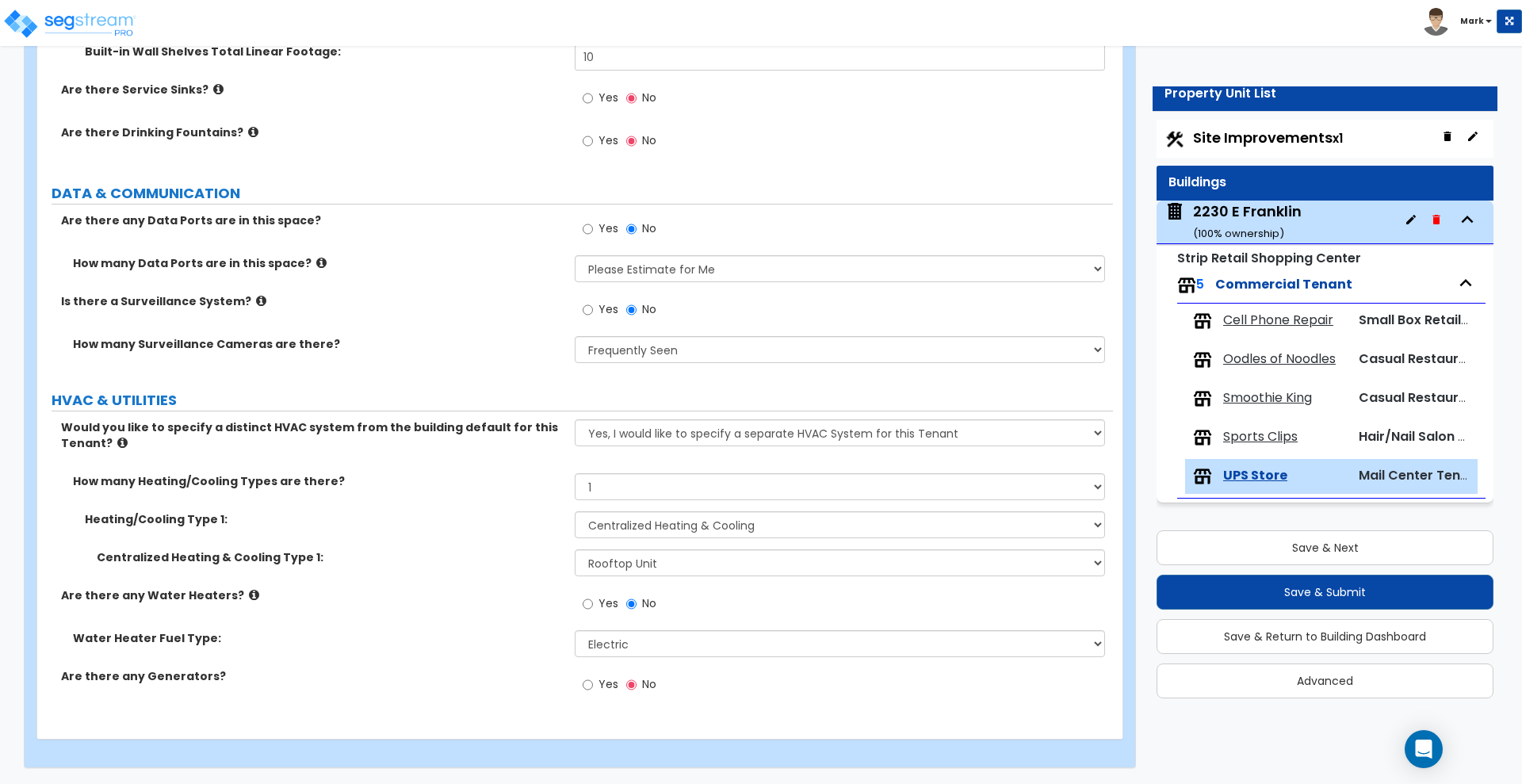
select select "5"
select select "1"
select select "2"
select select "3"
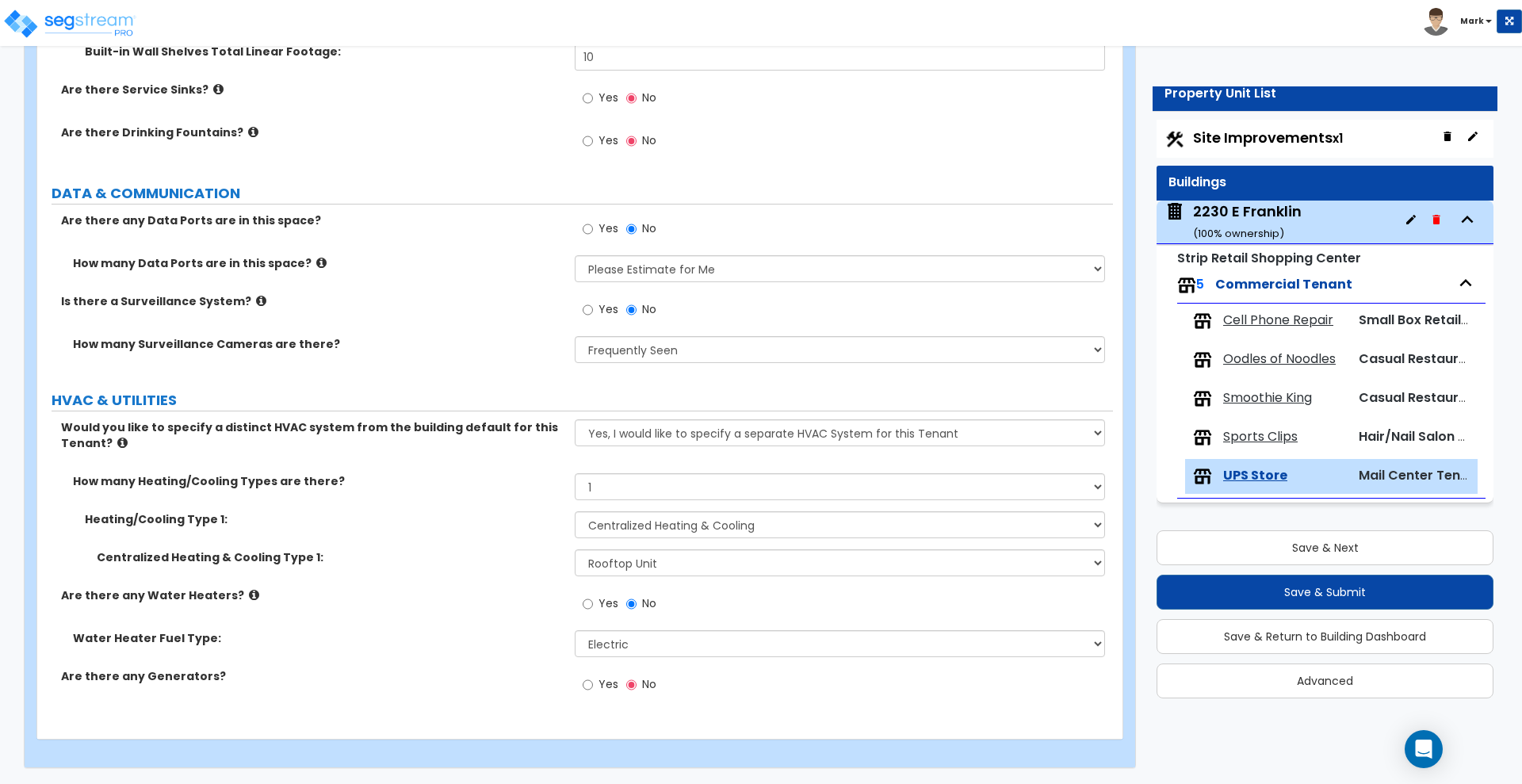
select select "1"
select select "4"
select select "2"
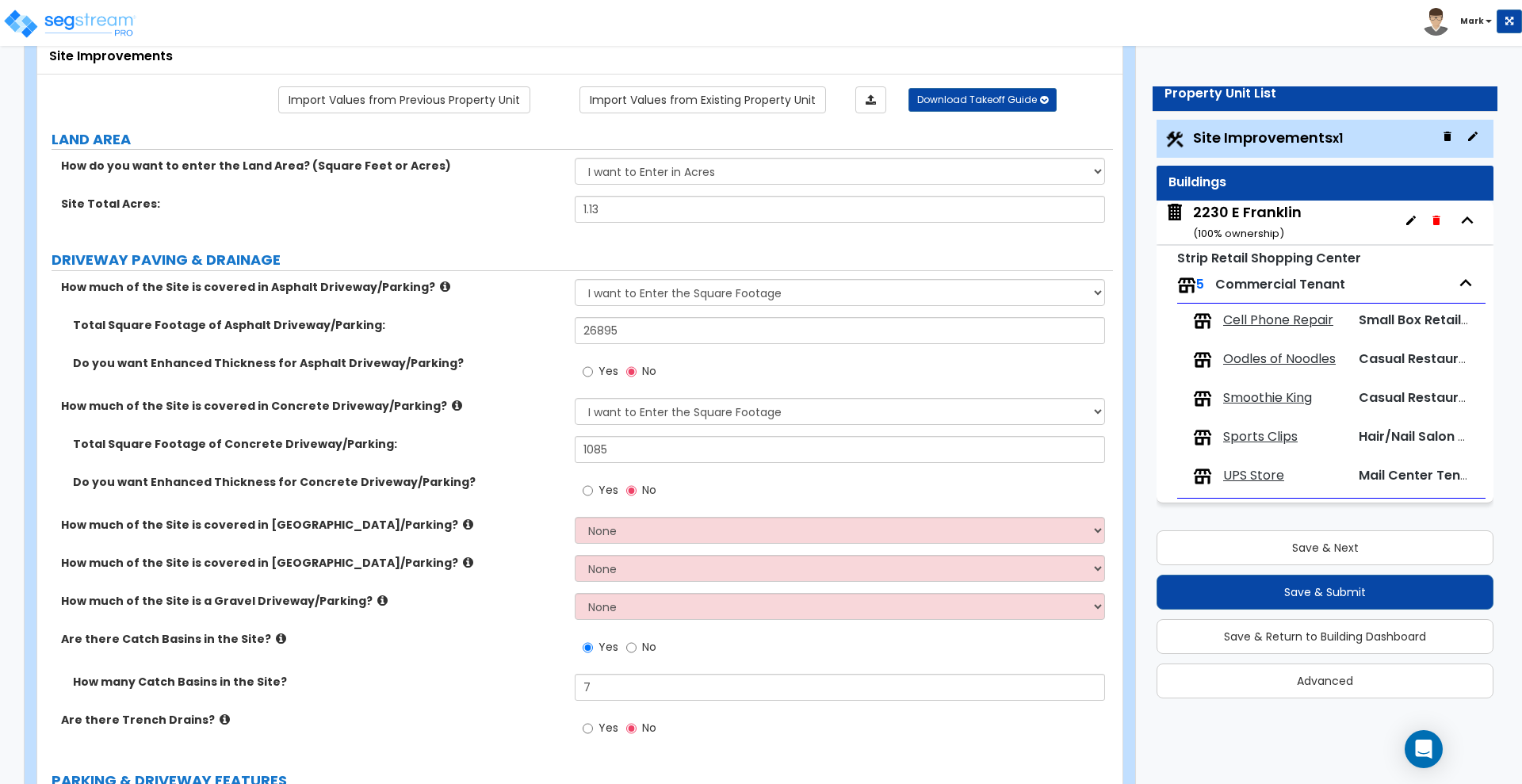
scroll to position [0, 0]
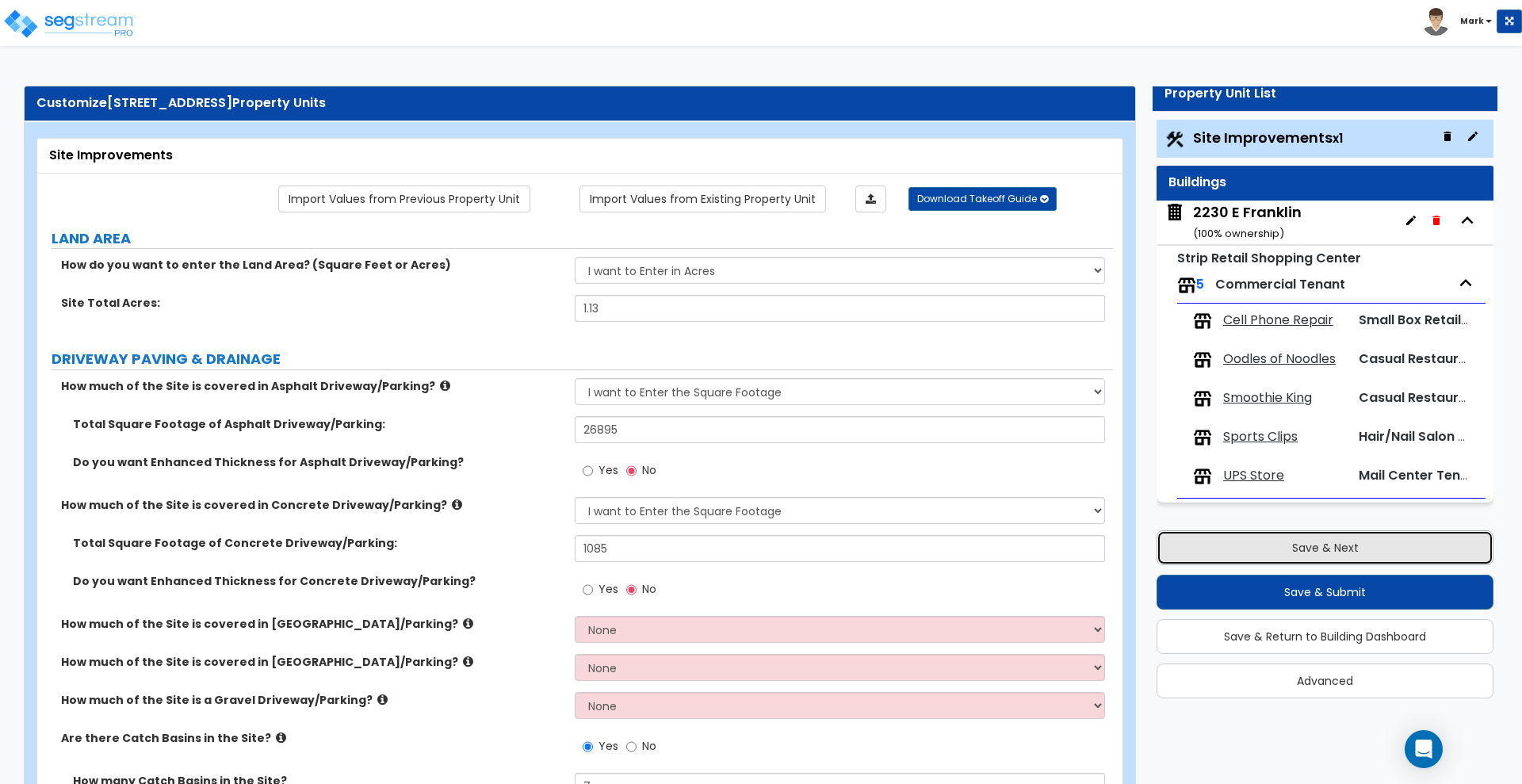
click at [1248, 548] on button "Save & Next" at bounding box center [1325, 547] width 337 height 35
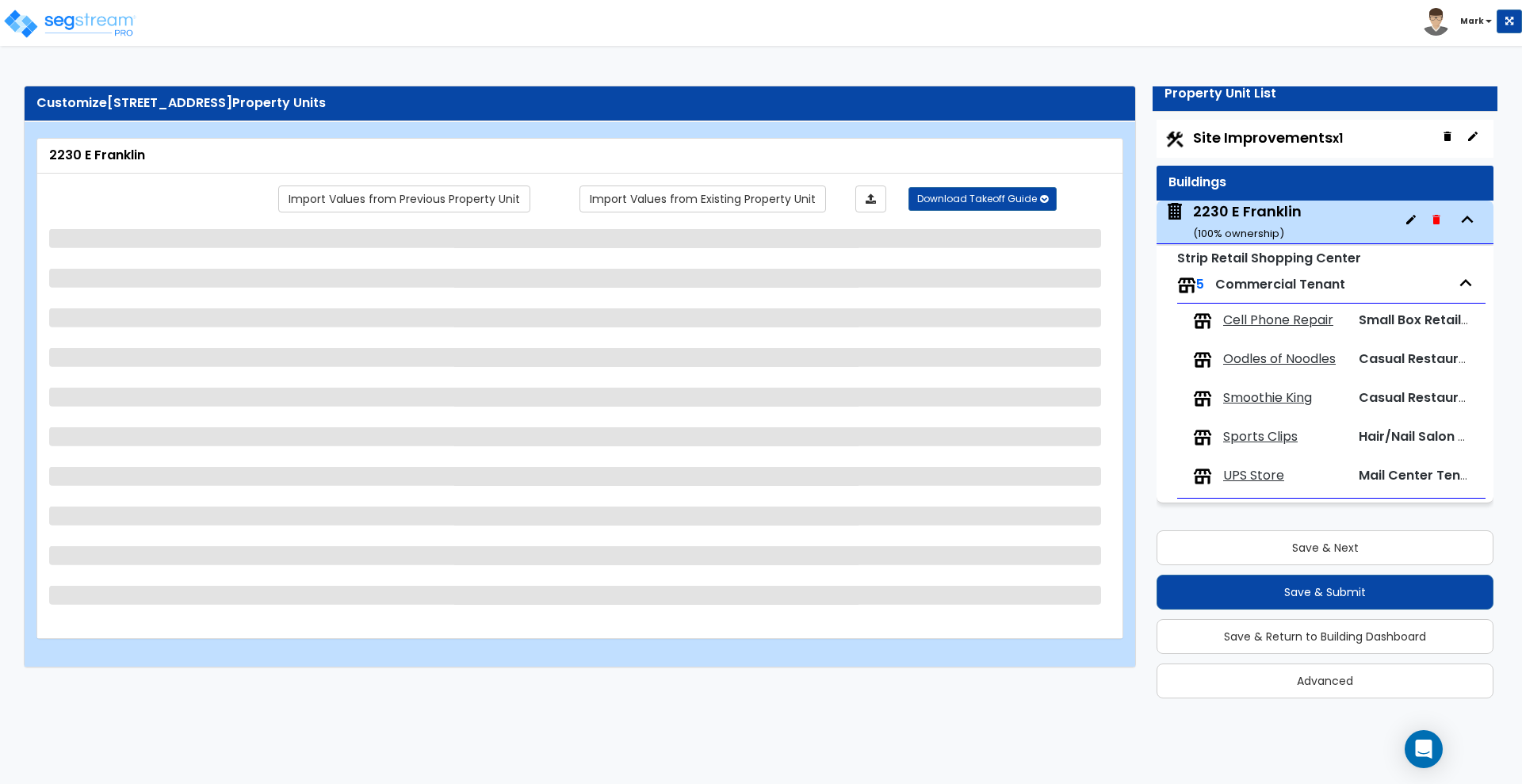
select select "6"
select select "1"
select select "2"
select select "7"
select select "3"
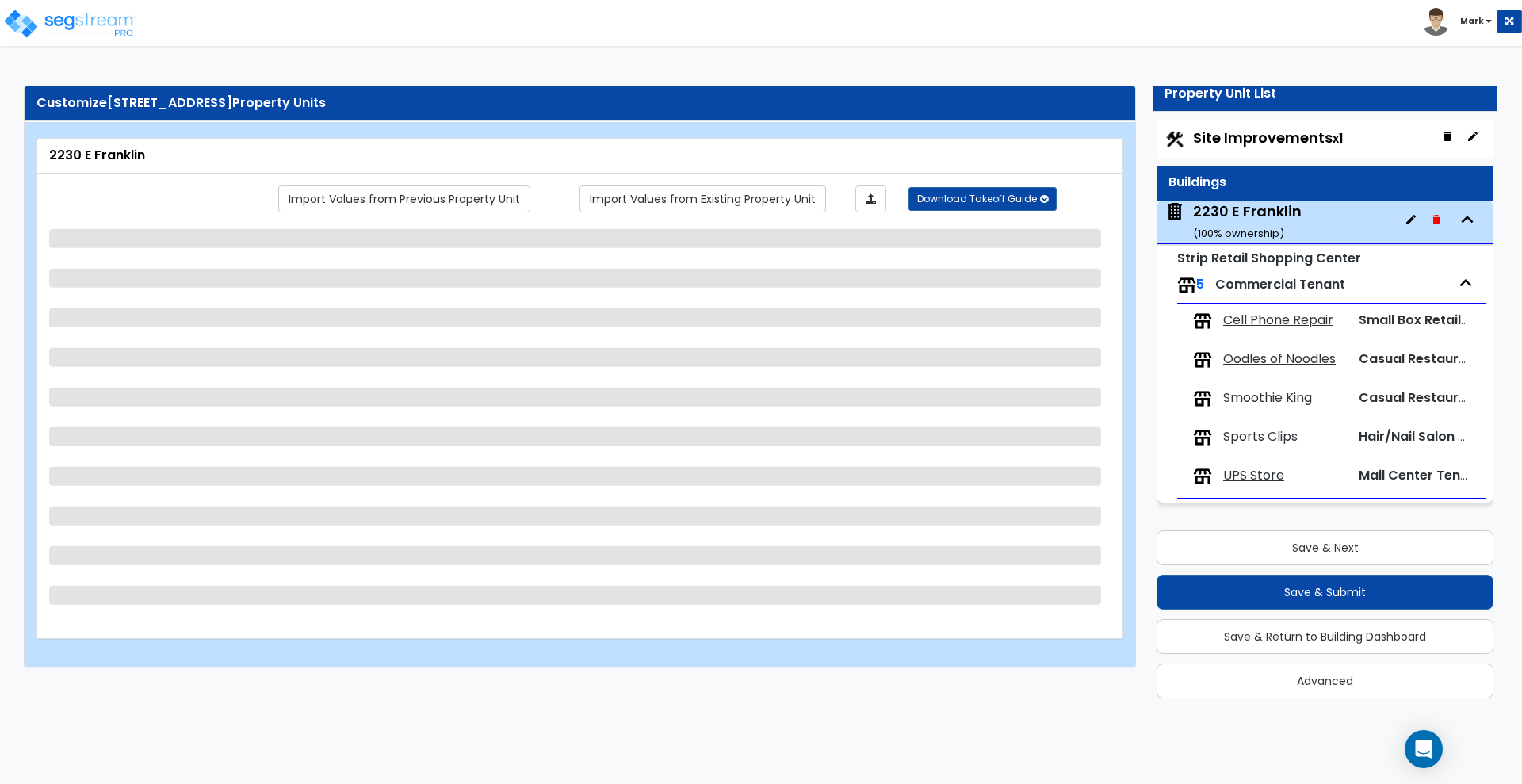
select select "2"
select select "1"
select select "3"
select select "2"
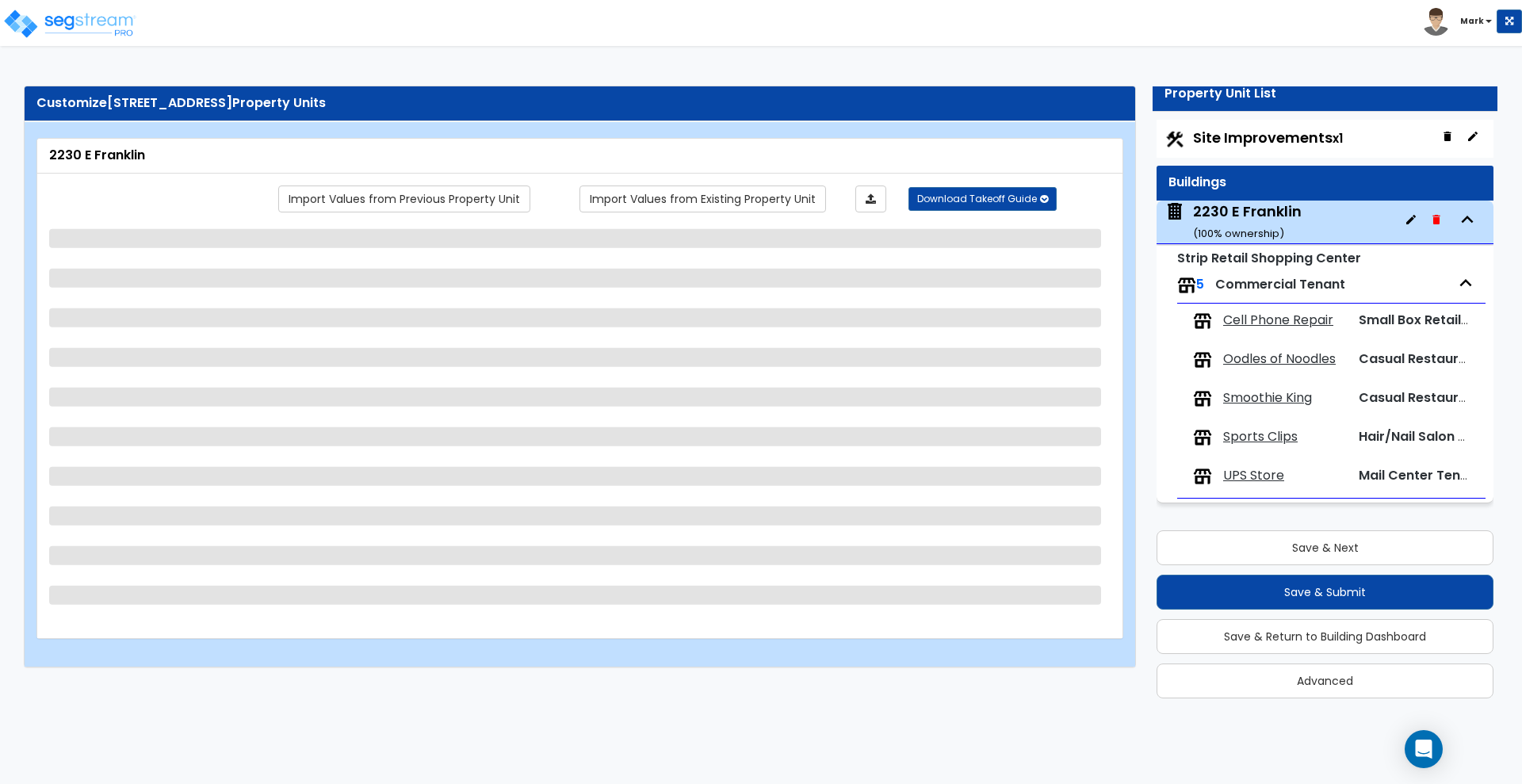
select select "1"
select select "2"
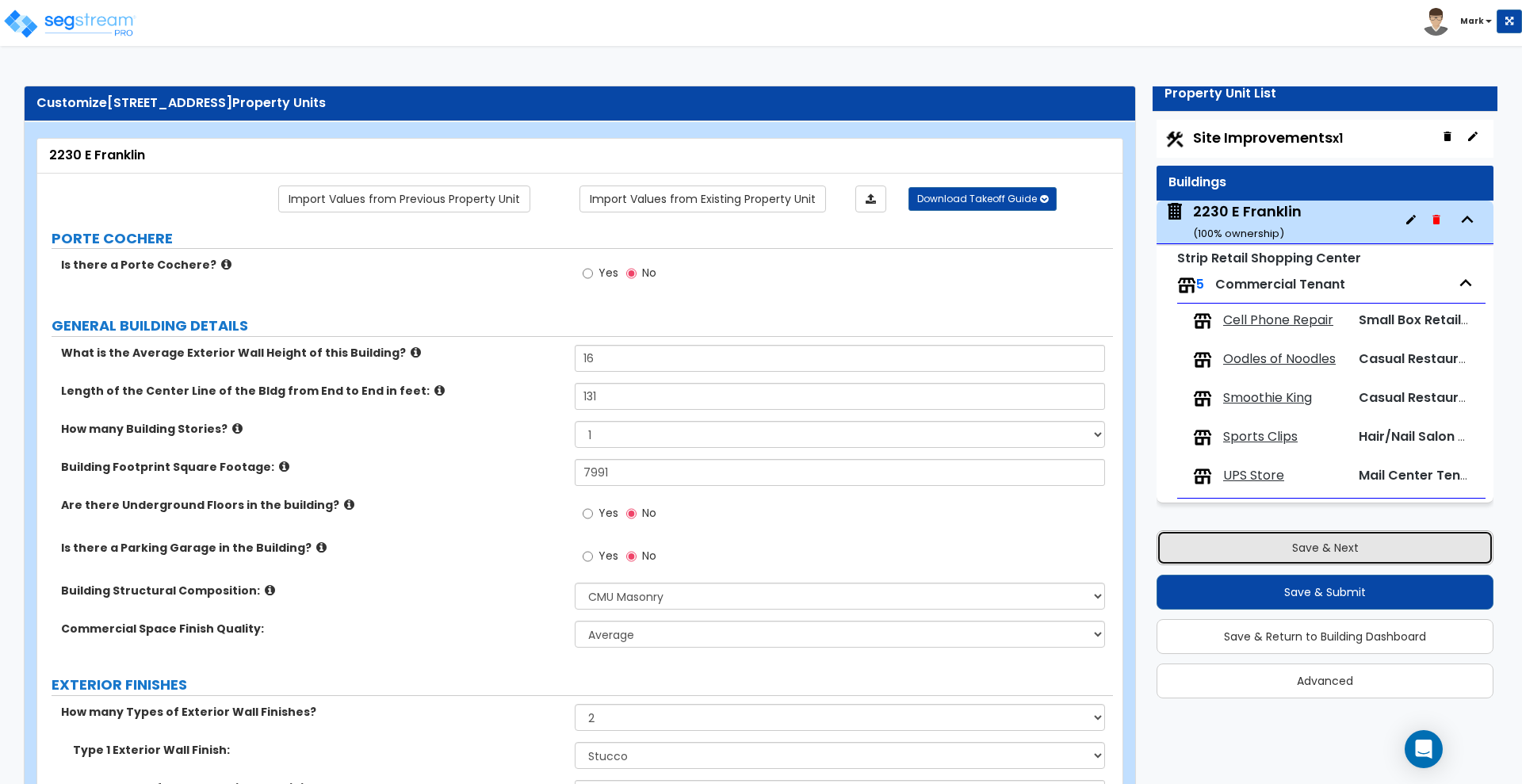
click at [1377, 548] on button "Save & Next" at bounding box center [1325, 547] width 337 height 35
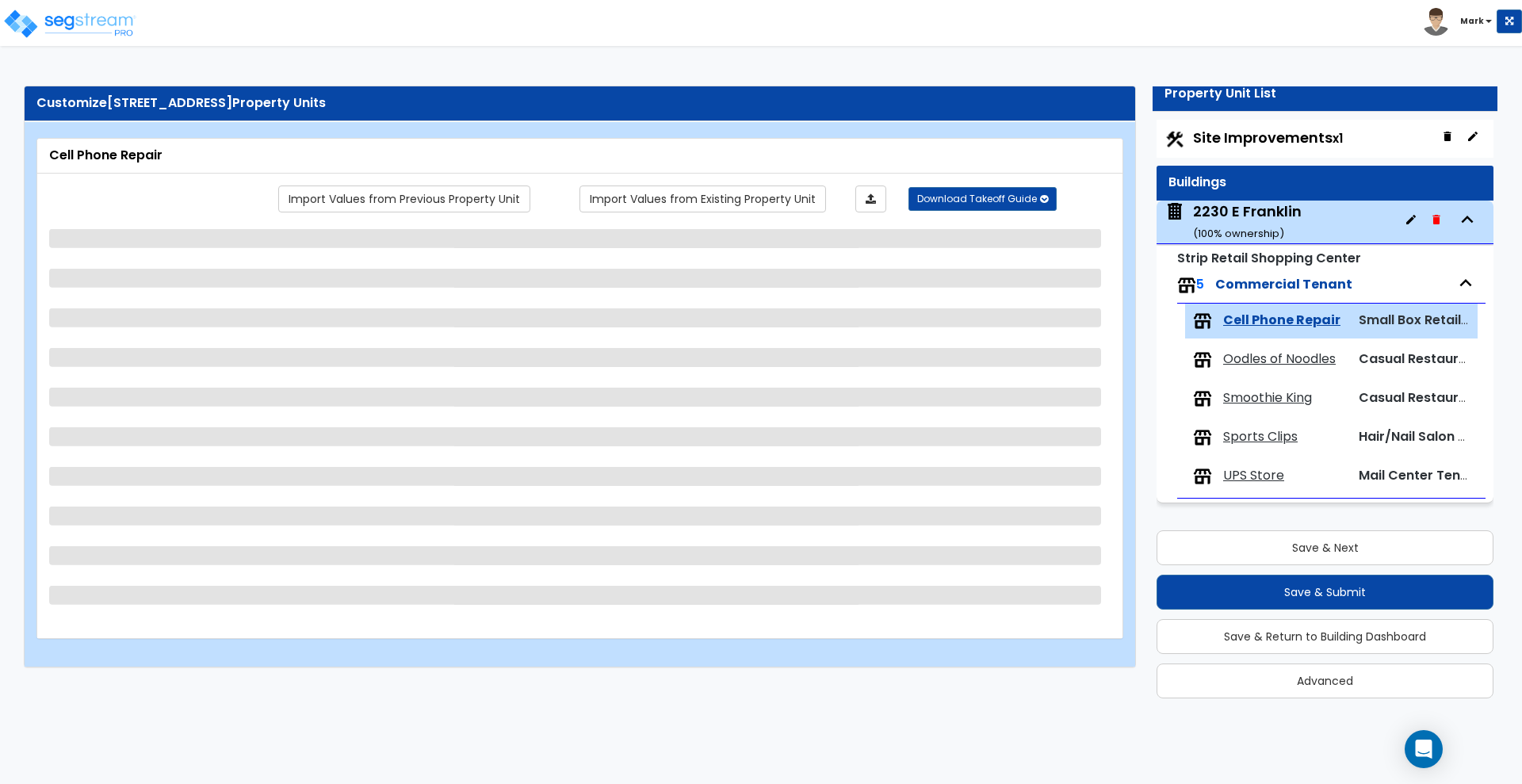
select select "7"
select select "1"
select select "3"
select select "1"
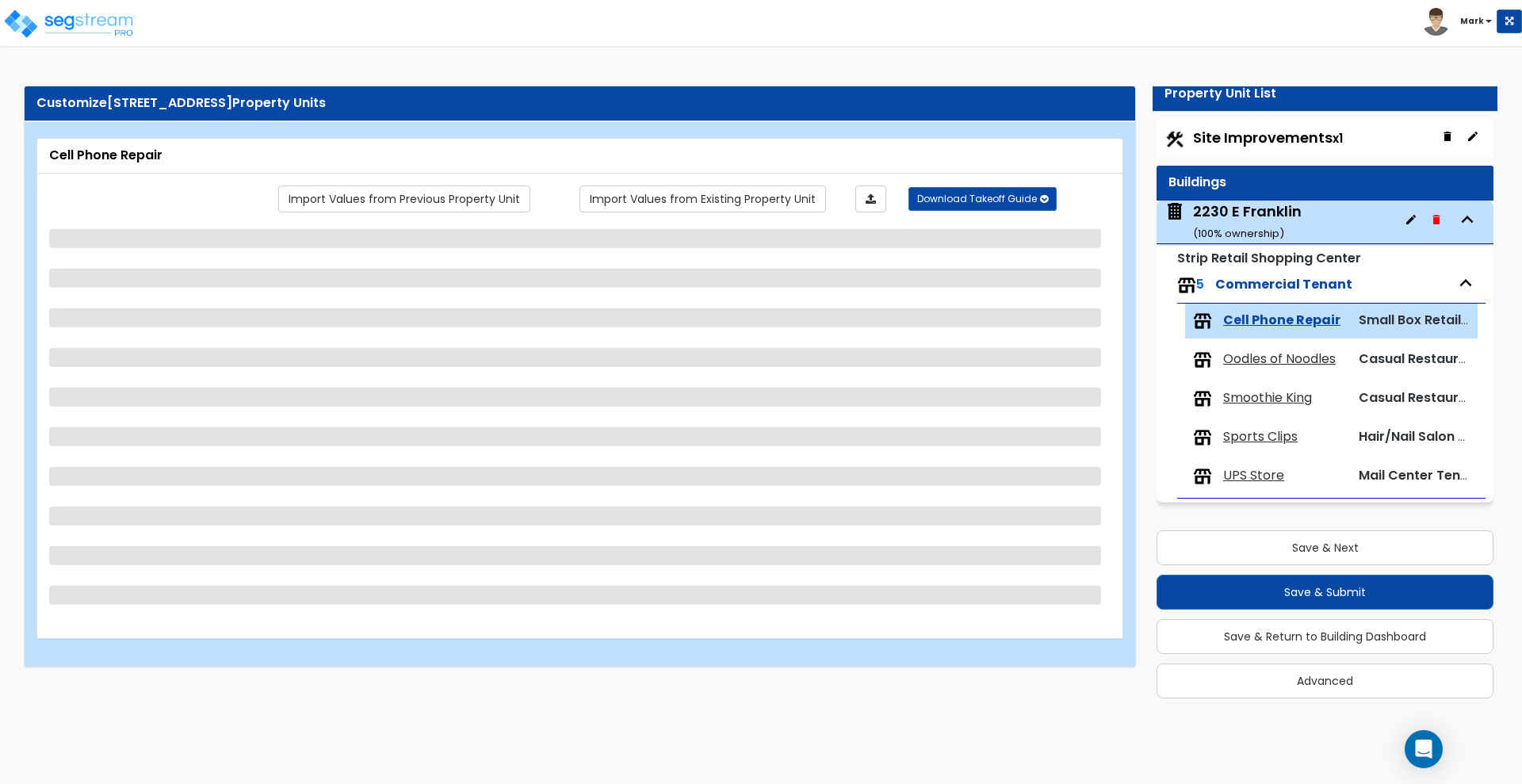
select select "2"
select select "1"
select select "4"
select select "1"
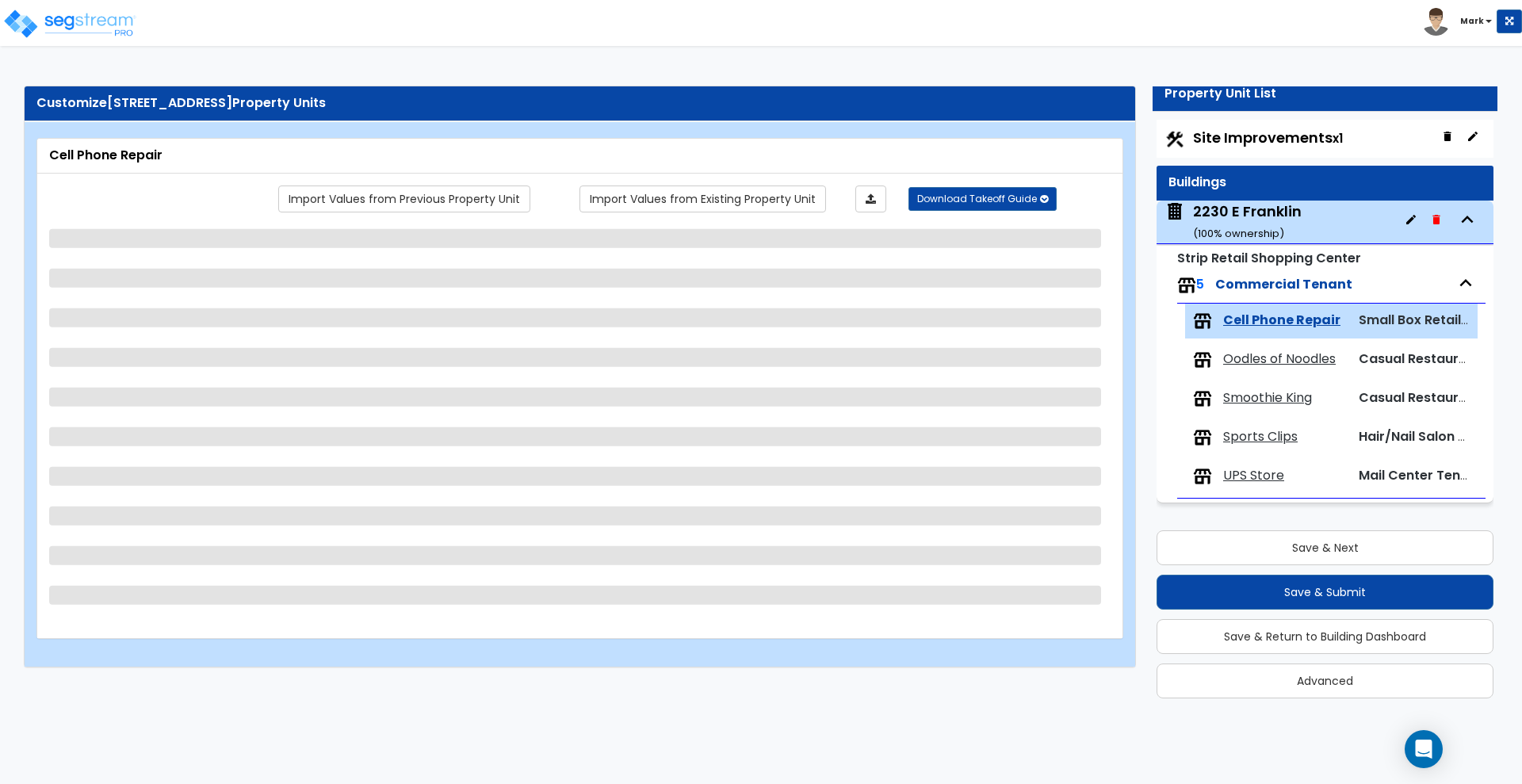
select select "3"
select select "1"
select select "3"
select select "1"
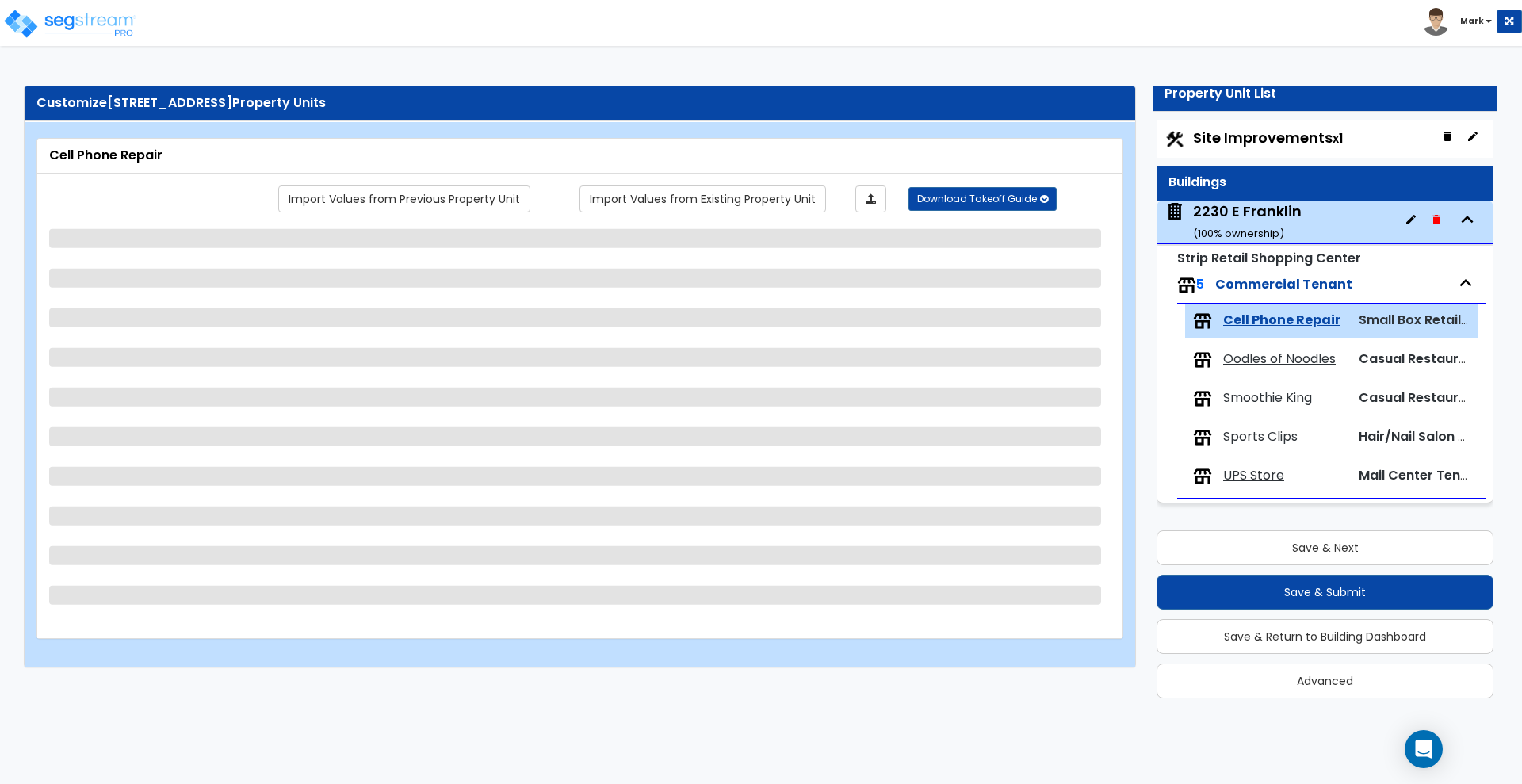
select select "1"
select select "2"
select select "1"
select select "2"
